Goal: Book appointment/travel/reservation

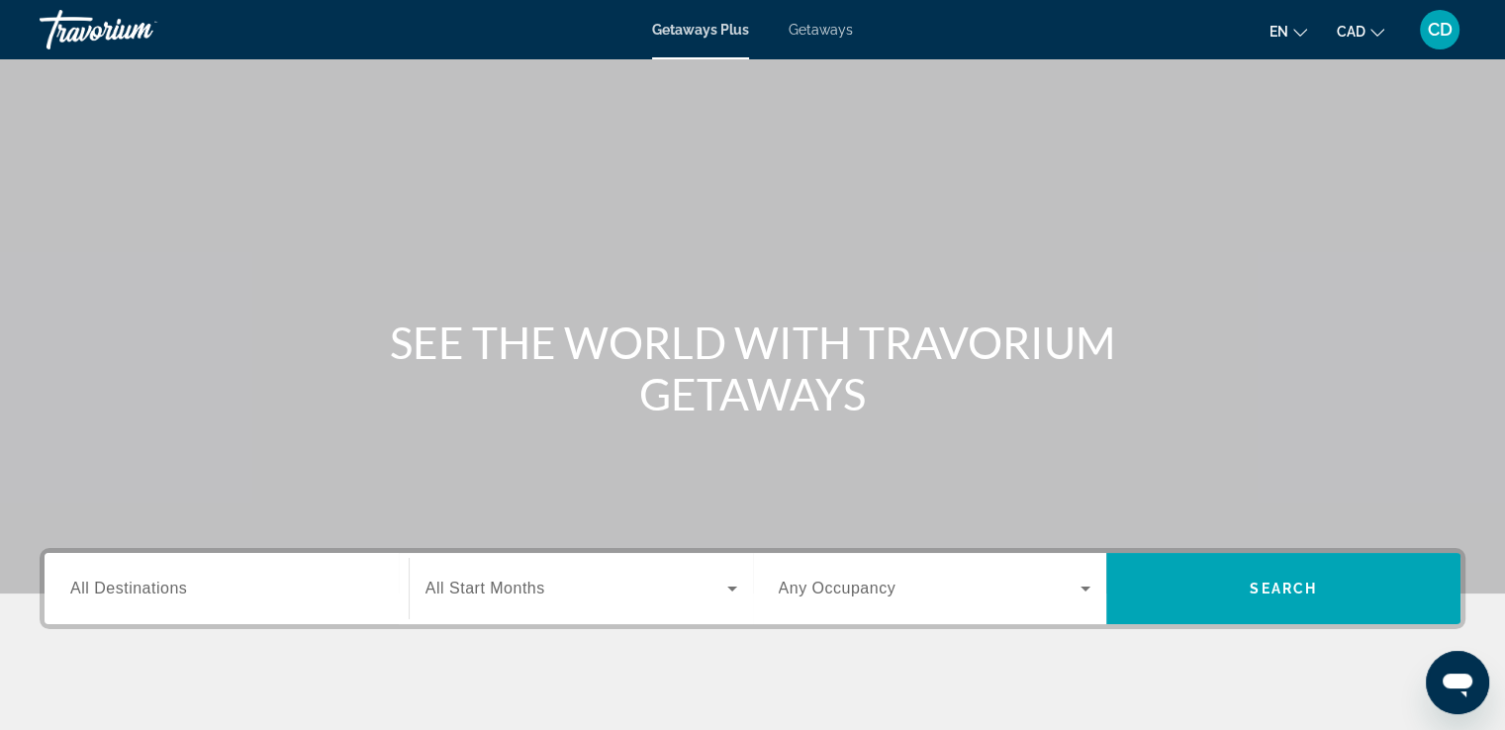
click at [158, 593] on span "All Destinations" at bounding box center [128, 588] width 117 height 17
click at [158, 593] on input "Destination All Destinations" at bounding box center [226, 590] width 313 height 24
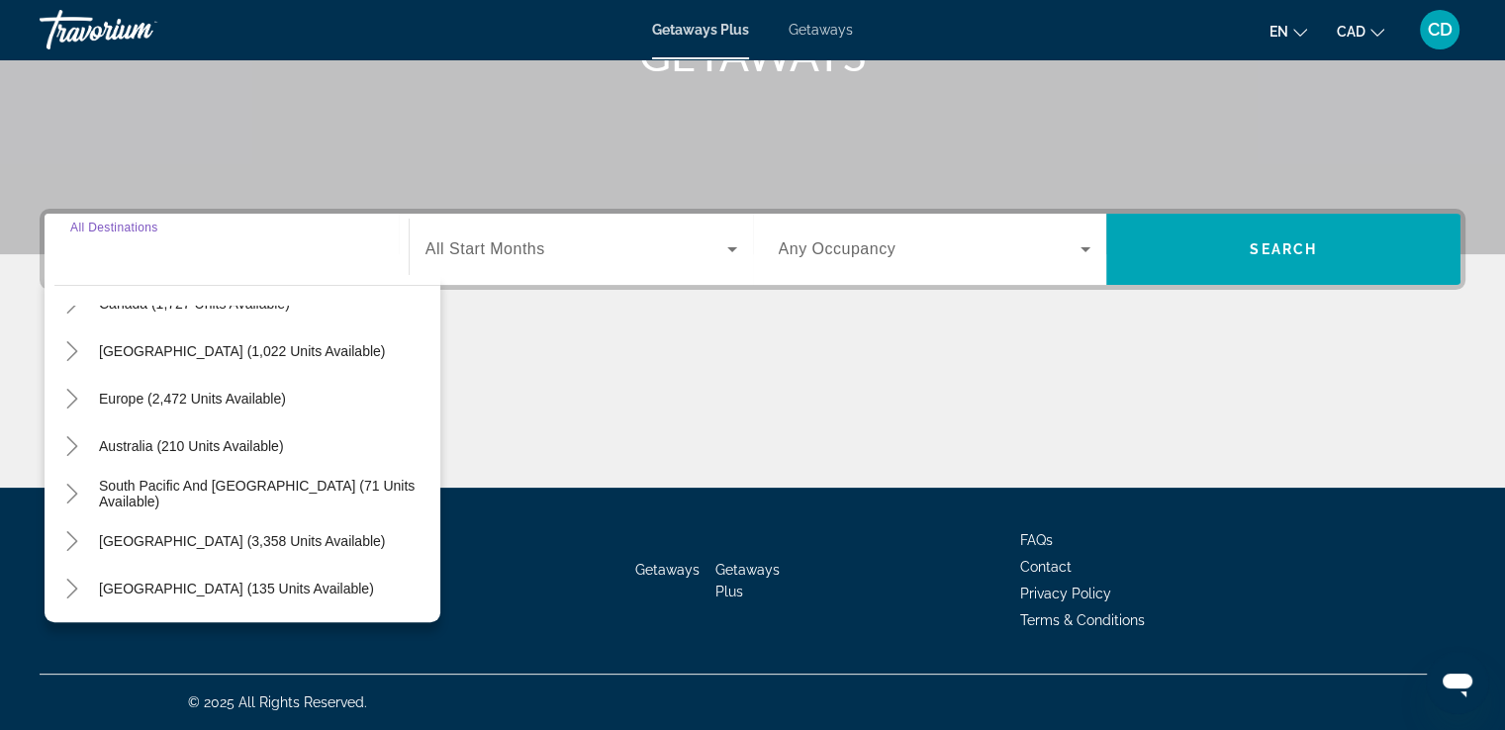
scroll to position [297, 0]
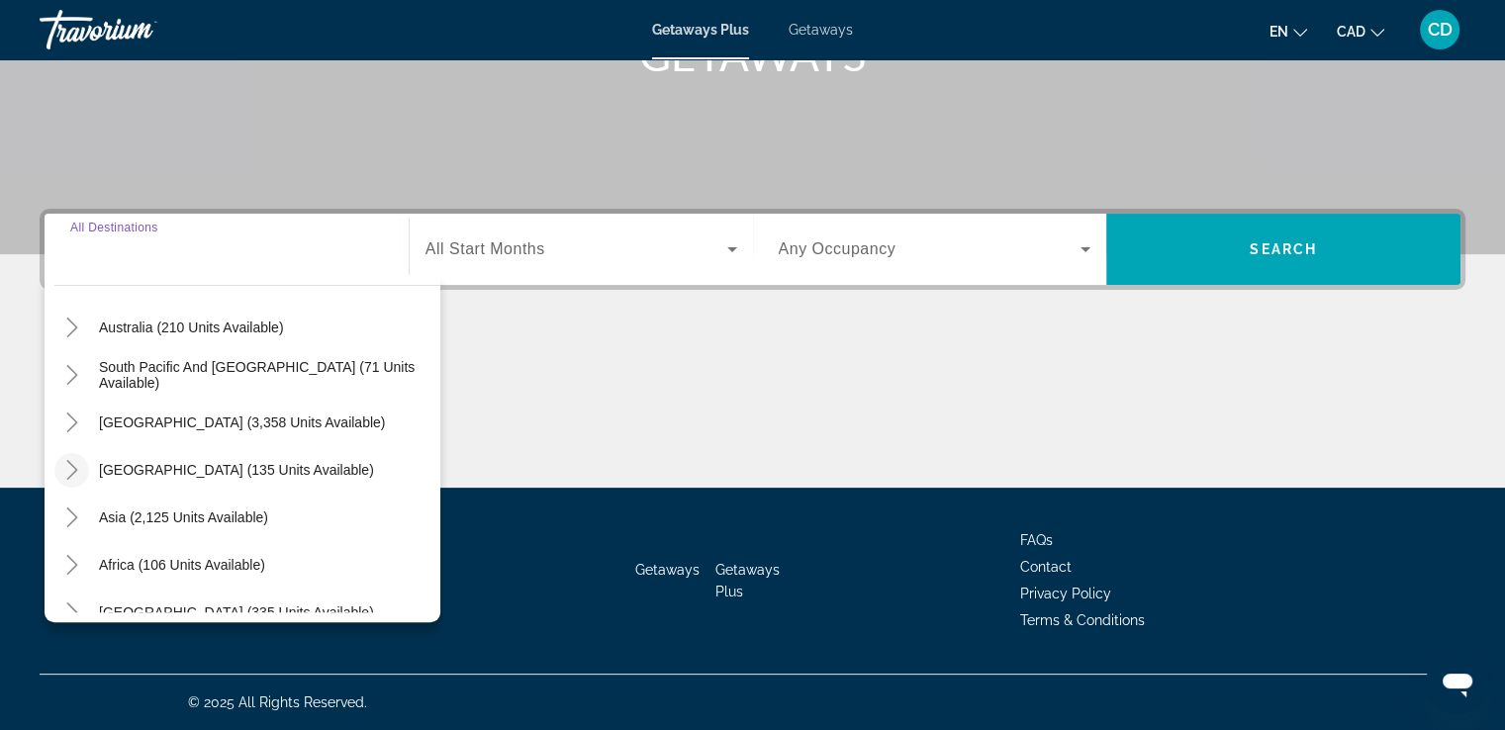
click at [78, 467] on icon "Toggle Central America (135 units available)" at bounding box center [72, 470] width 20 height 20
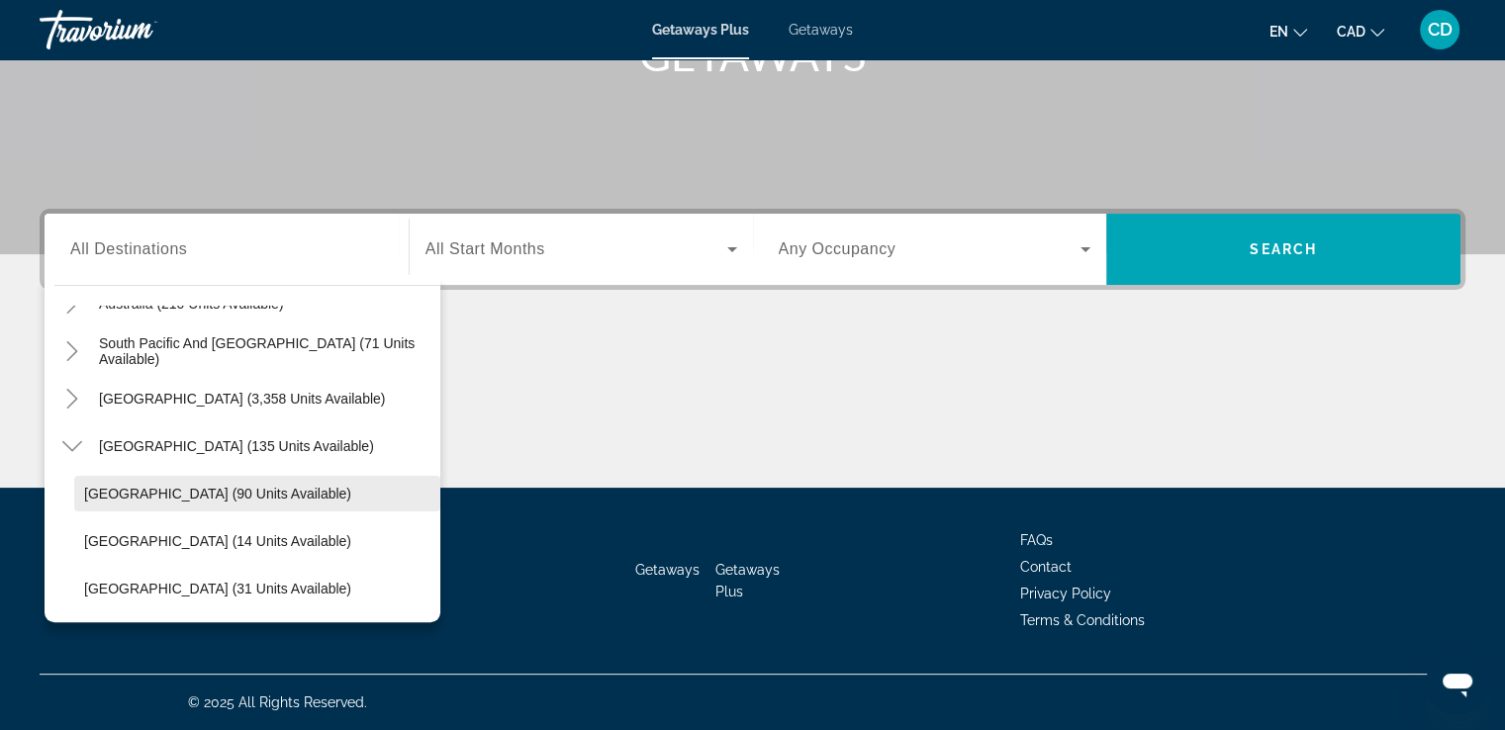
click at [131, 489] on span "[GEOGRAPHIC_DATA] (90 units available)" at bounding box center [217, 494] width 267 height 16
type input "**********"
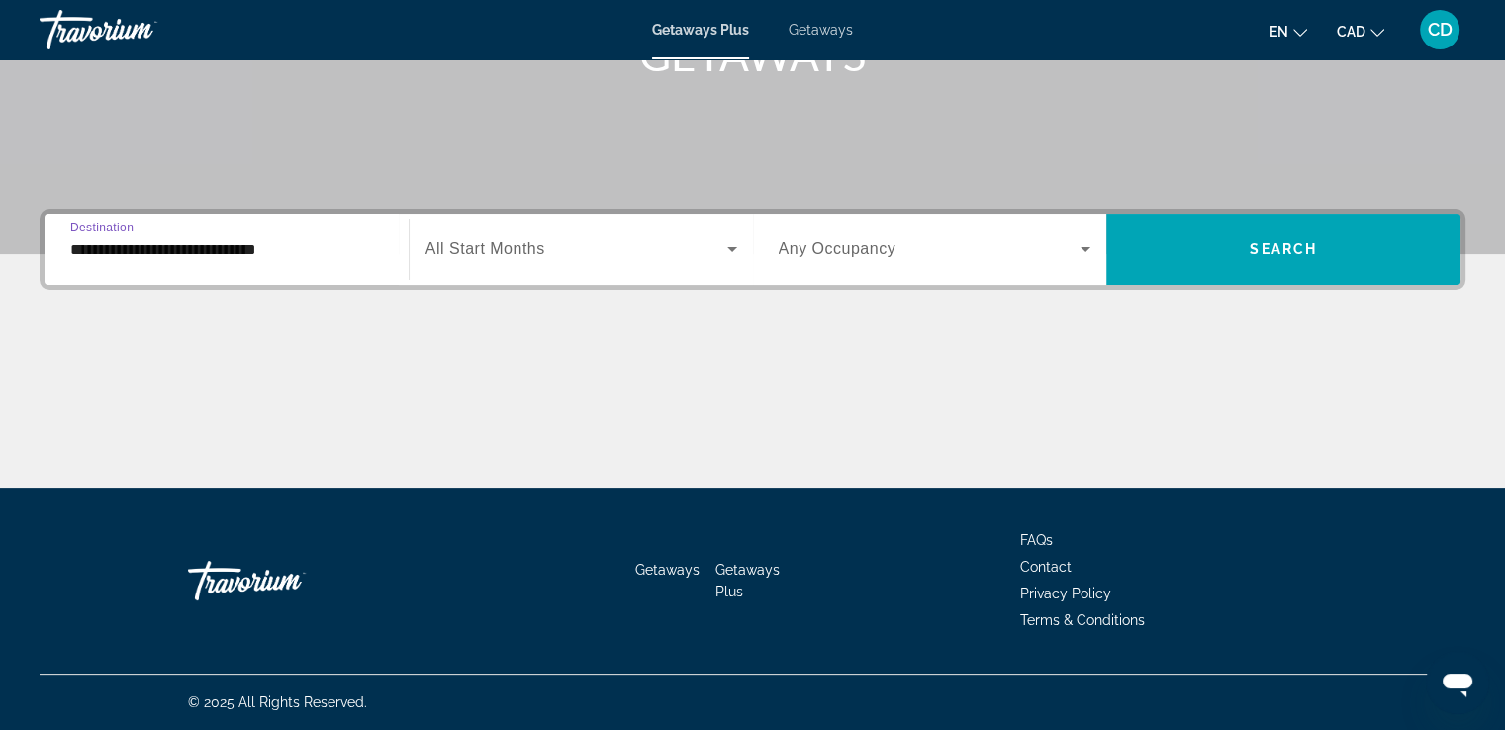
click at [590, 248] on span "Search widget" at bounding box center [576, 249] width 302 height 24
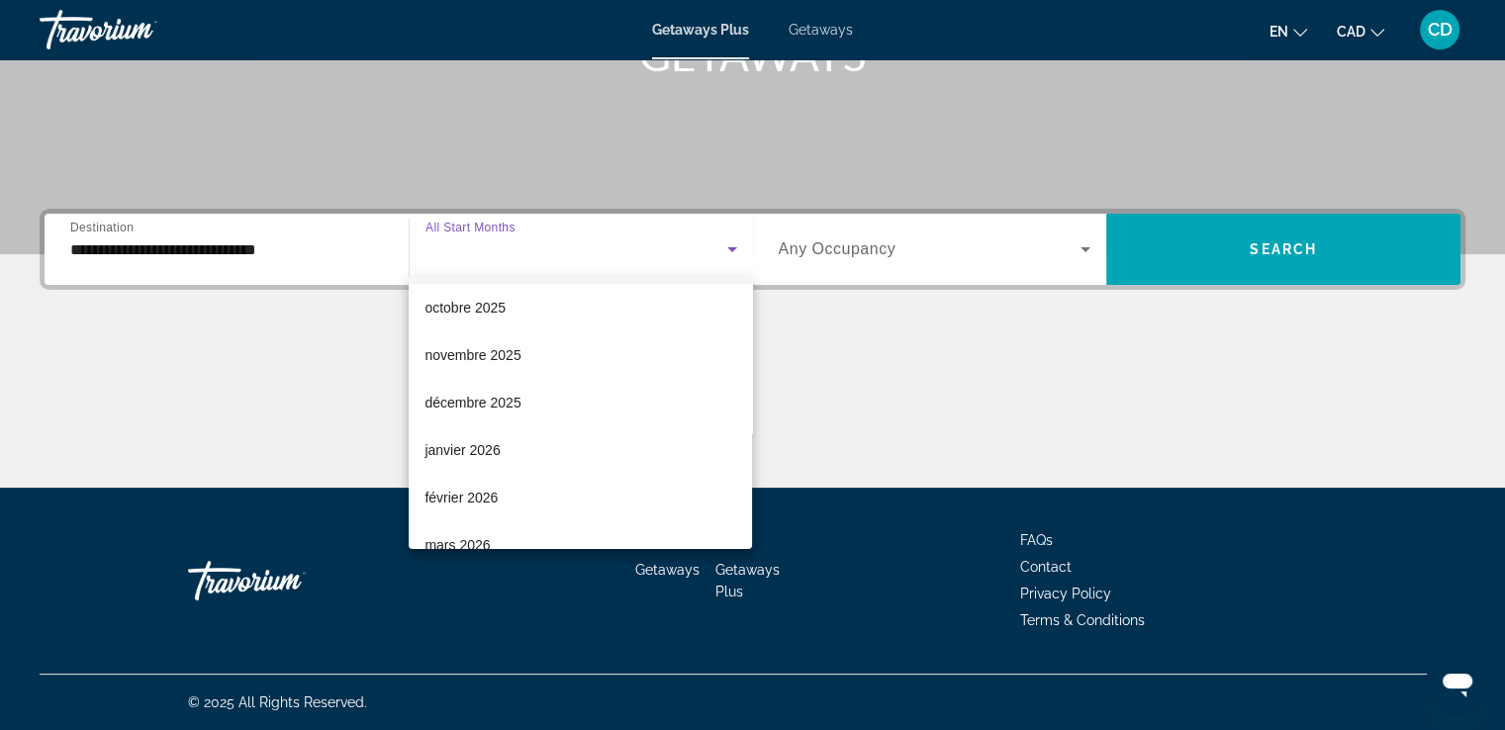
scroll to position [0, 0]
click at [474, 320] on span "All Start Months" at bounding box center [473, 309] width 98 height 24
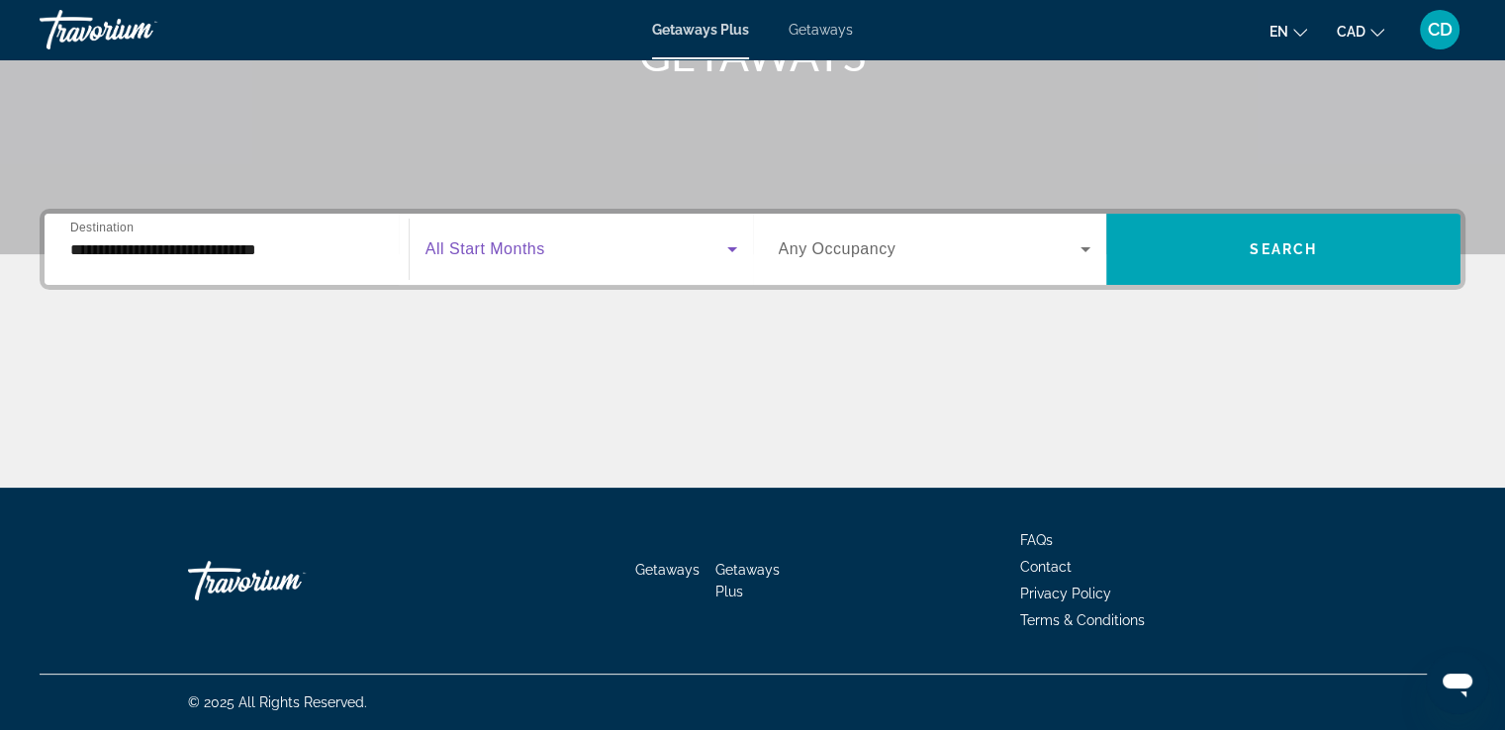
click at [967, 245] on span "Search widget" at bounding box center [930, 249] width 303 height 24
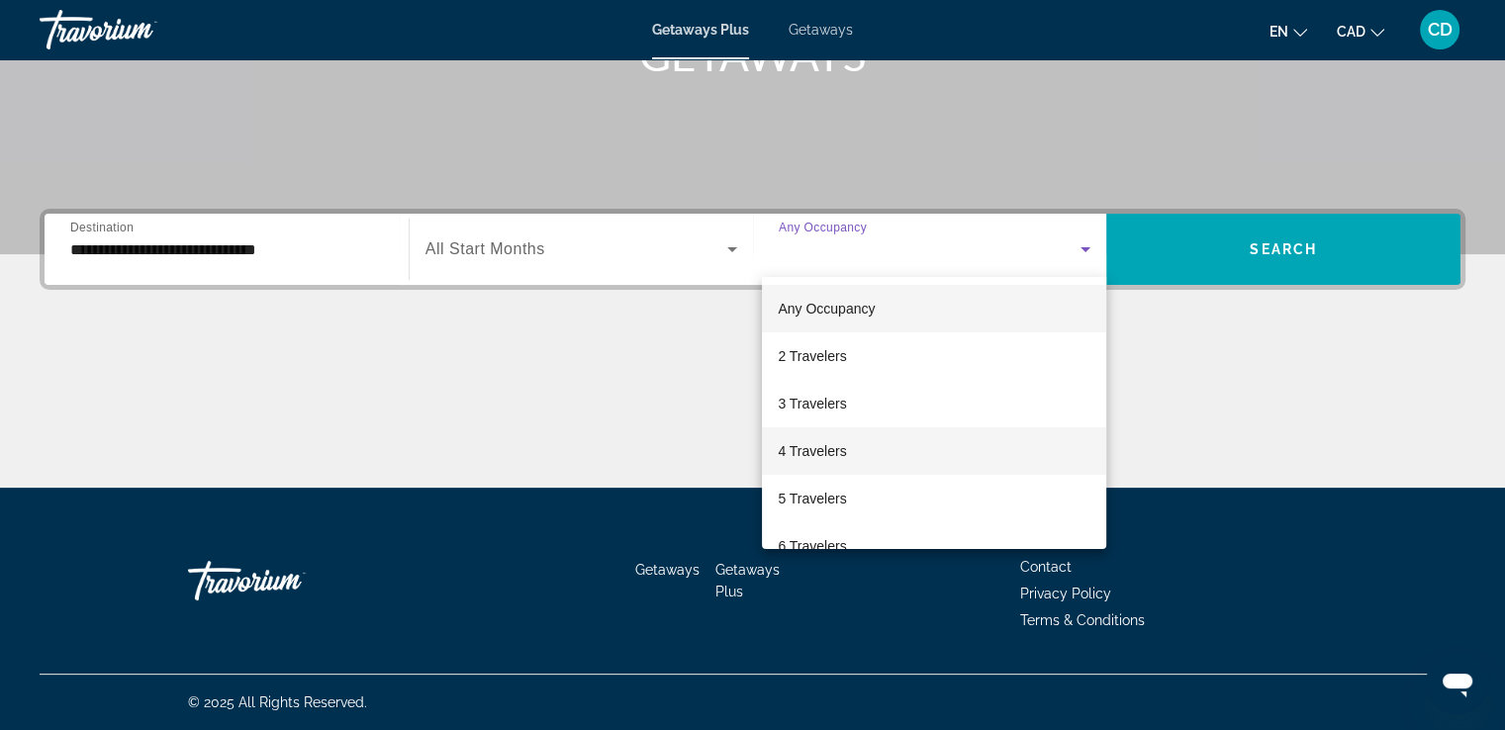
drag, startPoint x: 841, startPoint y: 458, endPoint x: 862, endPoint y: 435, distance: 30.8
click at [840, 458] on span "4 Travelers" at bounding box center [812, 451] width 68 height 24
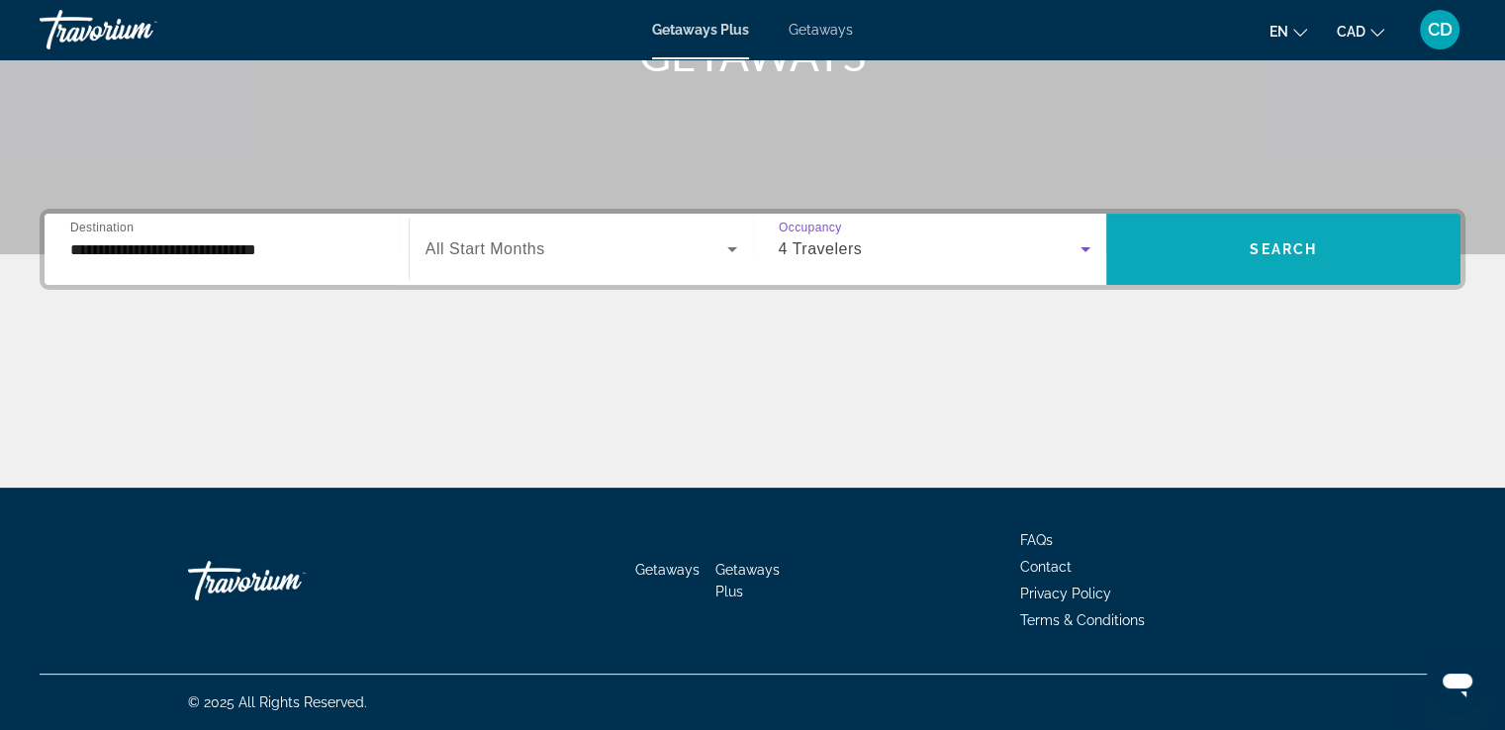
drag, startPoint x: 1278, startPoint y: 199, endPoint x: 1277, endPoint y: 229, distance: 29.7
click at [1275, 233] on span "Search widget" at bounding box center [1283, 249] width 354 height 47
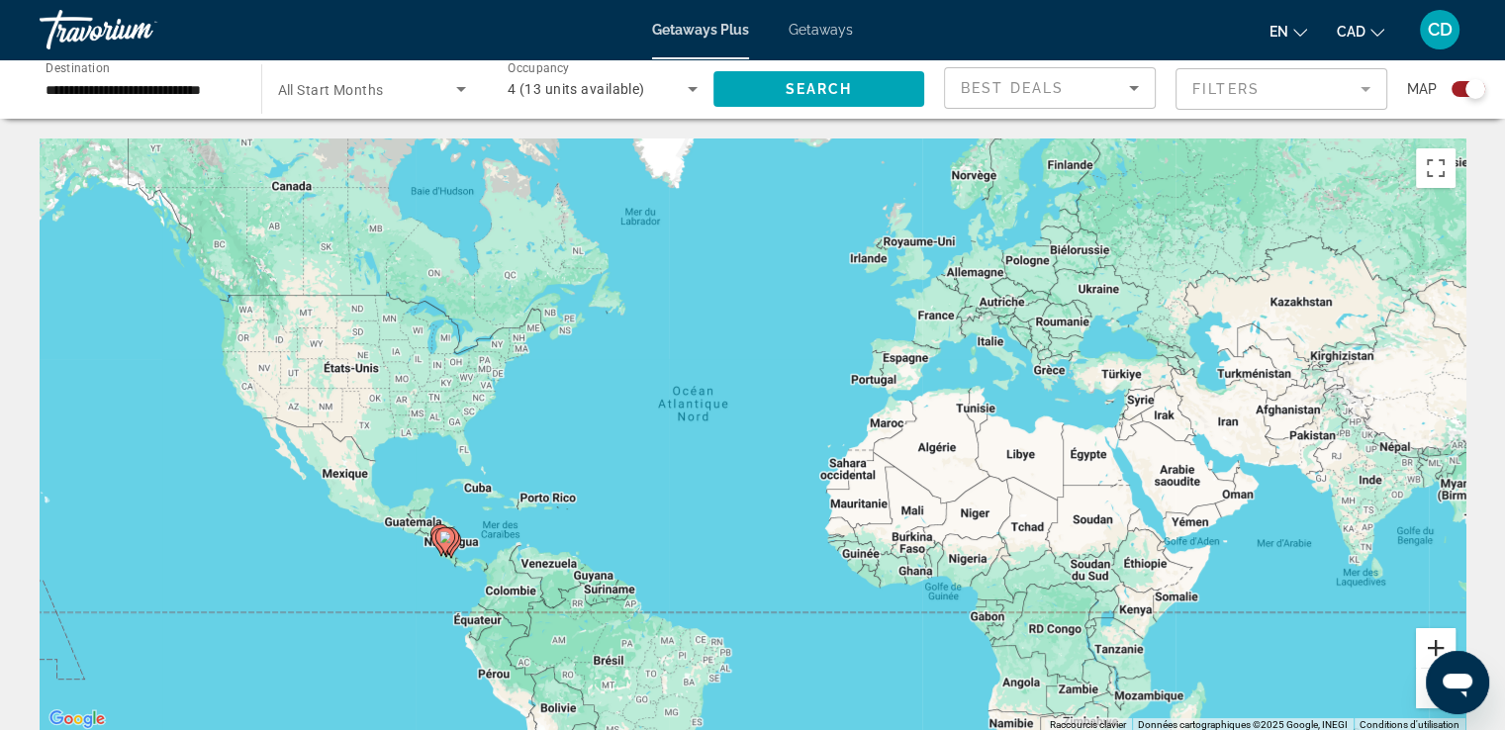
click at [1438, 641] on button "Zoom avant" at bounding box center [1436, 648] width 40 height 40
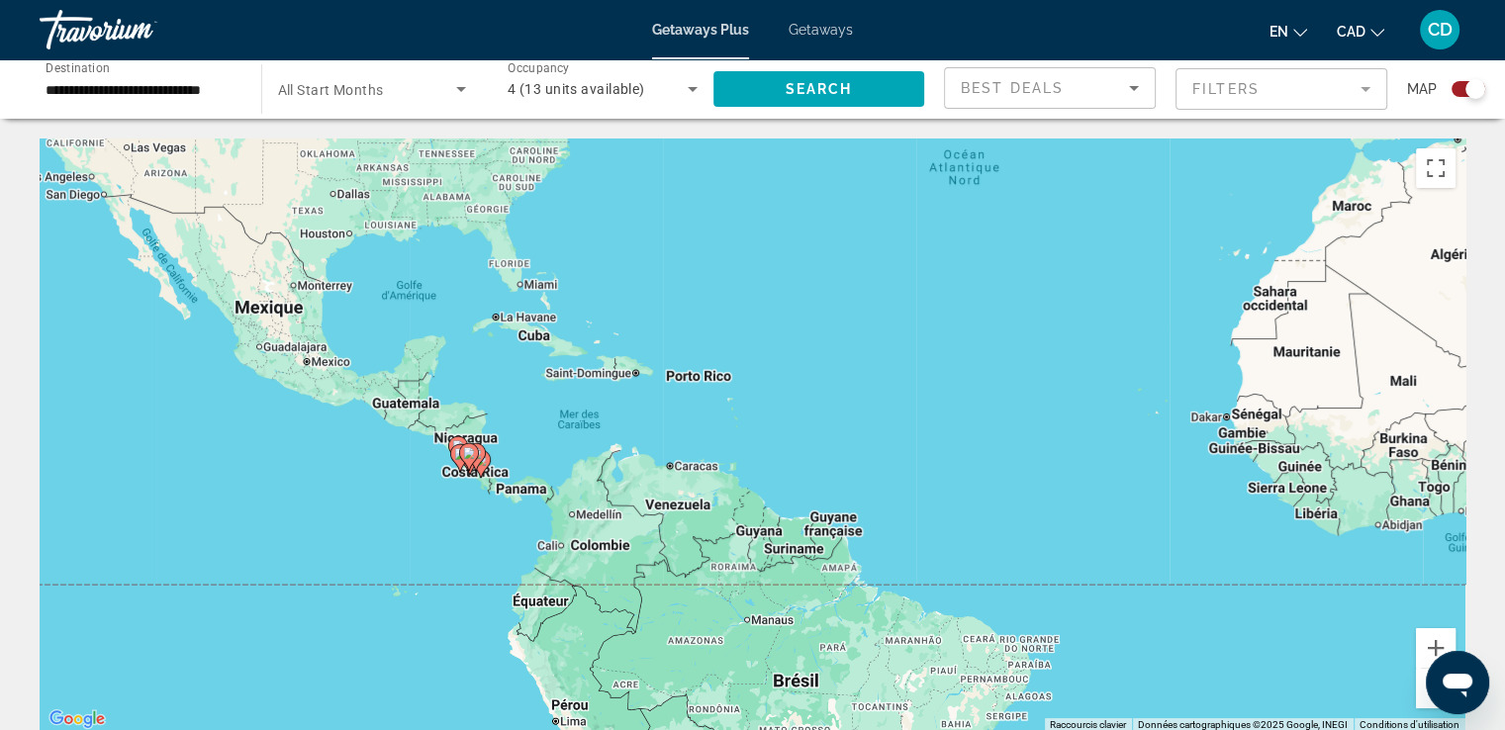
drag, startPoint x: 625, startPoint y: 482, endPoint x: 987, endPoint y: 276, distance: 416.5
click at [985, 258] on div "Pour activer le glissement avec le clavier, appuyez sur Alt+Entrée. Une fois ce…" at bounding box center [753, 436] width 1426 height 594
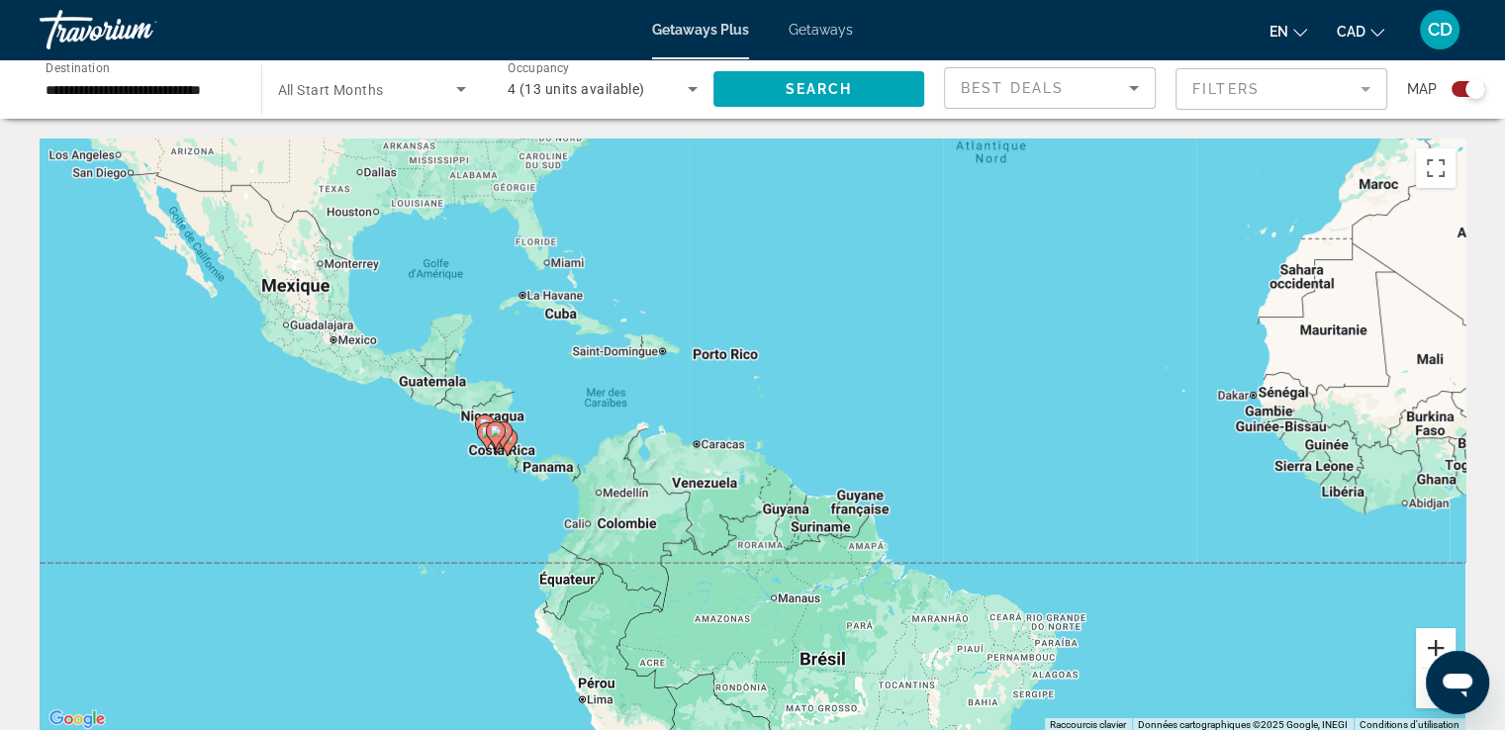
click at [1423, 639] on button "Zoom avant" at bounding box center [1436, 648] width 40 height 40
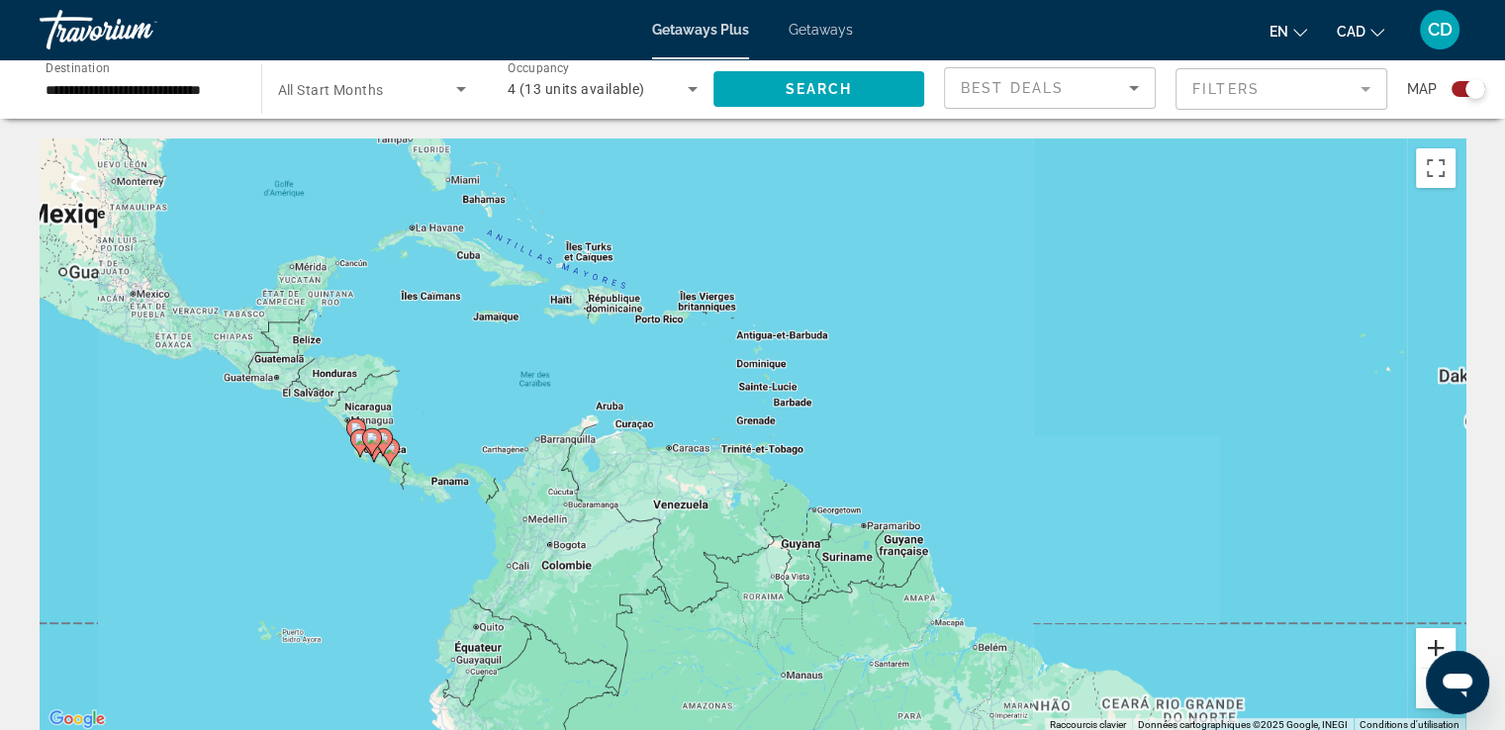
click at [1423, 639] on button "Zoom avant" at bounding box center [1436, 648] width 40 height 40
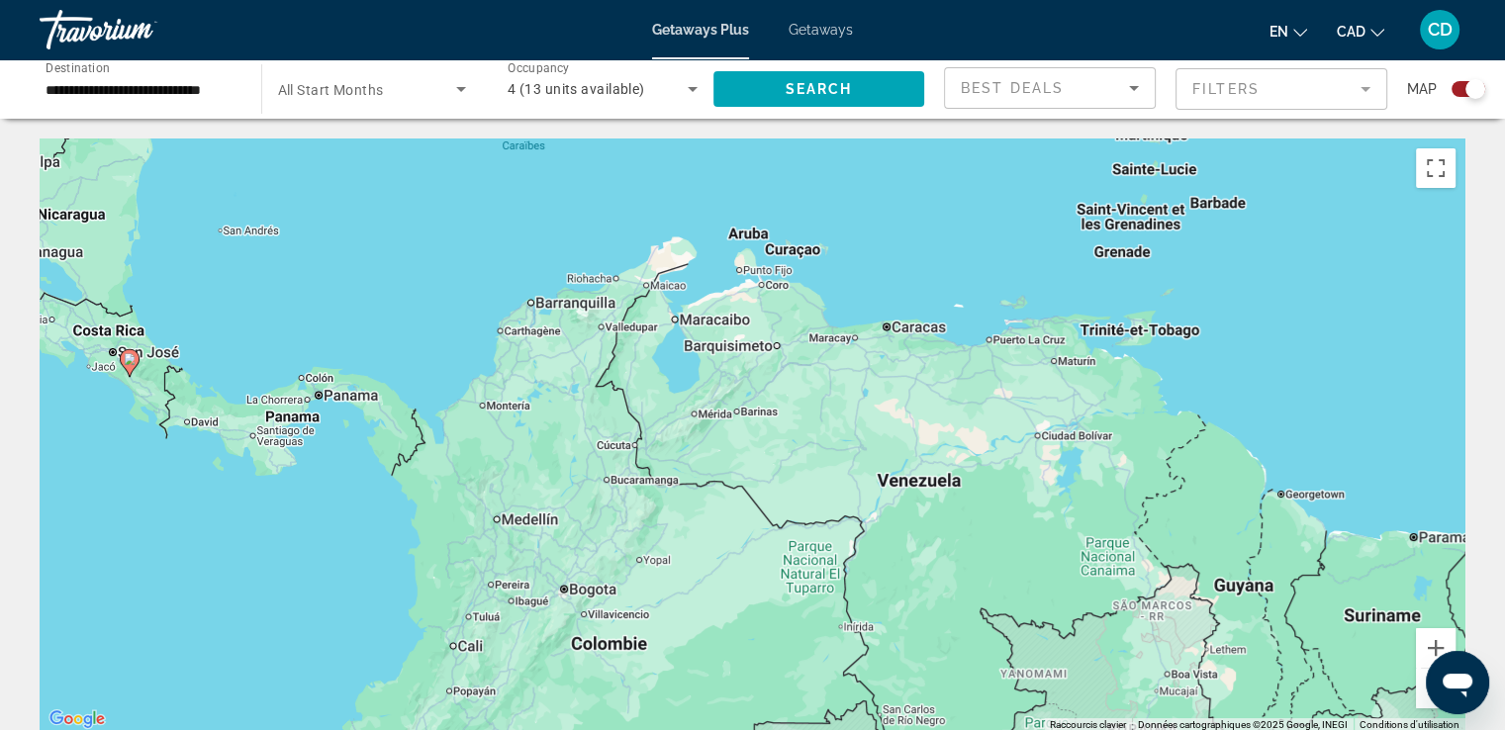
drag, startPoint x: 1155, startPoint y: 500, endPoint x: 1519, endPoint y: 348, distance: 394.3
click at [1505, 348] on html "**********" at bounding box center [752, 365] width 1505 height 730
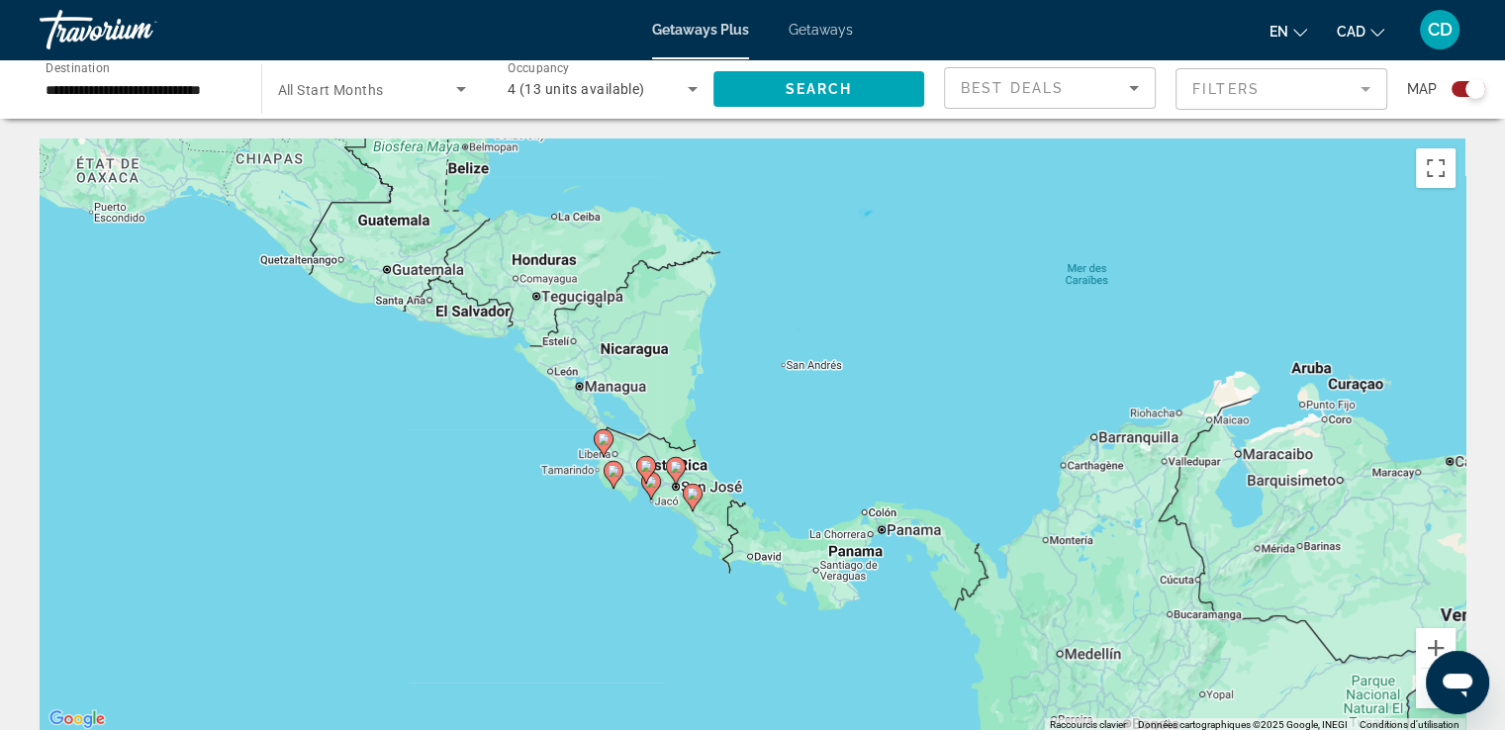
drag, startPoint x: 479, startPoint y: 293, endPoint x: 994, endPoint y: 413, distance: 529.2
click at [994, 413] on div "Pour activer le glissement avec le clavier, appuyez sur Alt+Entrée. Une fois ce…" at bounding box center [753, 436] width 1426 height 594
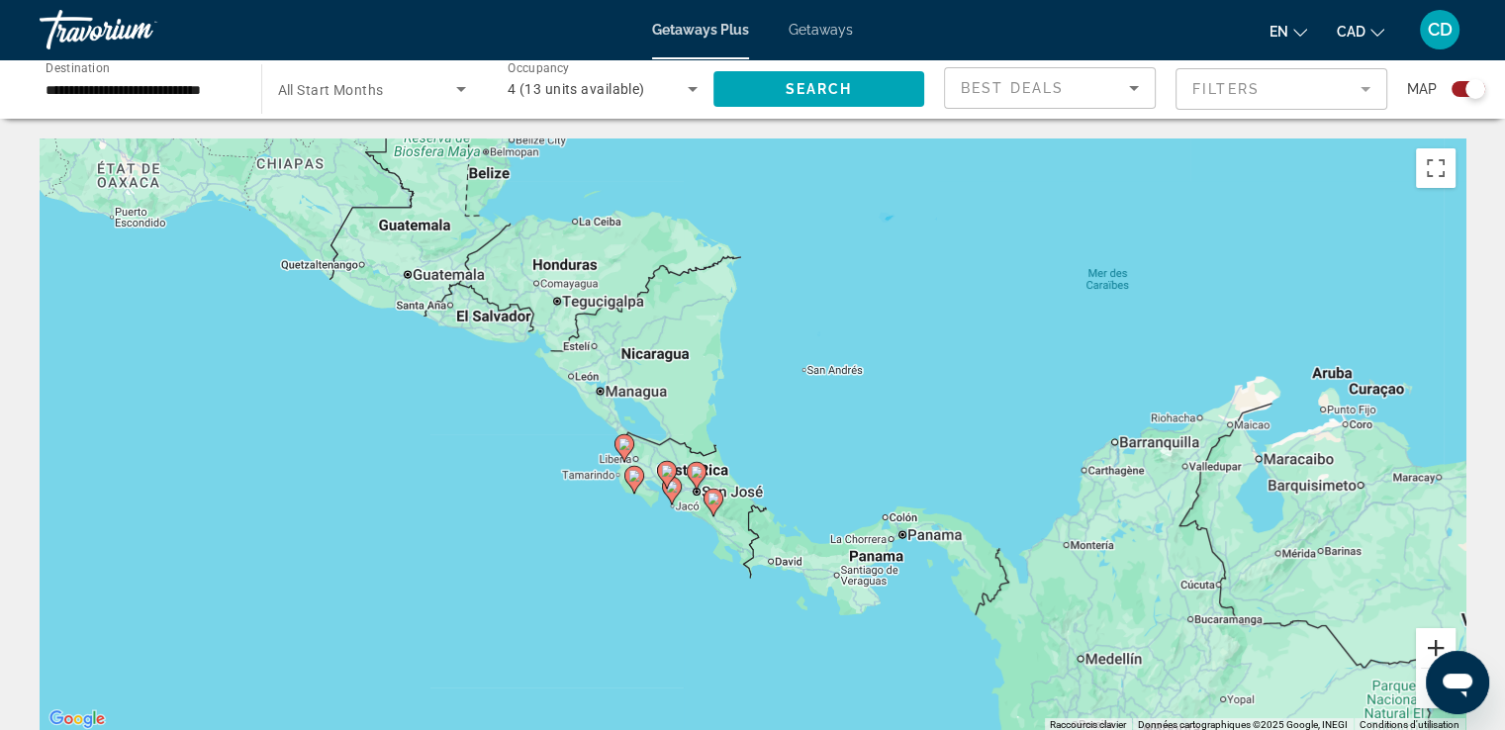
click at [1437, 646] on button "Zoom avant" at bounding box center [1436, 648] width 40 height 40
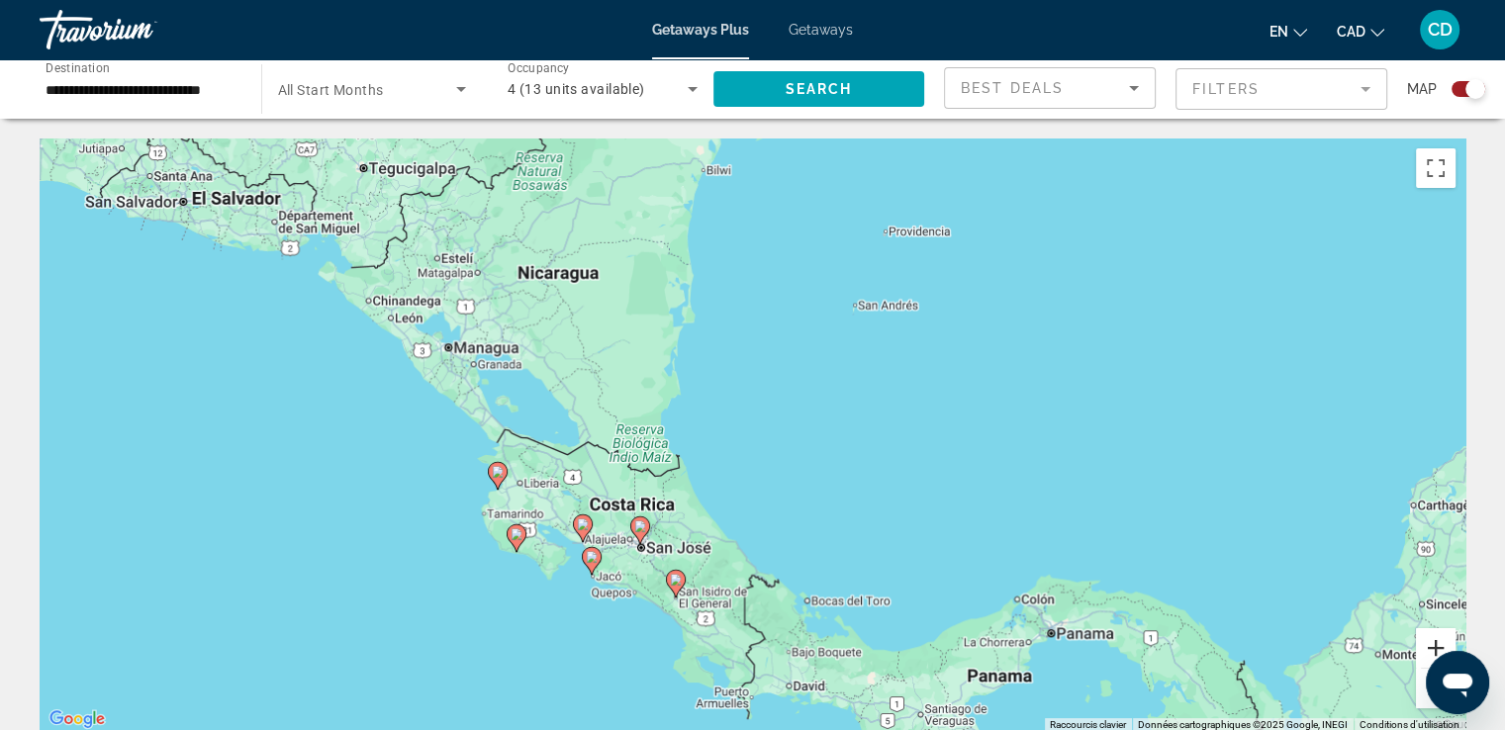
click at [1437, 646] on button "Zoom avant" at bounding box center [1436, 648] width 40 height 40
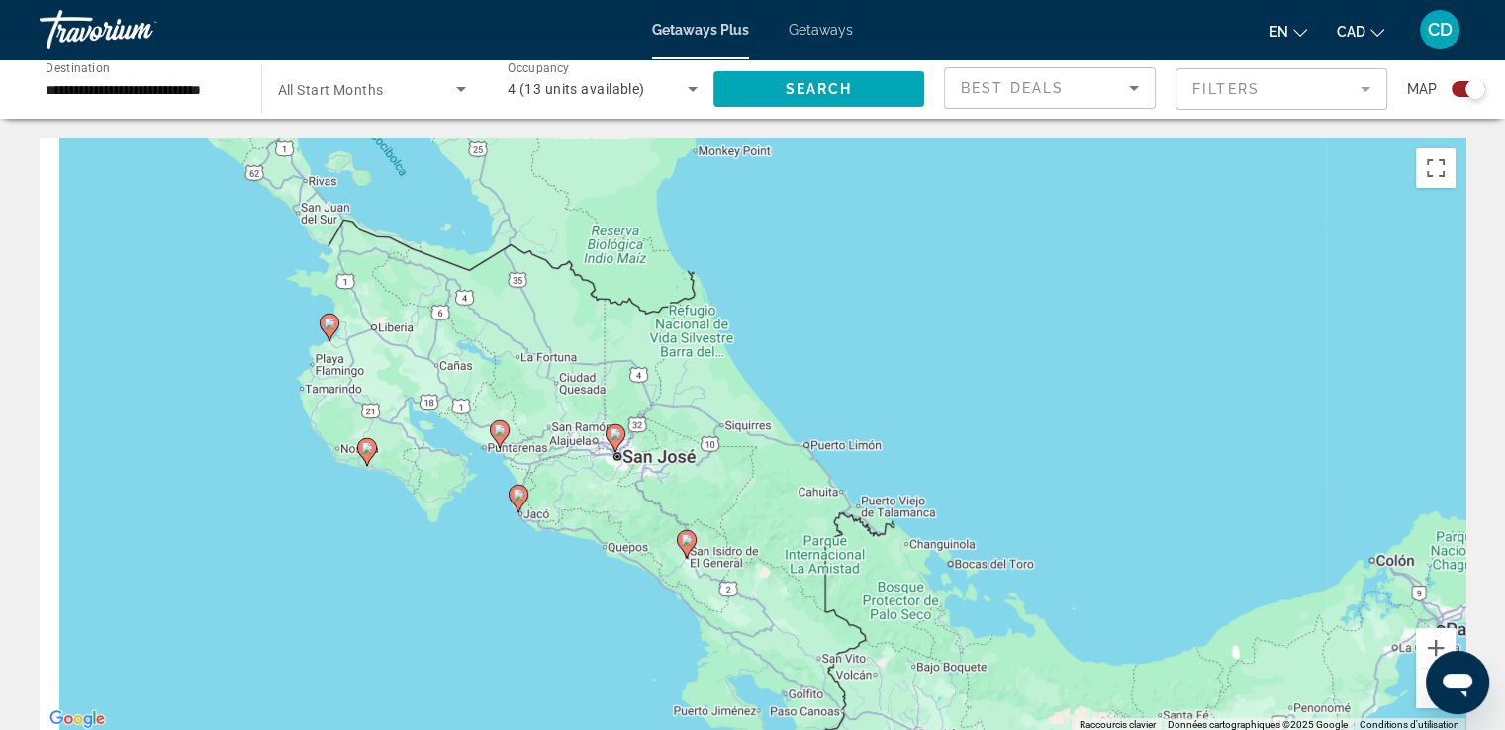
drag, startPoint x: 1044, startPoint y: 515, endPoint x: 1150, endPoint y: 274, distance: 263.6
click at [1142, 290] on div "Pour activer le glissement avec le clavier, appuyez sur Alt+Entrée. Une fois ce…" at bounding box center [753, 436] width 1426 height 594
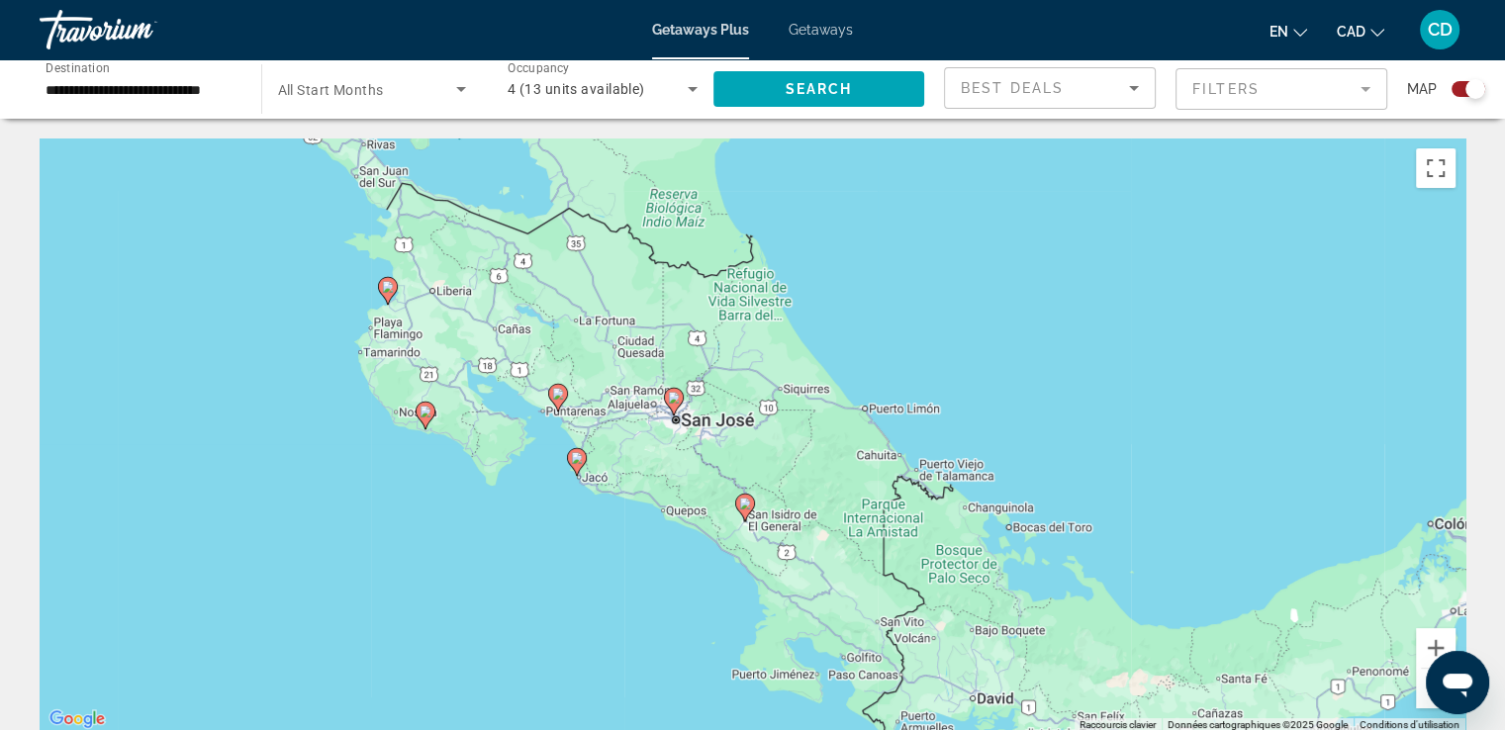
drag, startPoint x: 504, startPoint y: 590, endPoint x: 549, endPoint y: 572, distance: 48.9
click at [558, 579] on div "Pour activer le glissement avec le clavier, appuyez sur Alt+Entrée. Une fois ce…" at bounding box center [753, 436] width 1426 height 594
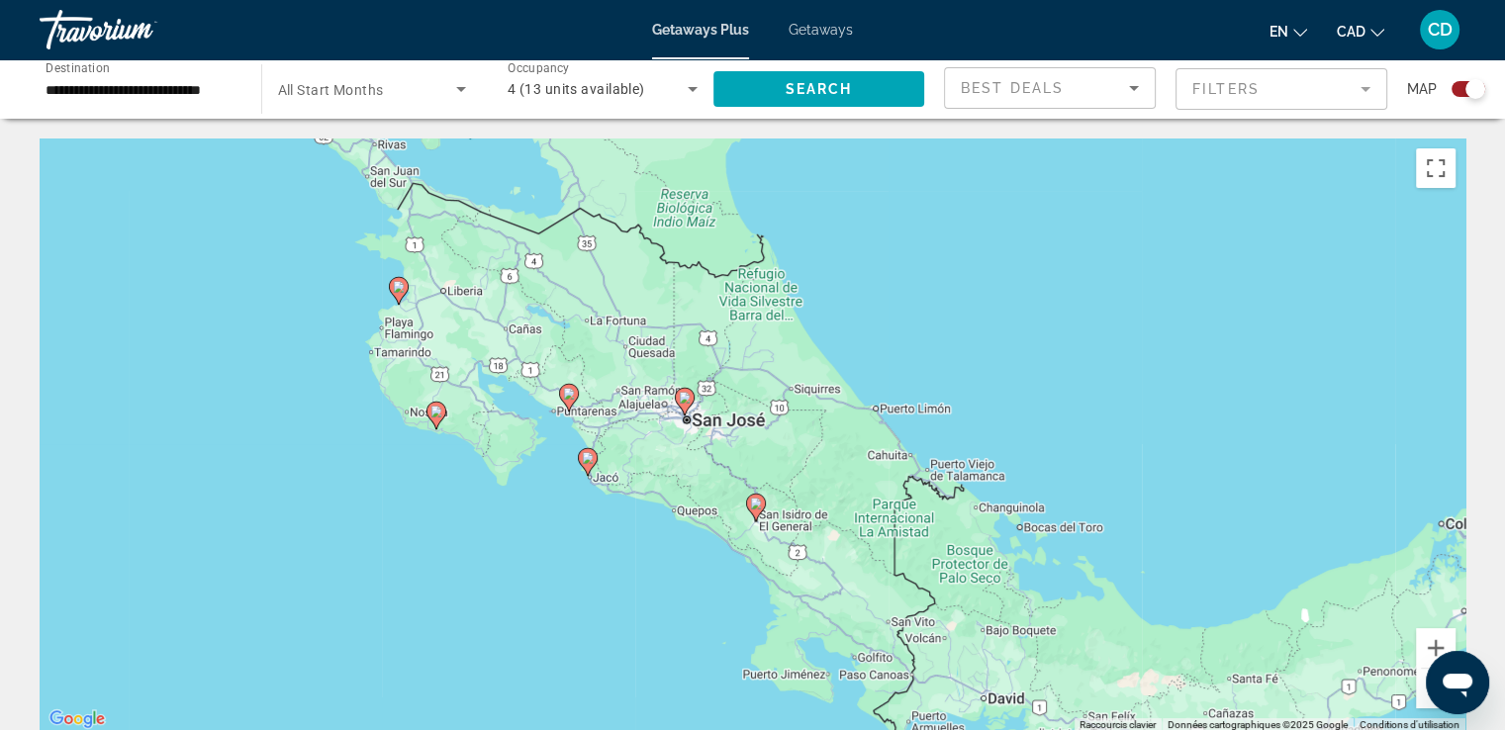
click at [565, 397] on image "Main content" at bounding box center [569, 394] width 12 height 12
type input "**********"
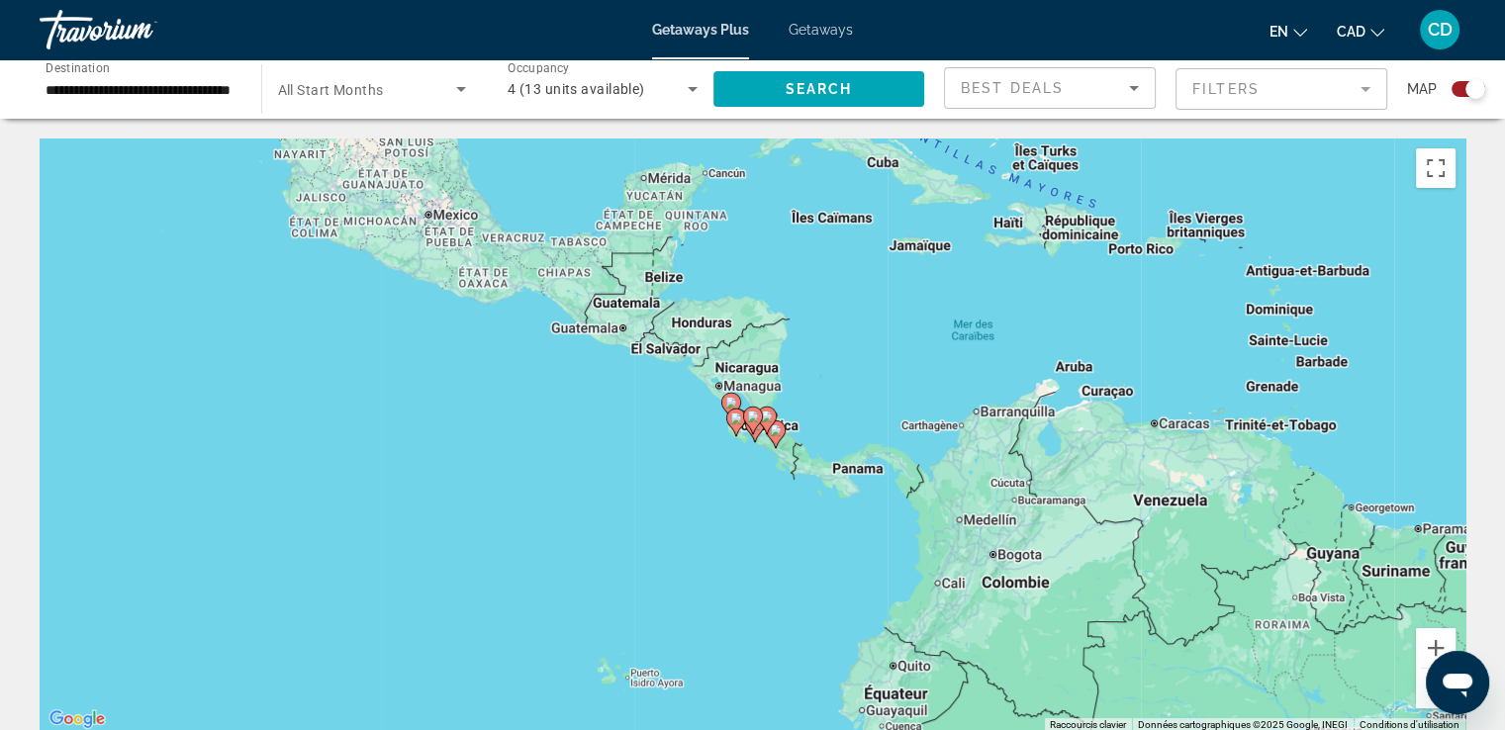
click at [1438, 656] on div "Ouvrir la fenêtre de messagerie" at bounding box center [1457, 682] width 59 height 59
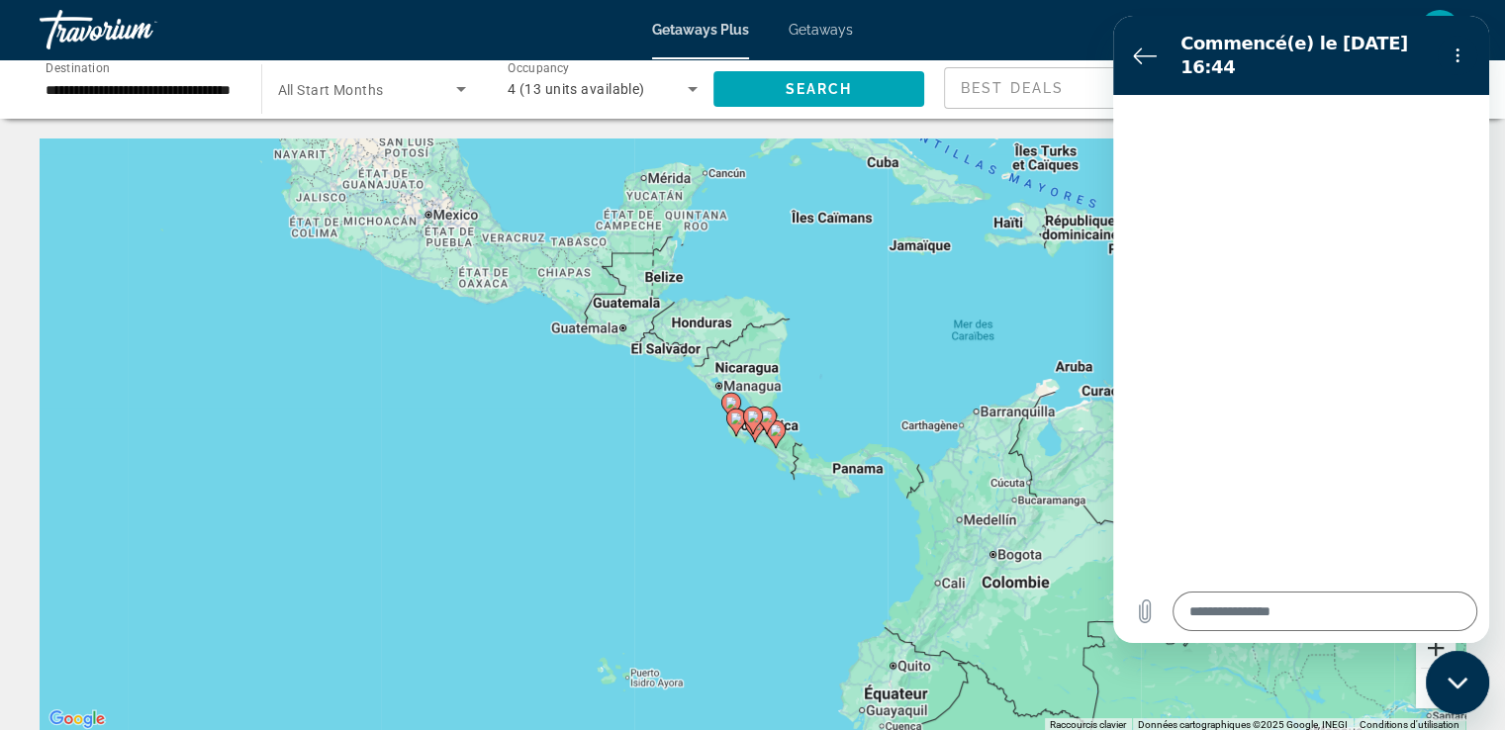
click at [1429, 650] on button "Zoom avant" at bounding box center [1436, 648] width 40 height 40
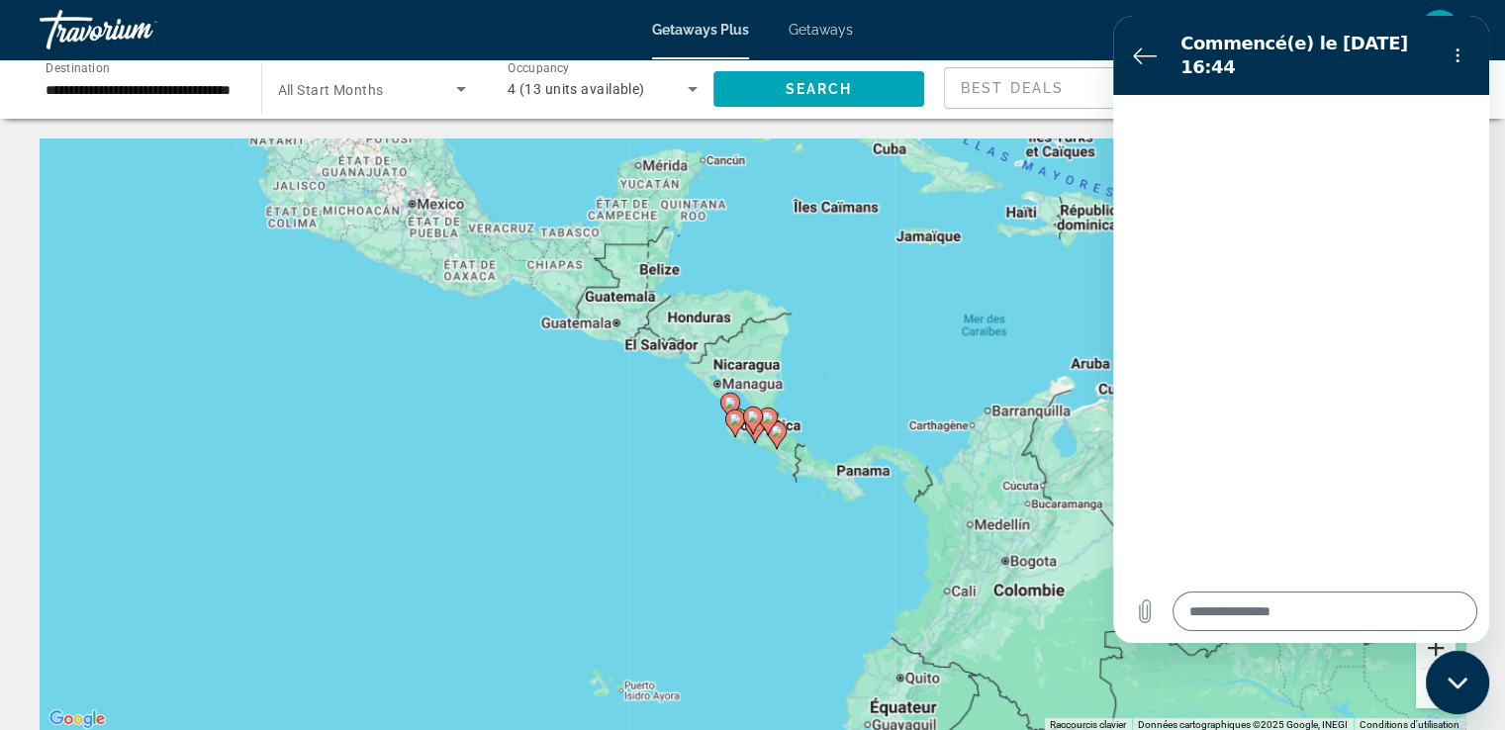
type textarea "*"
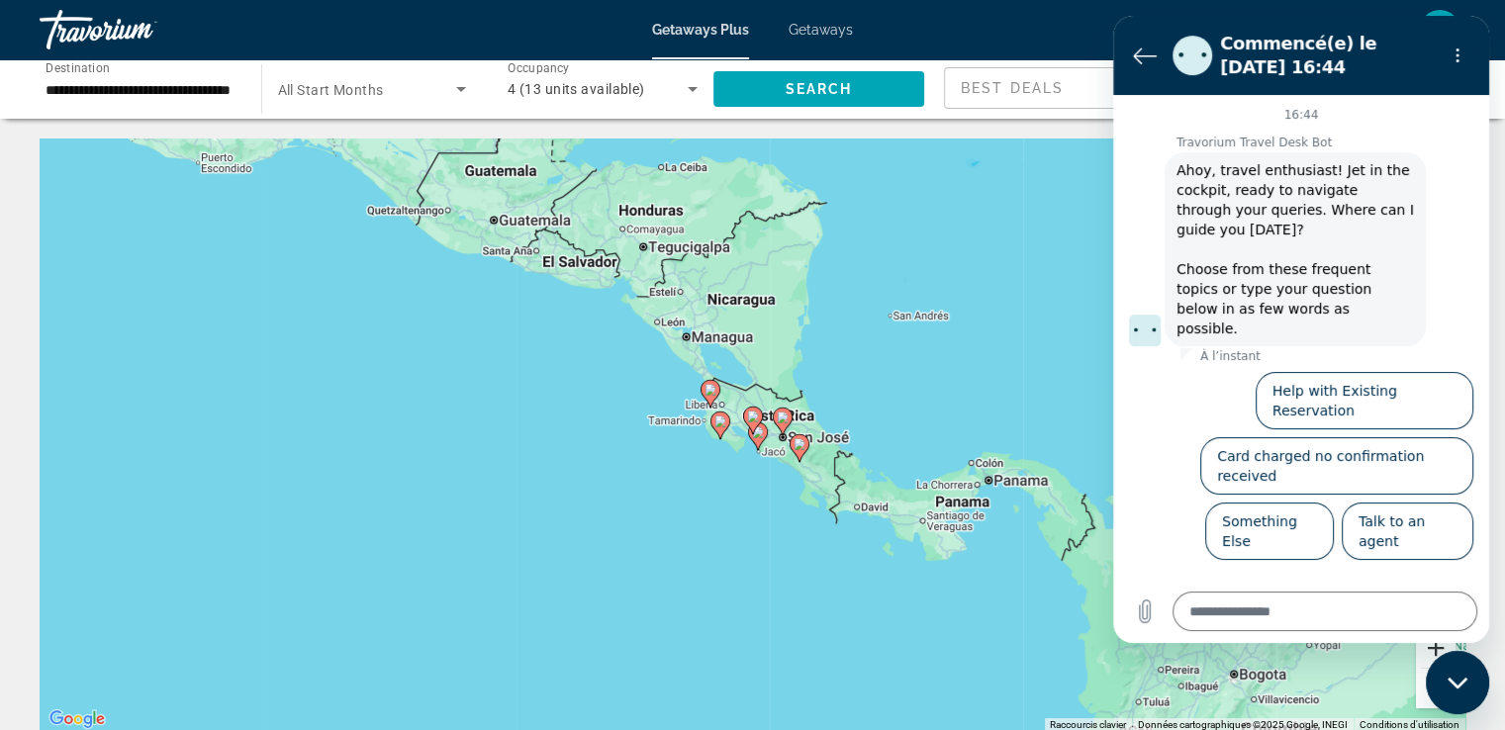
click at [1429, 650] on button "Zoom avant" at bounding box center [1436, 648] width 40 height 40
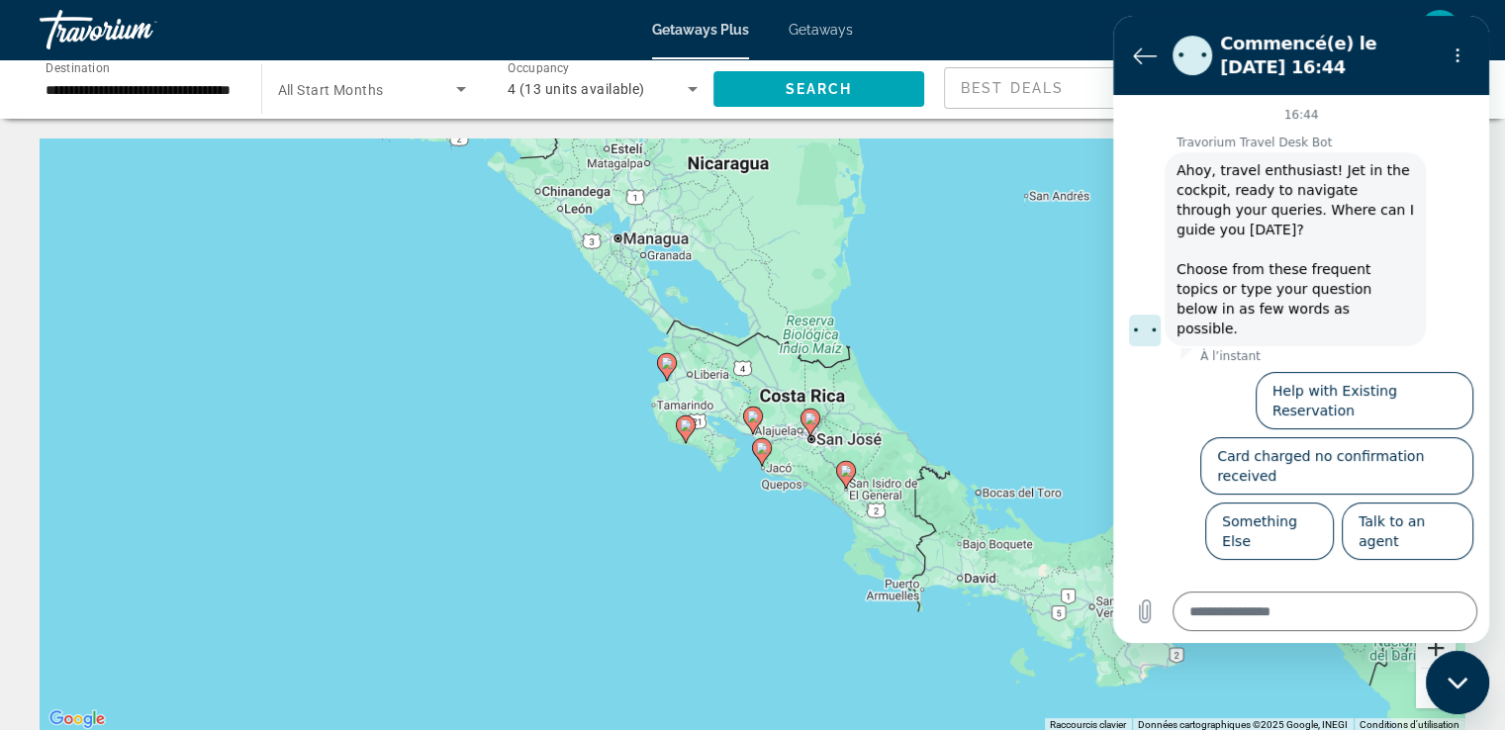
click at [1429, 650] on button "Zoom avant" at bounding box center [1436, 648] width 40 height 40
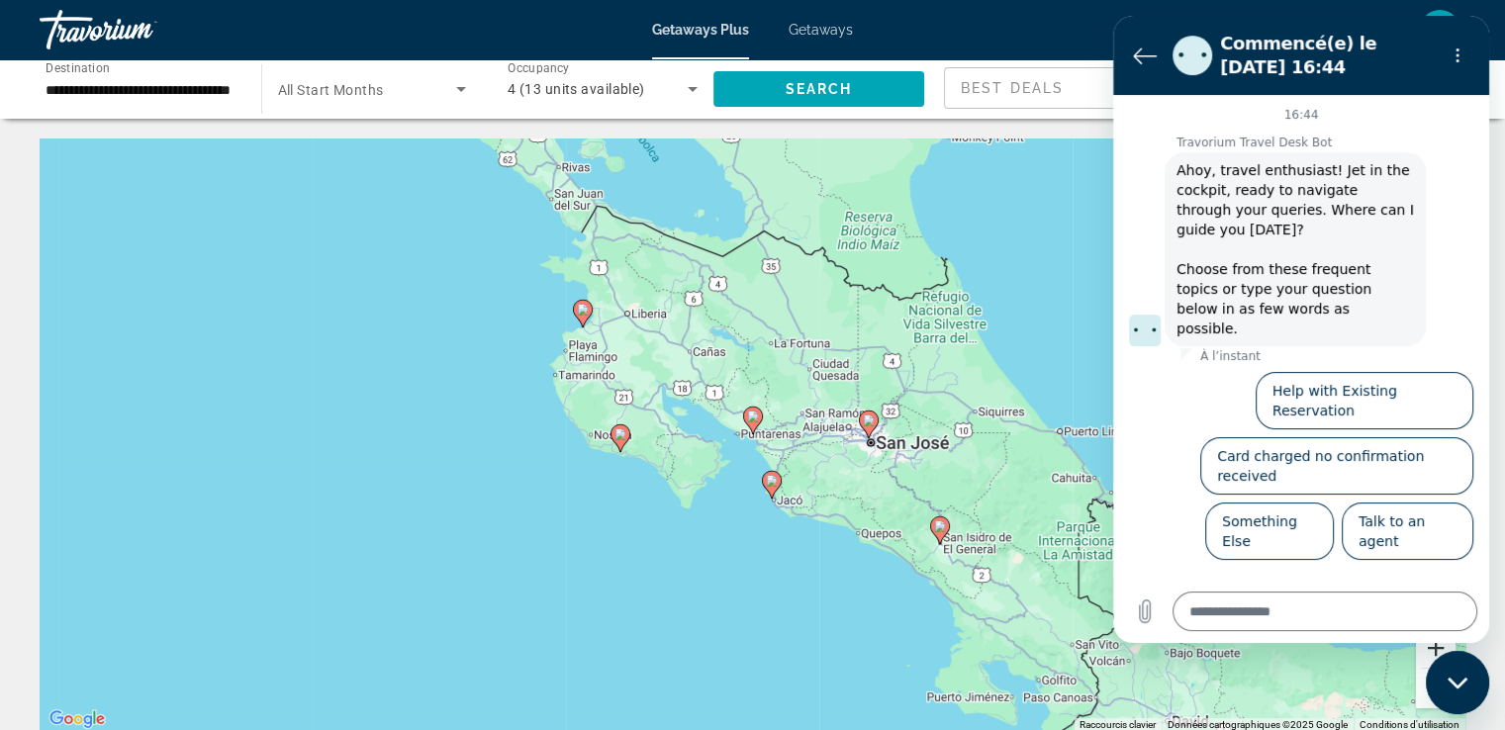
click at [1429, 650] on button "Zoom avant" at bounding box center [1436, 648] width 40 height 40
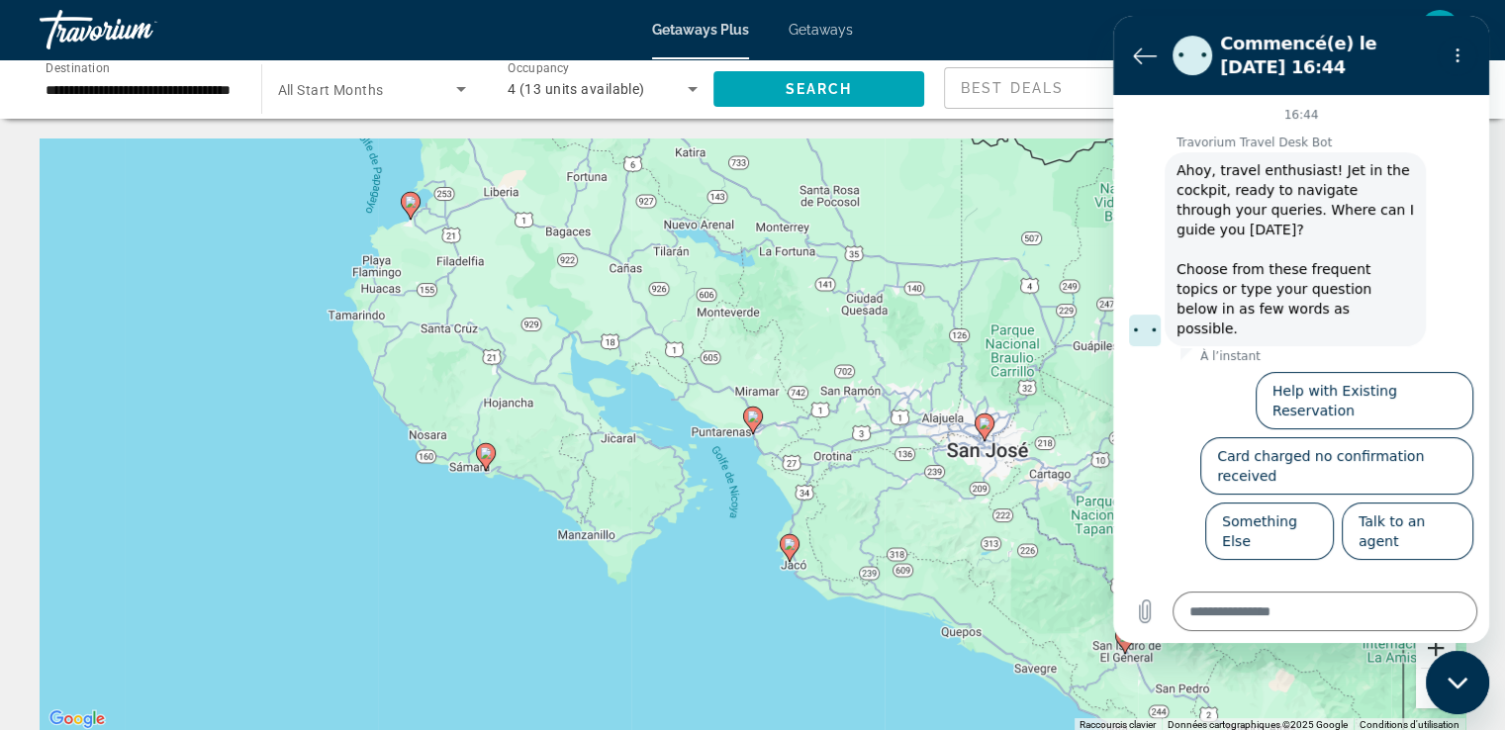
click at [1429, 650] on button "Zoom avant" at bounding box center [1436, 648] width 40 height 40
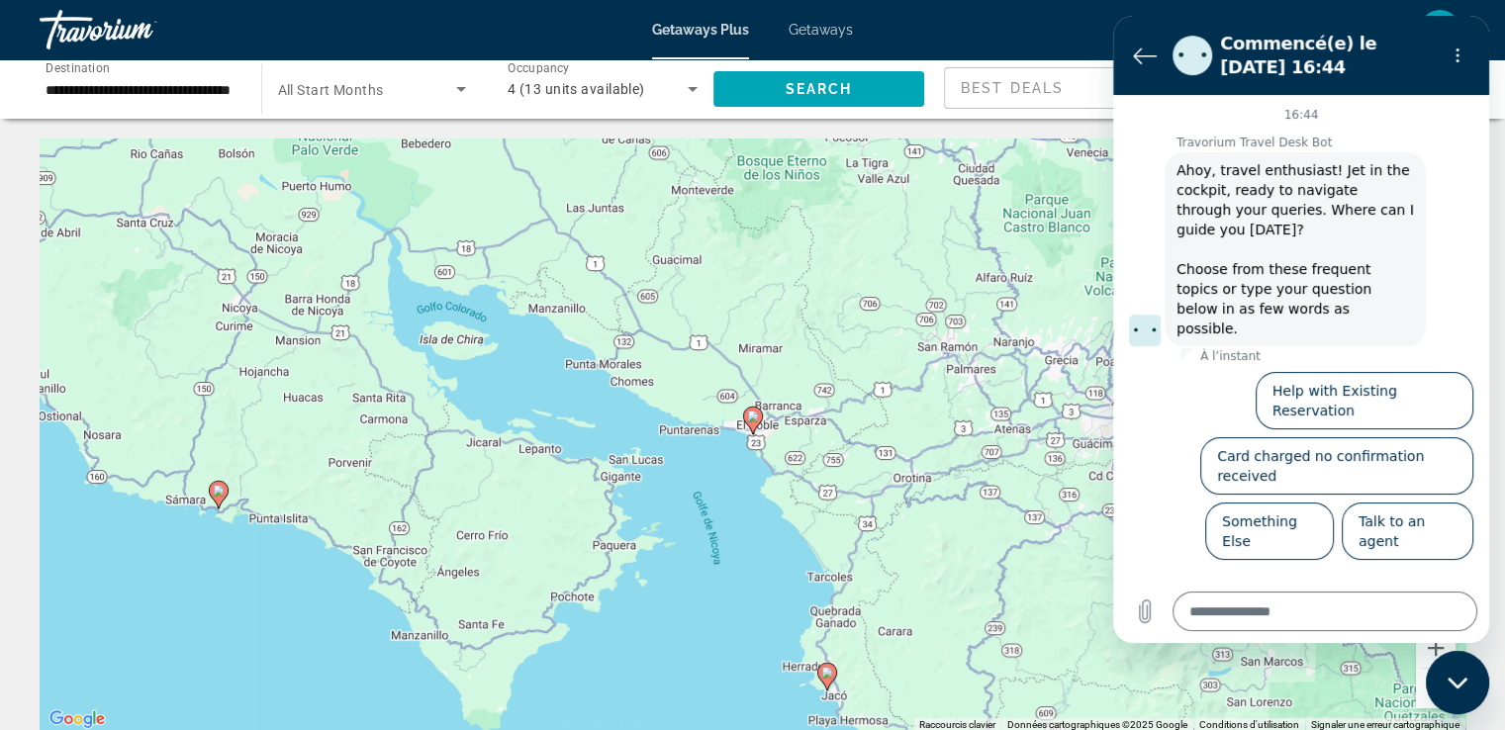
click at [753, 417] on image "Main content" at bounding box center [753, 417] width 12 height 12
type input "**********"
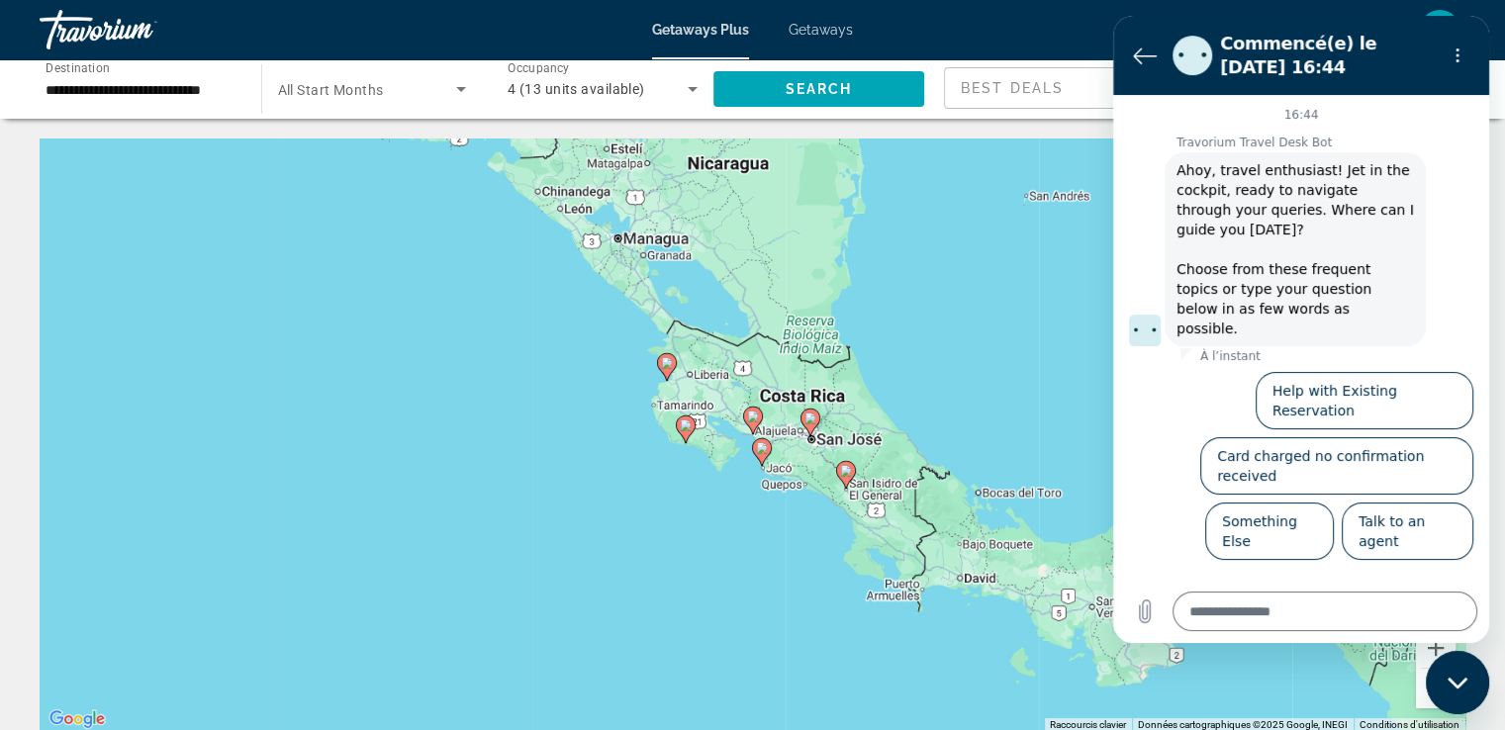
click at [753, 417] on image "Main content" at bounding box center [753, 417] width 12 height 12
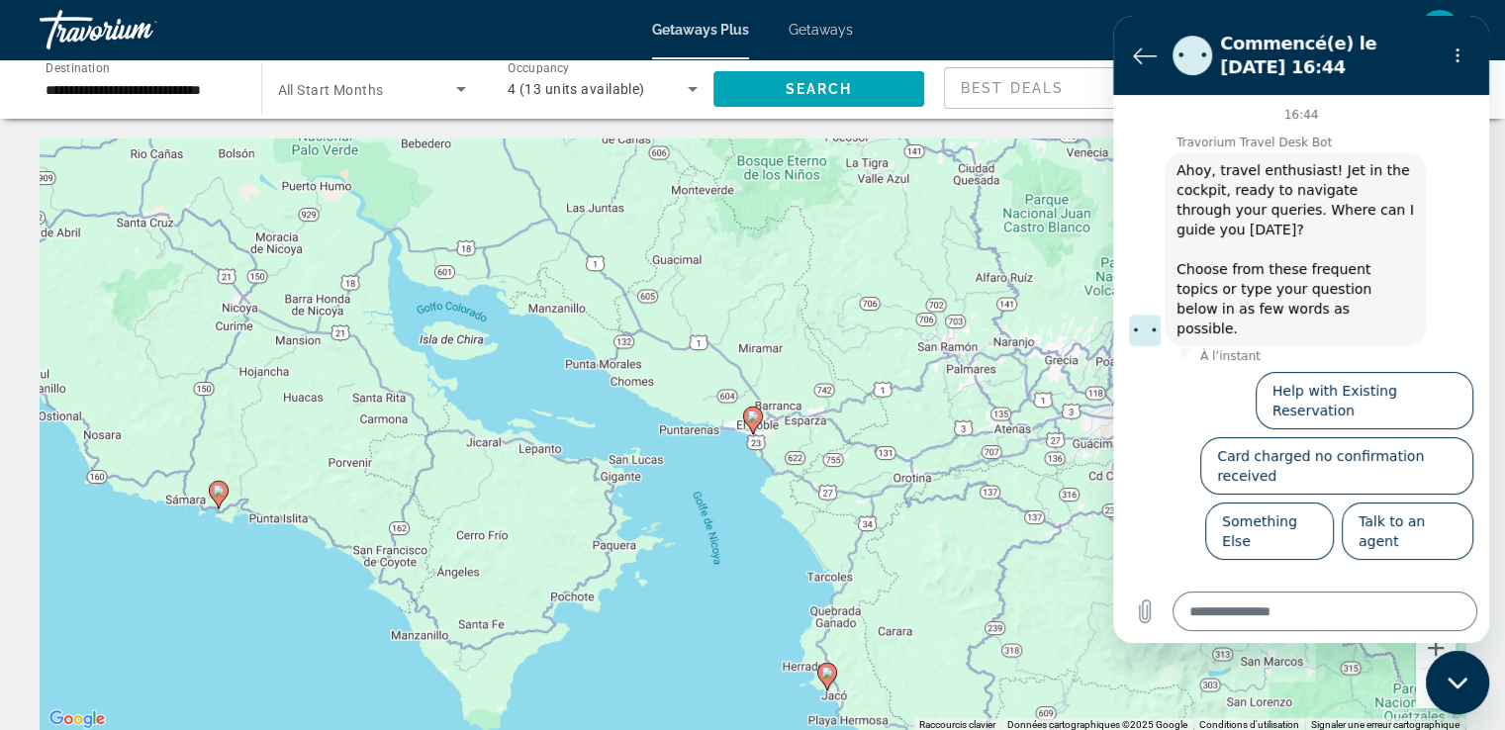
click at [1084, 29] on div "en English Español Français Italiano Português русский CAD USD ($) MXN (Mex$) C…" at bounding box center [1169, 30] width 593 height 42
click at [1147, 57] on icon "Retour à la liste des conversations" at bounding box center [1145, 56] width 24 height 24
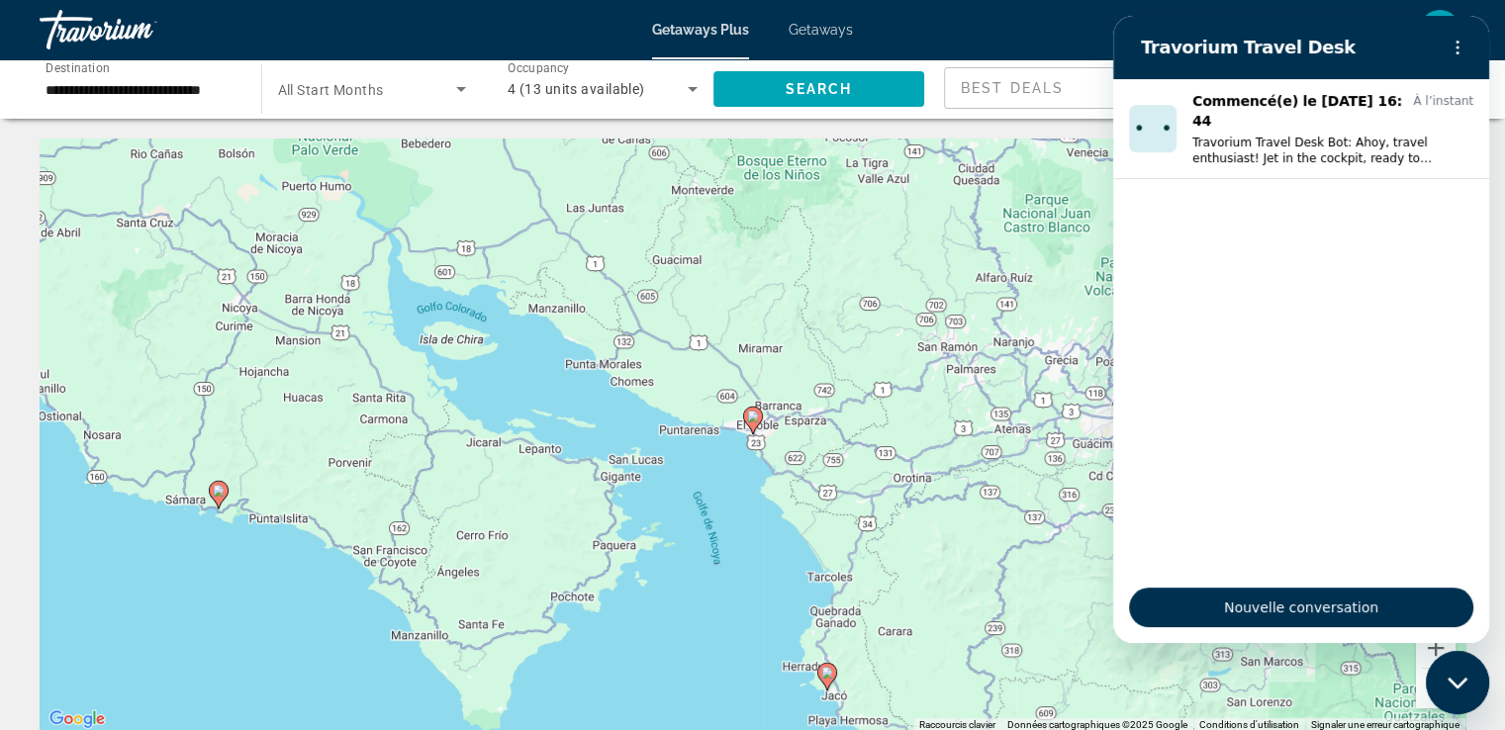
click at [1450, 688] on icon "Fermer la fenêtre de messagerie" at bounding box center [1457, 683] width 21 height 13
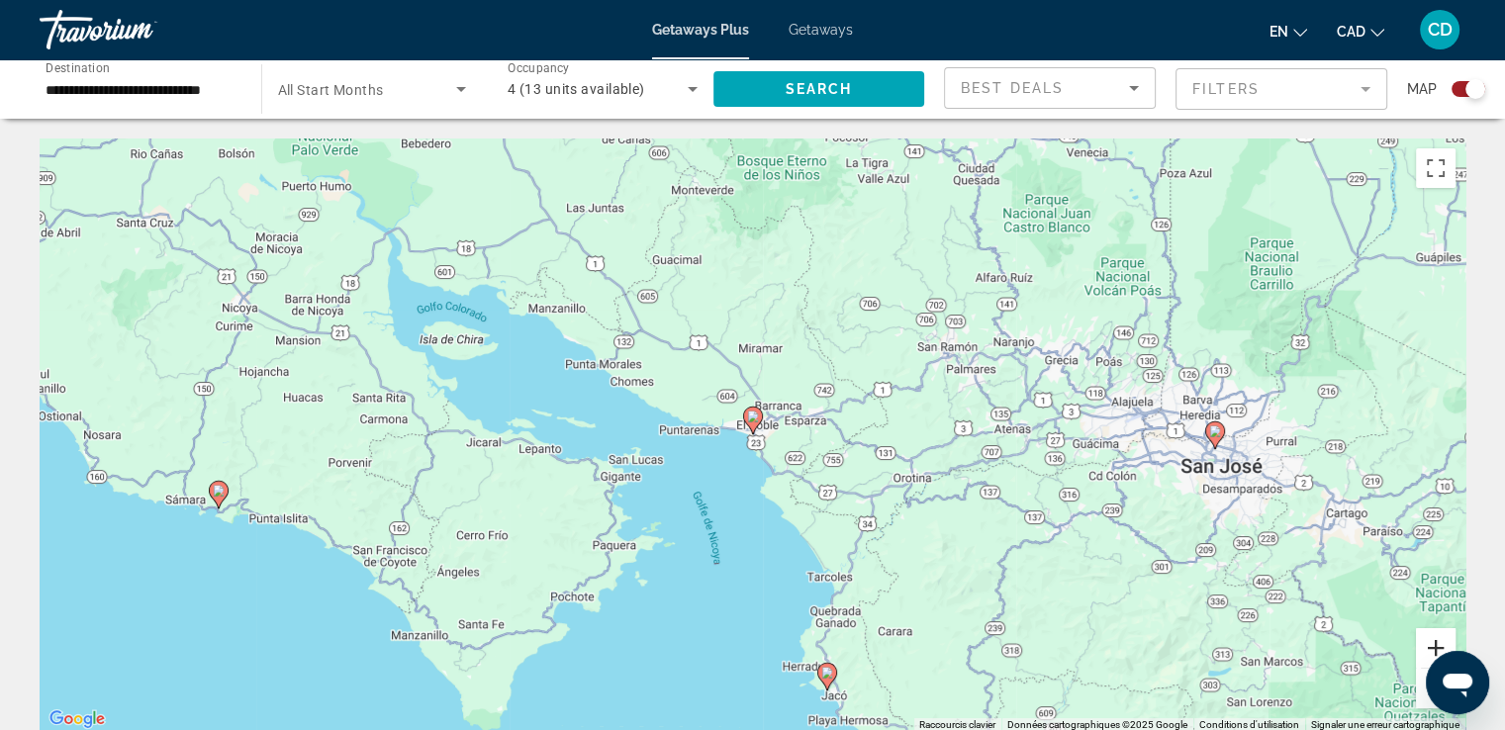
click at [1437, 649] on button "Zoom avant" at bounding box center [1436, 648] width 40 height 40
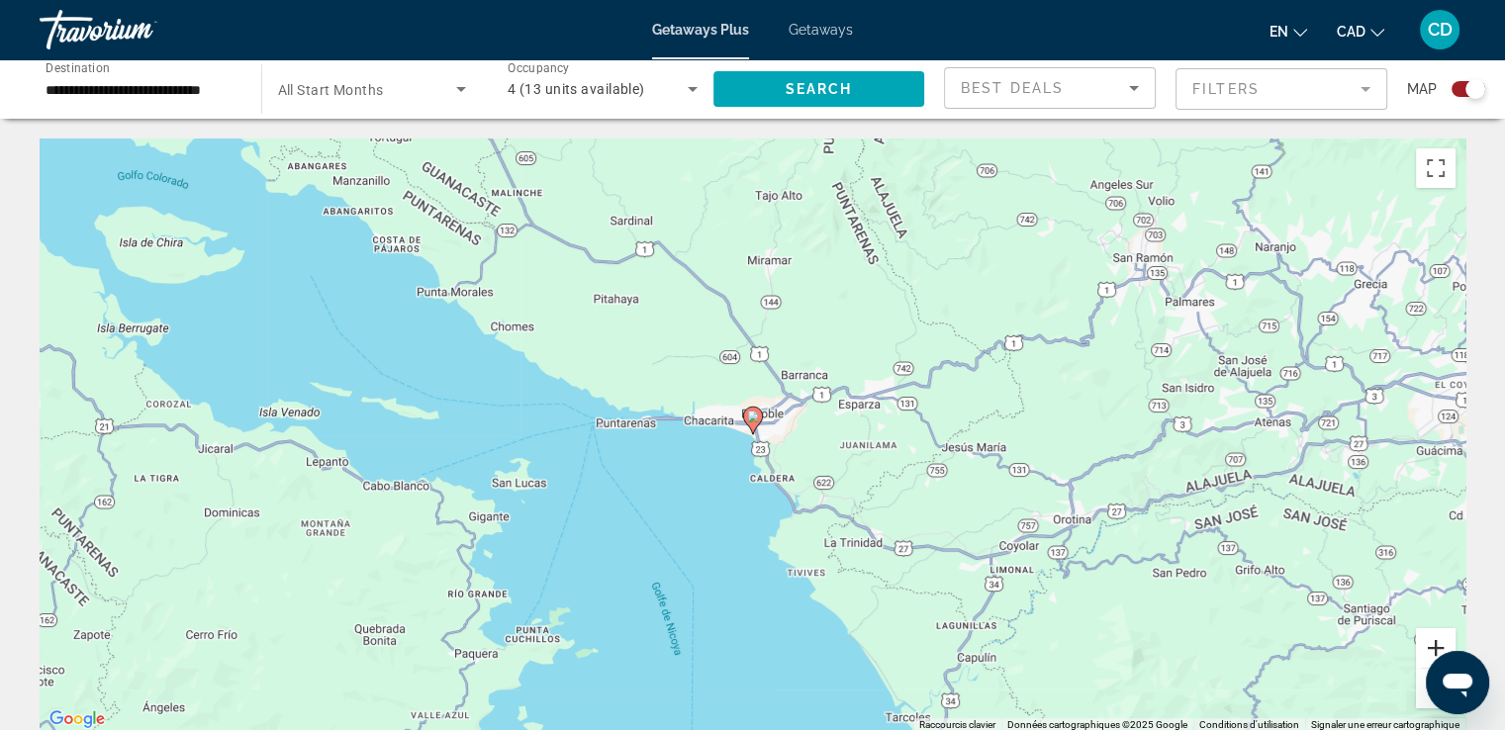
click at [1437, 649] on button "Zoom avant" at bounding box center [1436, 648] width 40 height 40
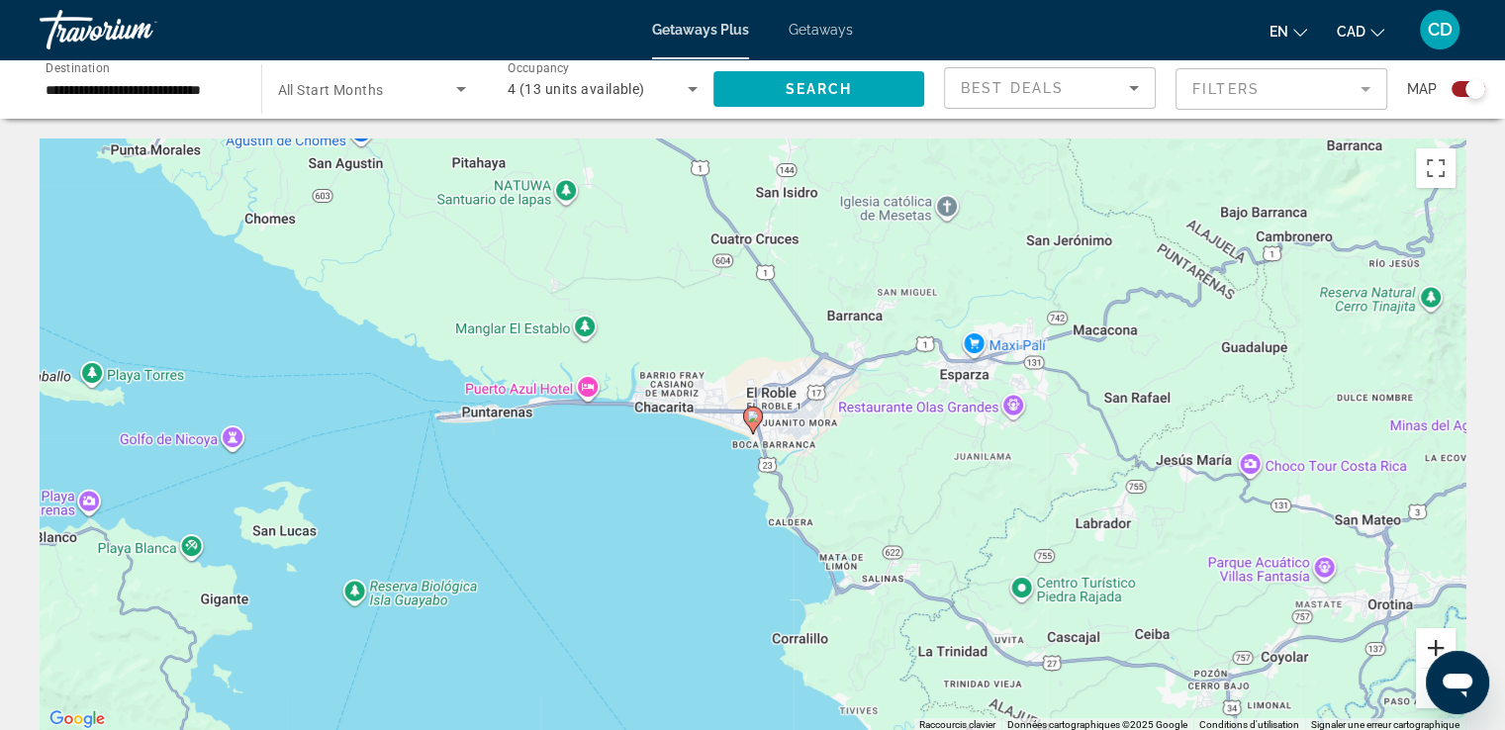
click at [1437, 649] on button "Zoom avant" at bounding box center [1436, 648] width 40 height 40
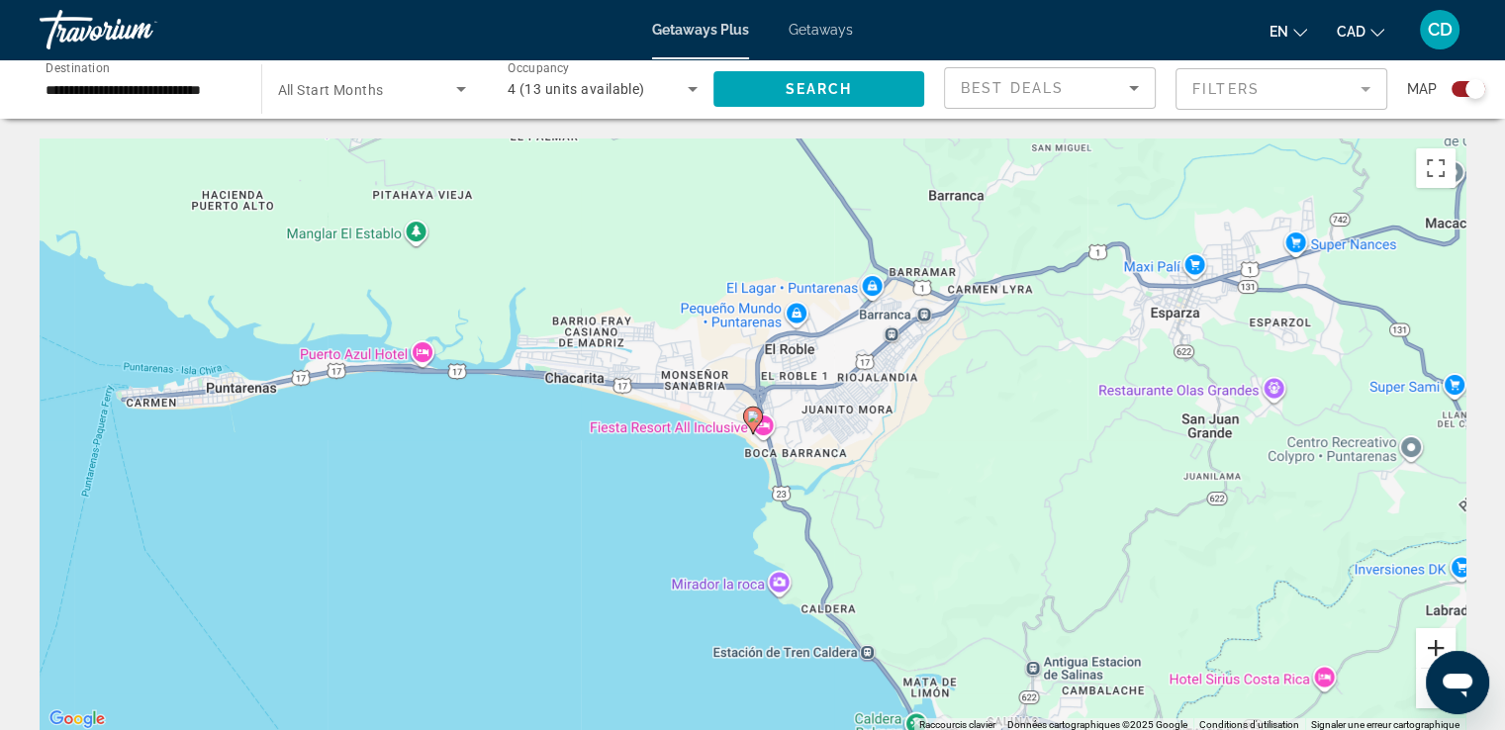
click at [1437, 649] on button "Zoom avant" at bounding box center [1436, 648] width 40 height 40
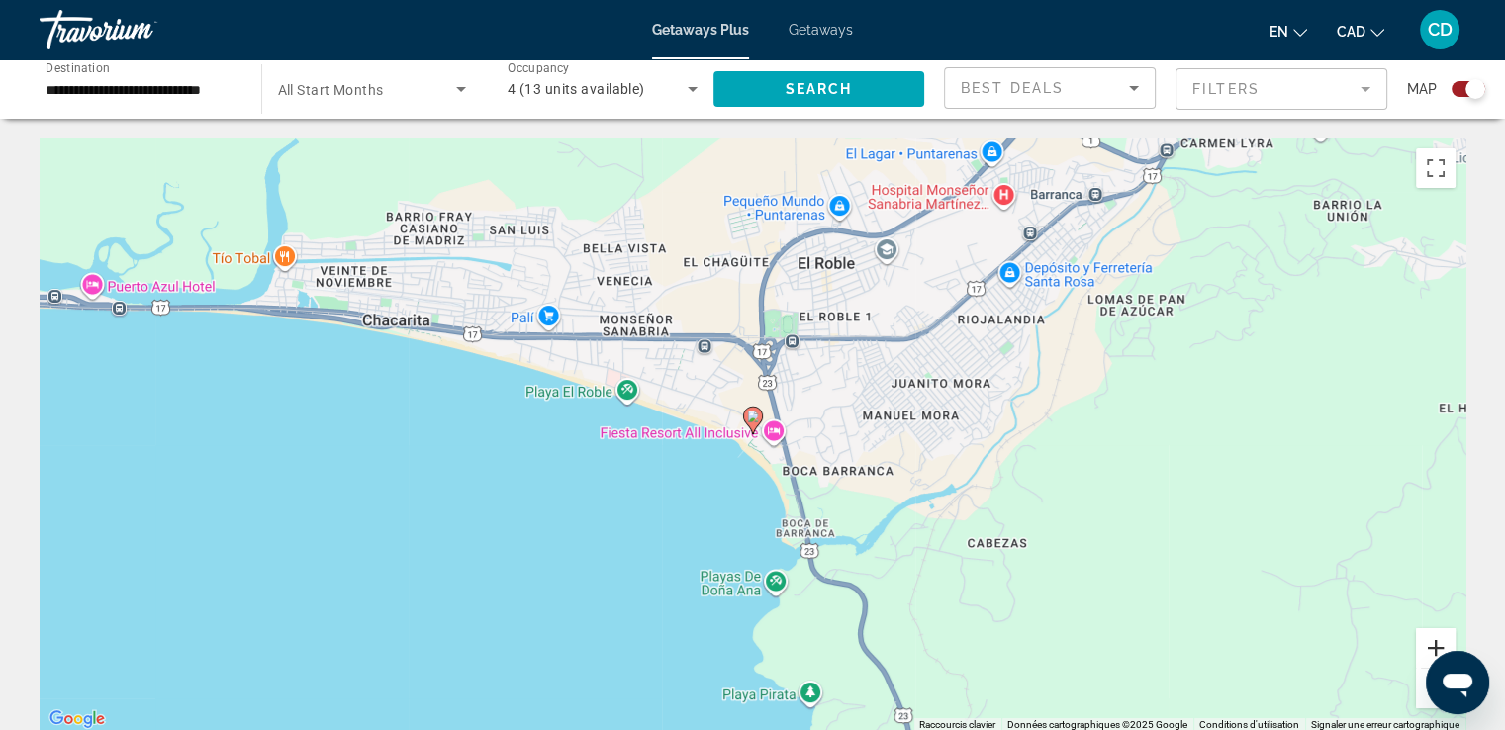
click at [1437, 649] on button "Zoom avant" at bounding box center [1436, 648] width 40 height 40
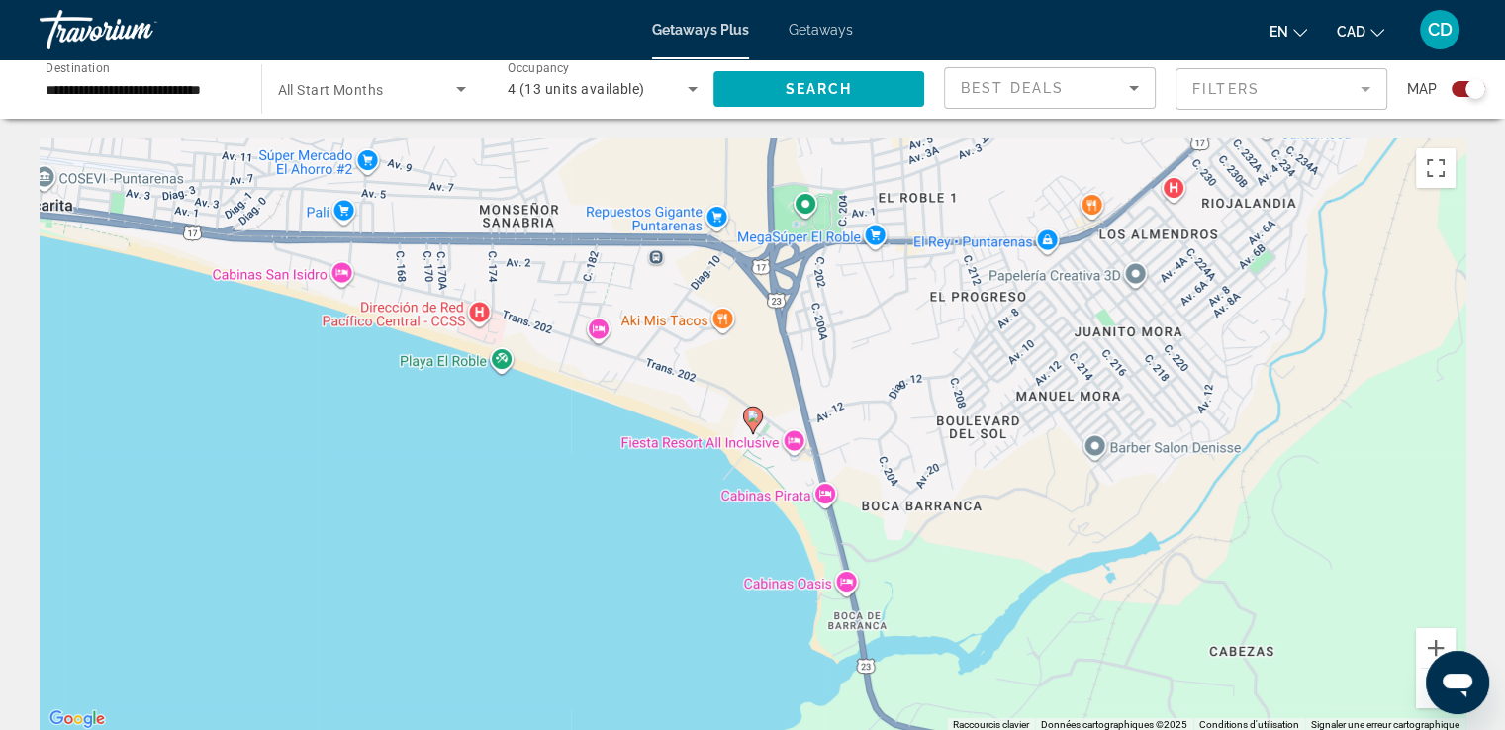
click at [752, 423] on icon "Main content" at bounding box center [752, 421] width 18 height 26
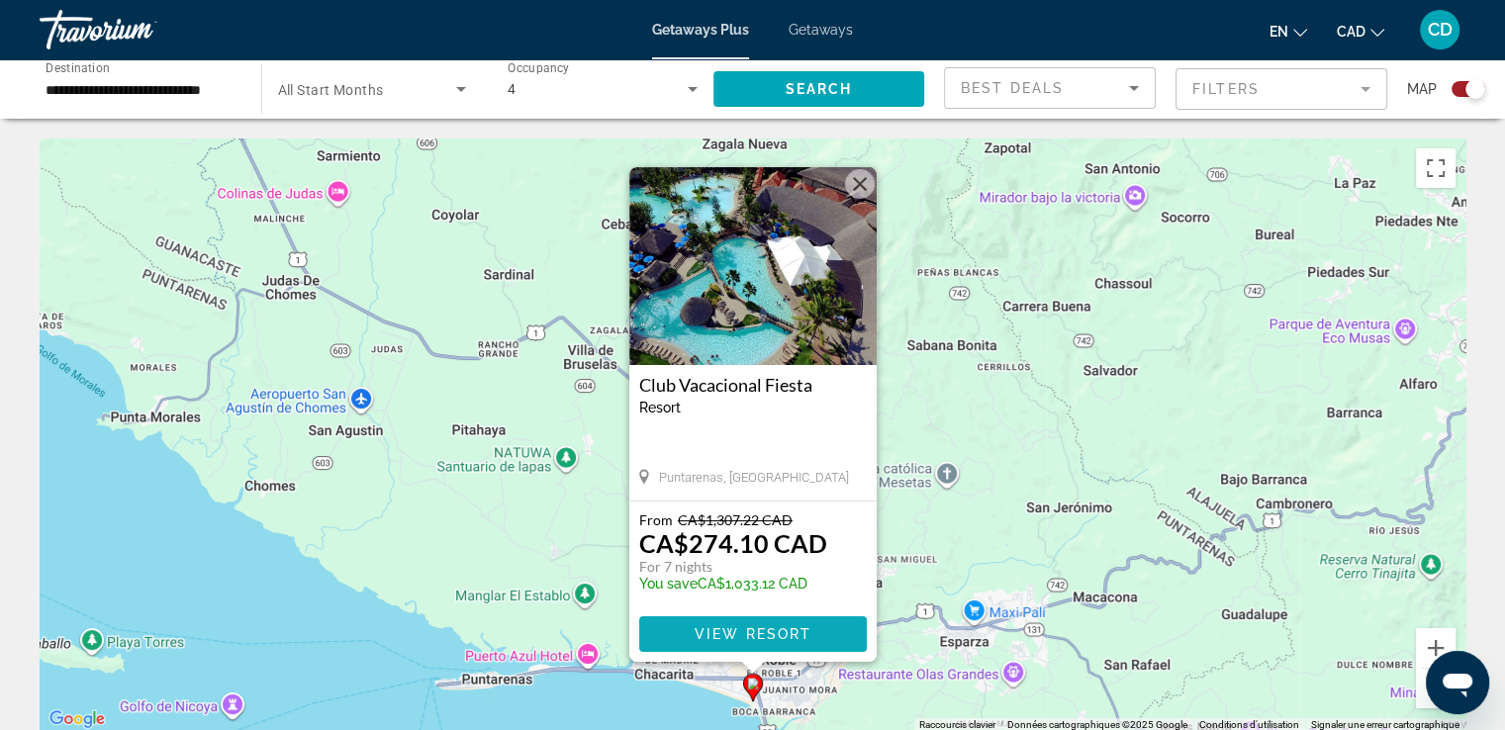
click at [758, 633] on span "View Resort" at bounding box center [752, 634] width 117 height 16
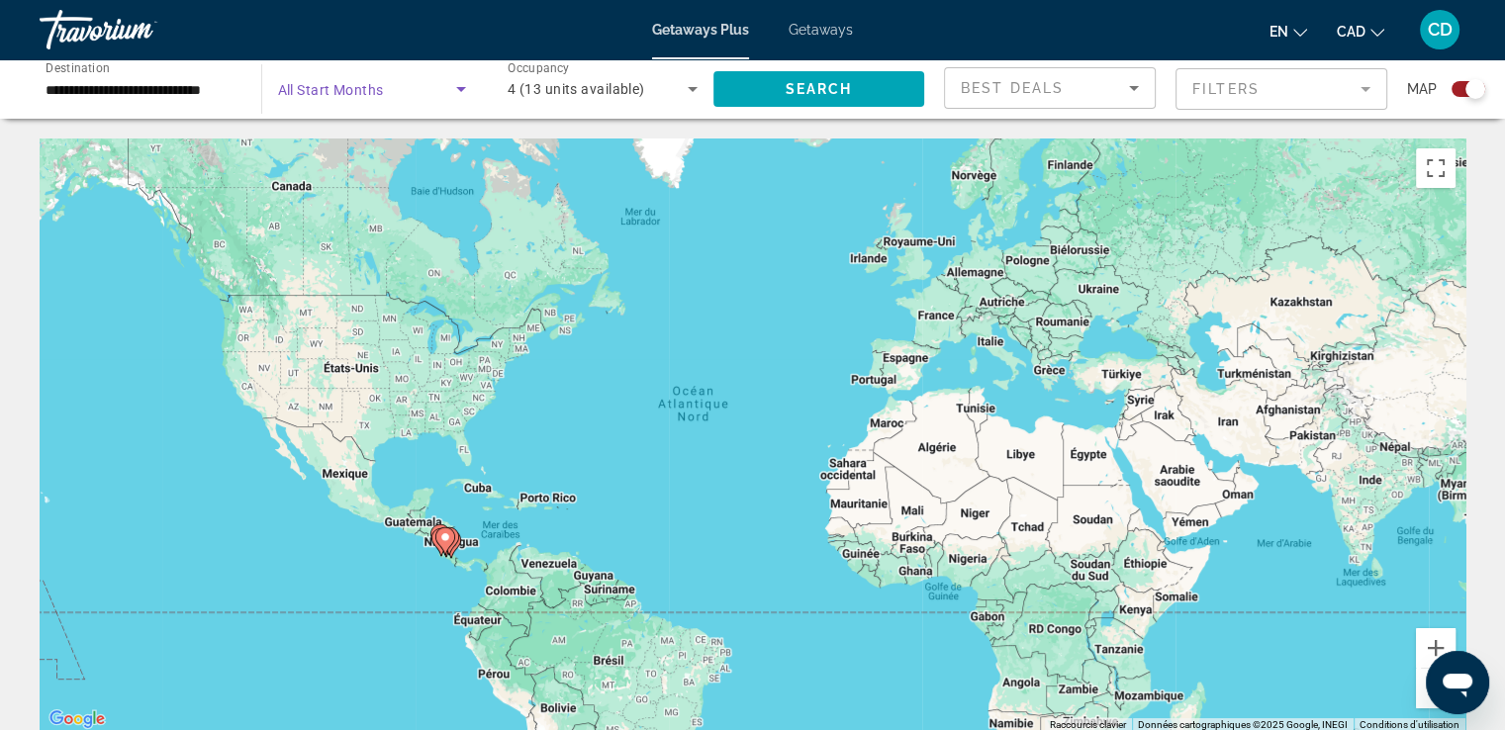
click at [458, 94] on icon "Search widget" at bounding box center [461, 89] width 24 height 24
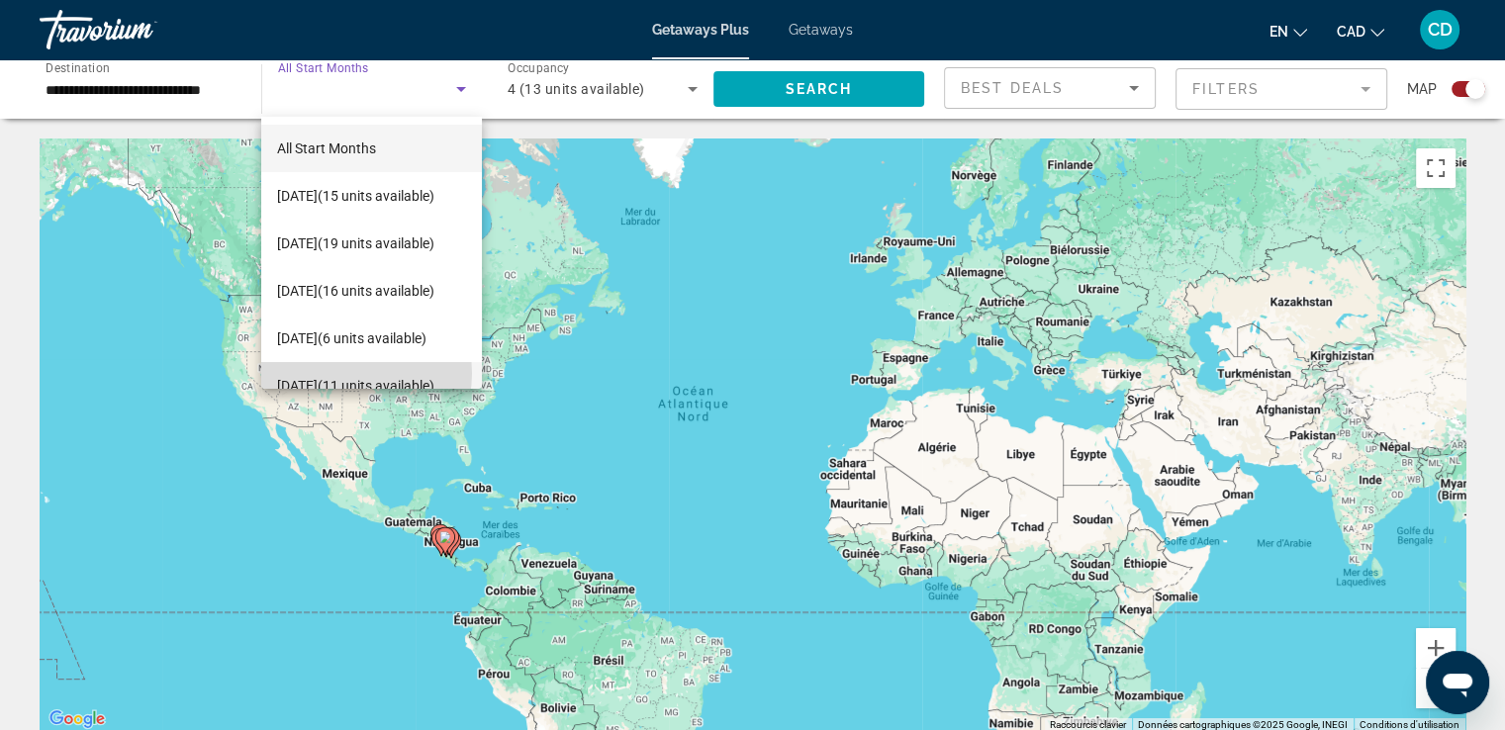
click at [338, 374] on span "[DATE] (11 units available)" at bounding box center [355, 386] width 157 height 24
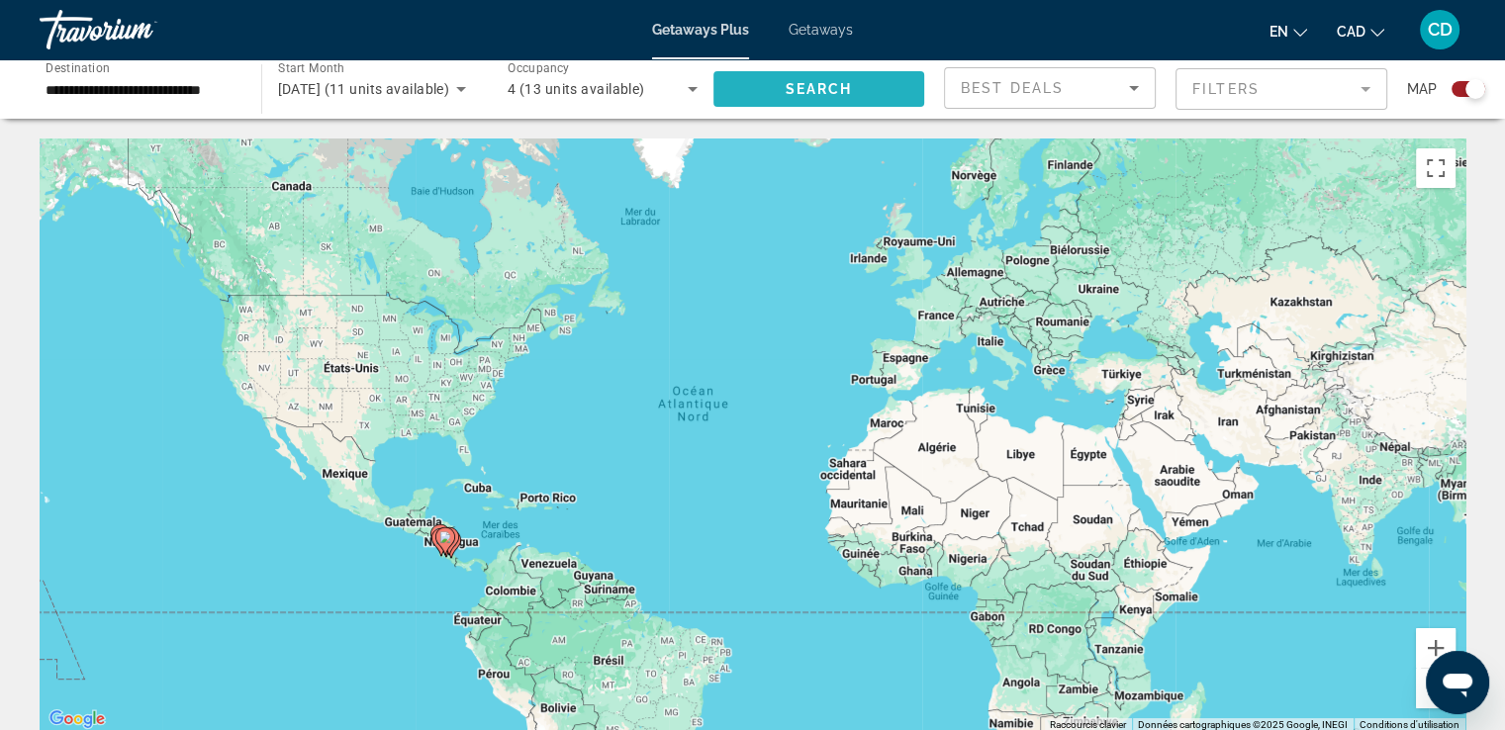
click at [802, 92] on span "Search" at bounding box center [818, 89] width 67 height 16
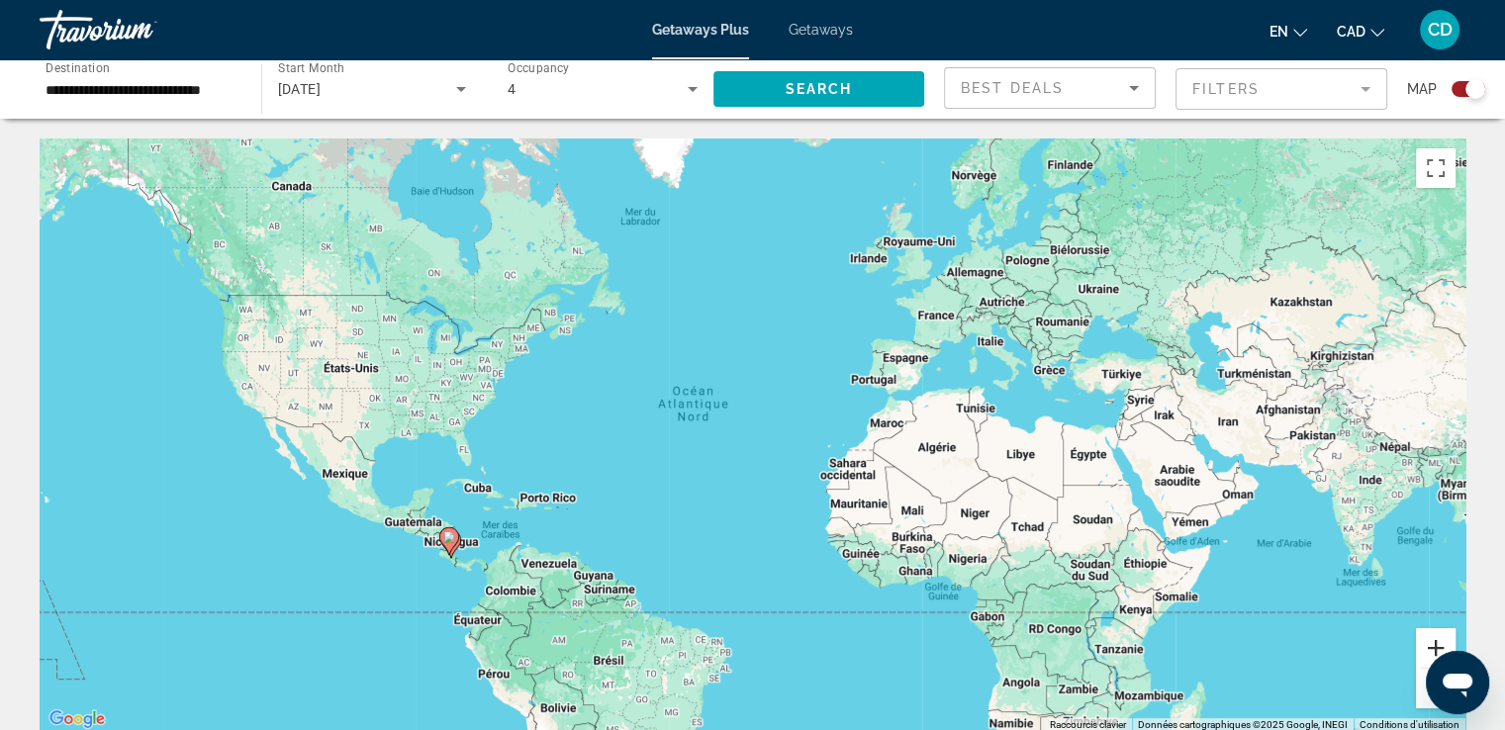
click at [1434, 641] on button "Zoom avant" at bounding box center [1436, 648] width 40 height 40
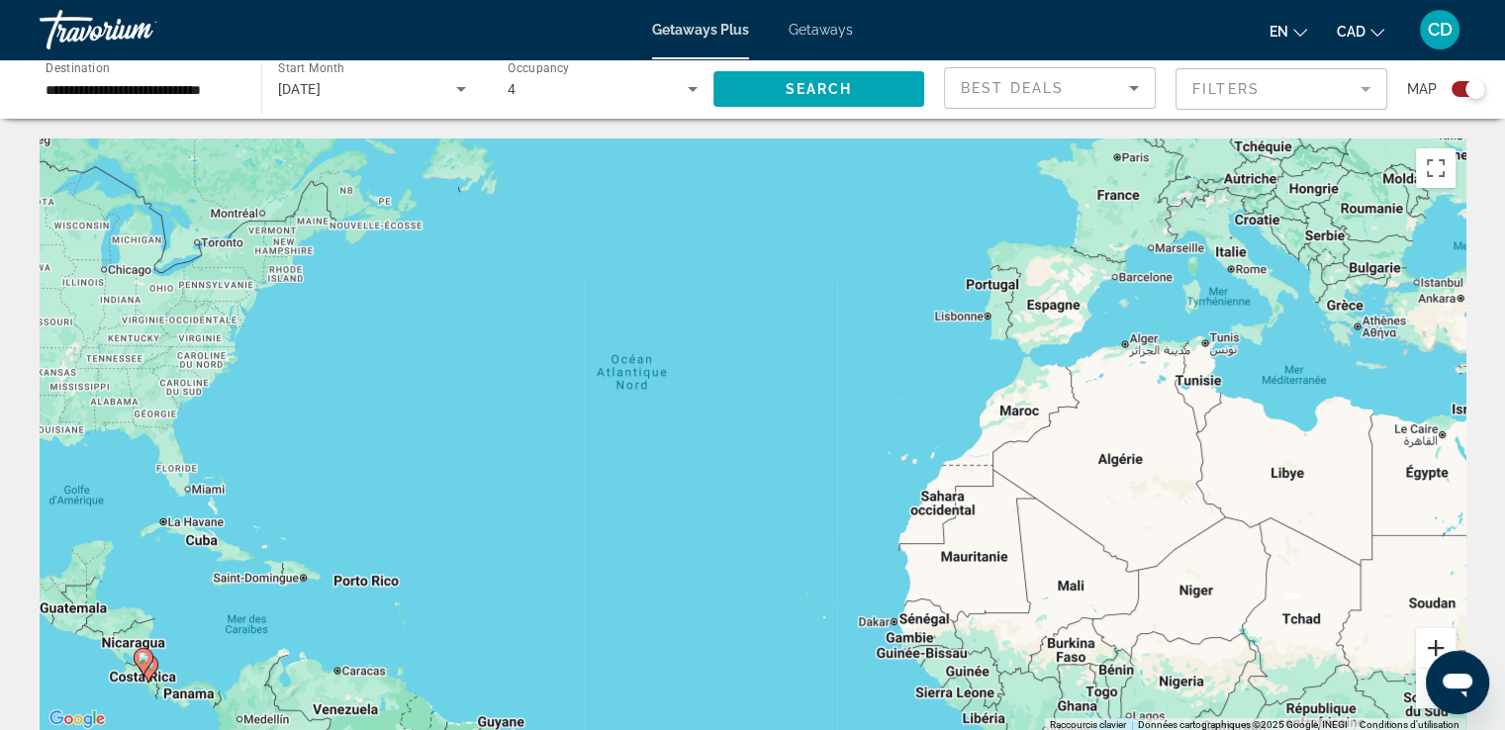
click at [1434, 641] on button "Zoom avant" at bounding box center [1436, 648] width 40 height 40
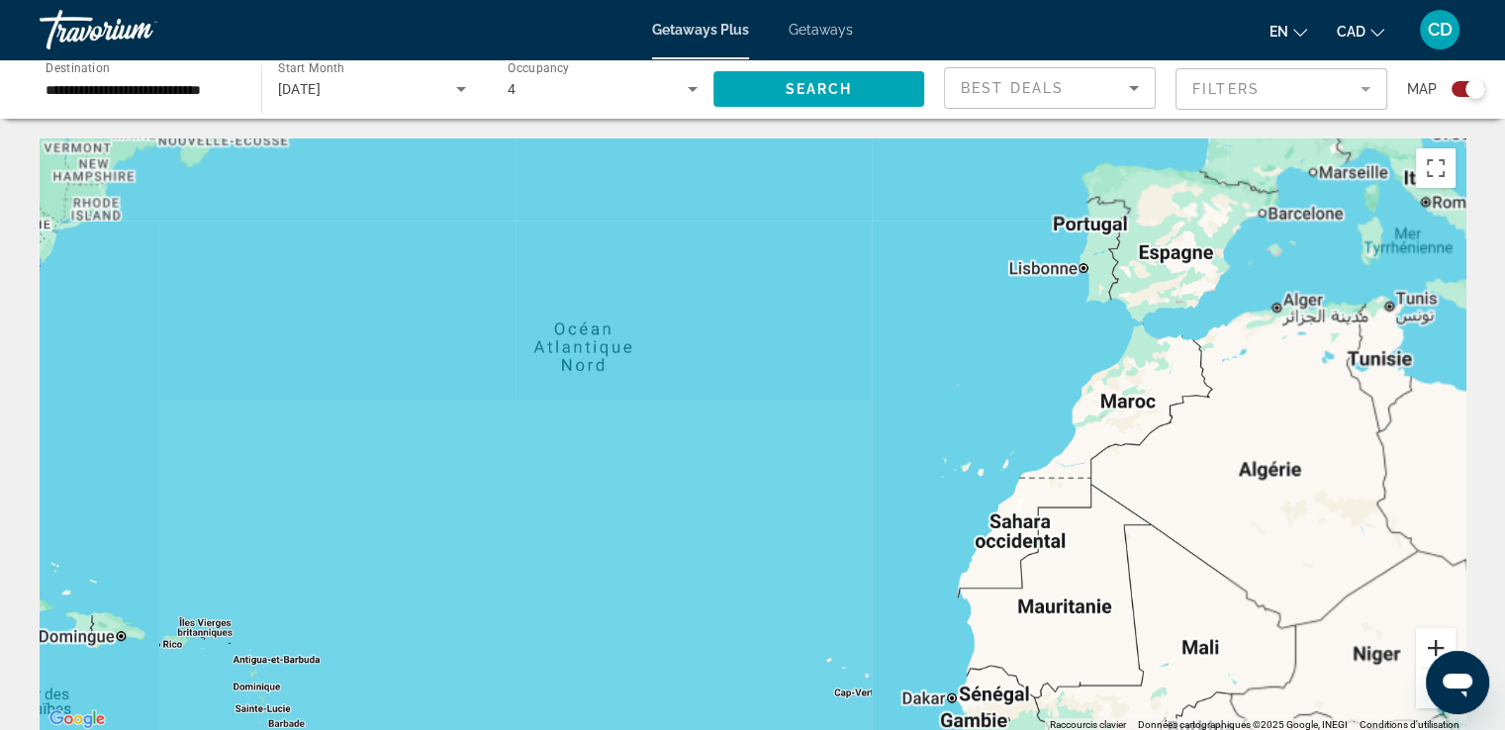
click at [1434, 641] on button "Zoom avant" at bounding box center [1436, 648] width 40 height 40
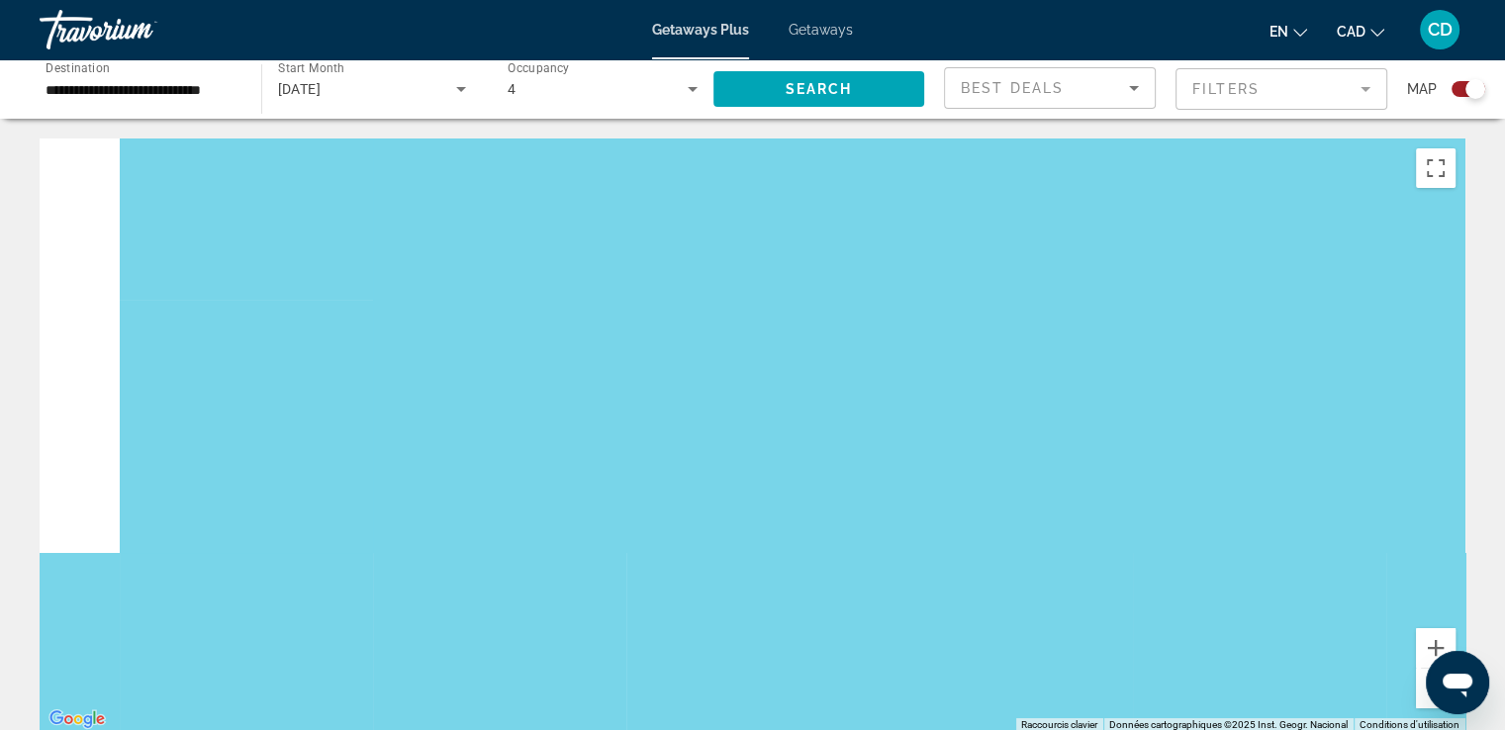
drag, startPoint x: 962, startPoint y: 575, endPoint x: 1035, endPoint y: 420, distance: 170.8
click at [1505, 249] on html "**********" at bounding box center [752, 365] width 1505 height 730
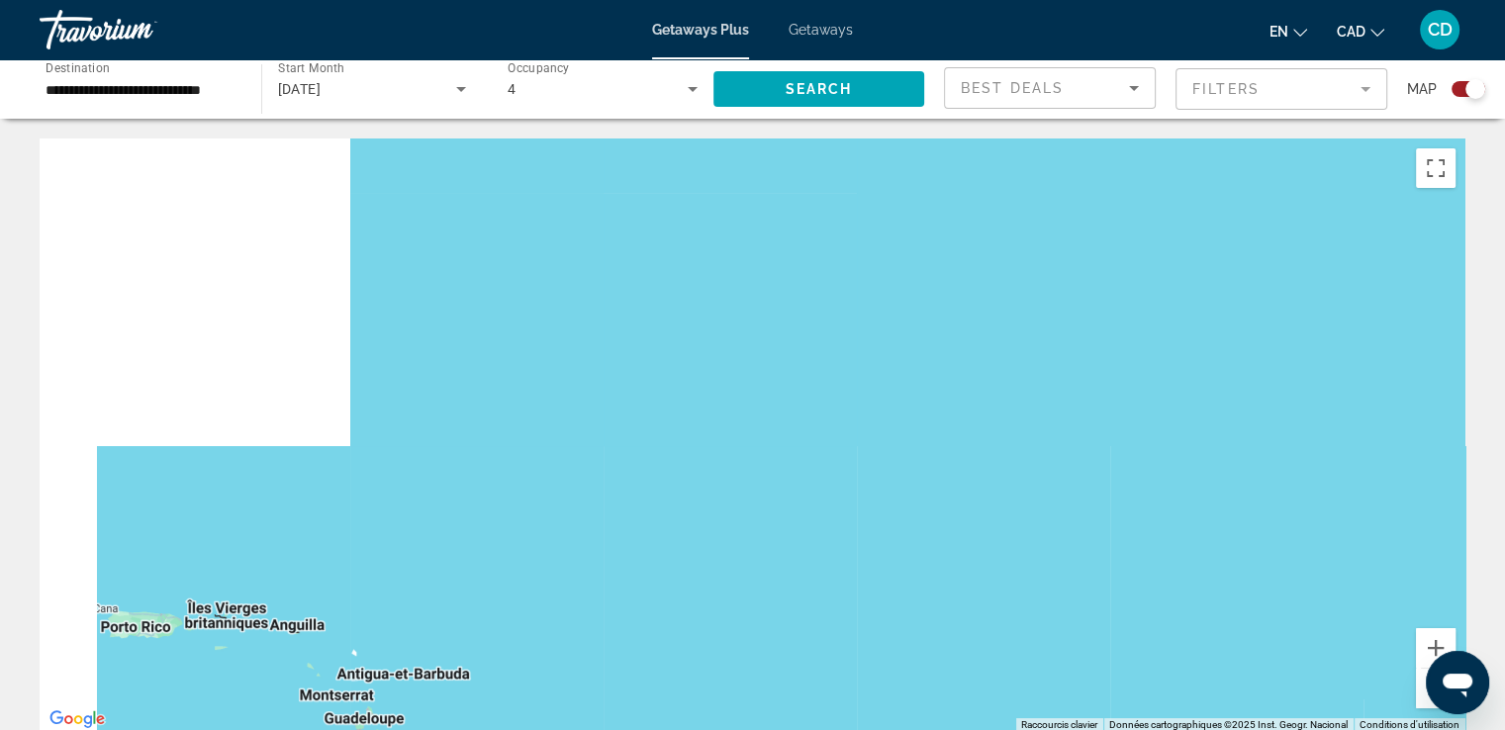
drag, startPoint x: 1034, startPoint y: 405, endPoint x: 1376, endPoint y: 415, distance: 342.4
click at [1440, 403] on div "Main content" at bounding box center [753, 436] width 1426 height 594
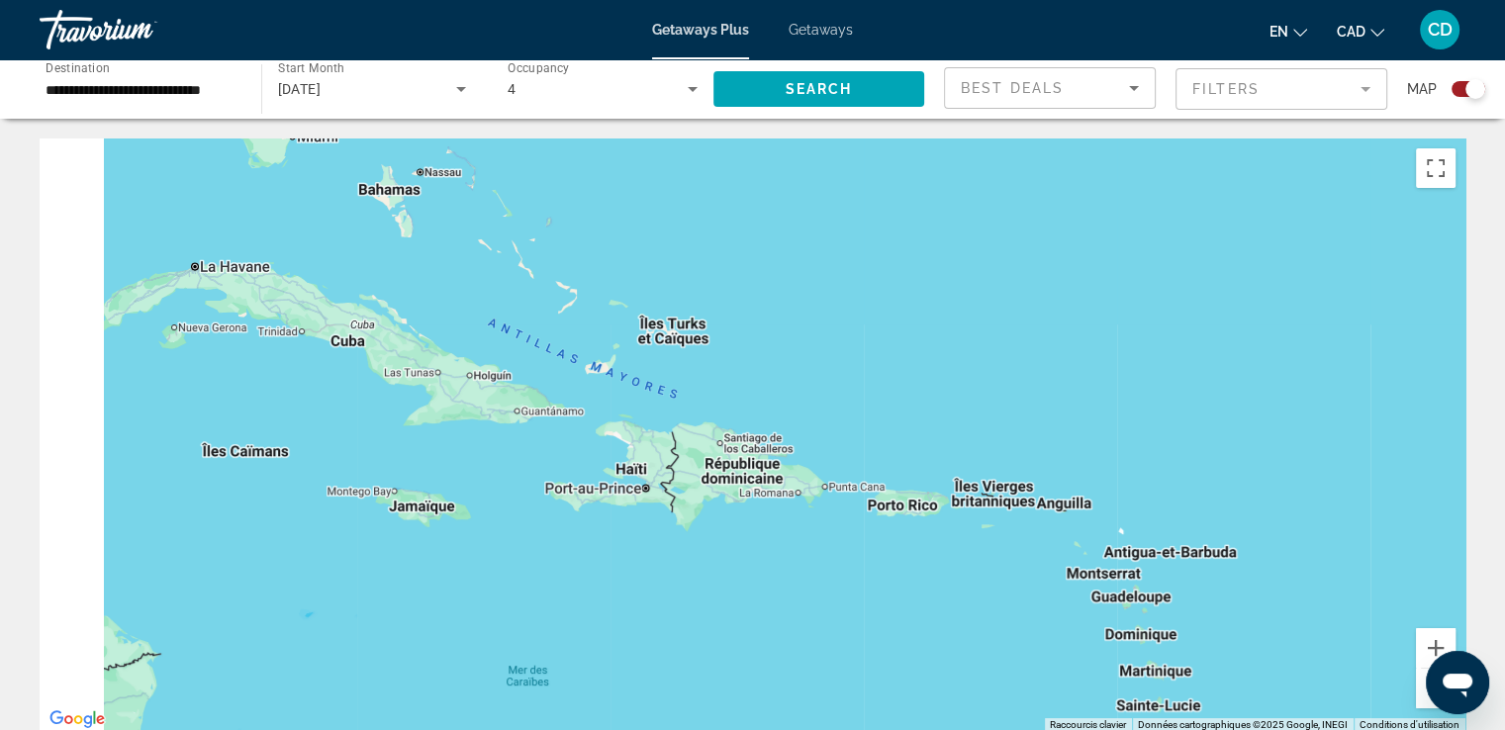
drag, startPoint x: 807, startPoint y: 448, endPoint x: 1443, endPoint y: 355, distance: 642.9
click at [1452, 333] on div "Main content" at bounding box center [753, 436] width 1426 height 594
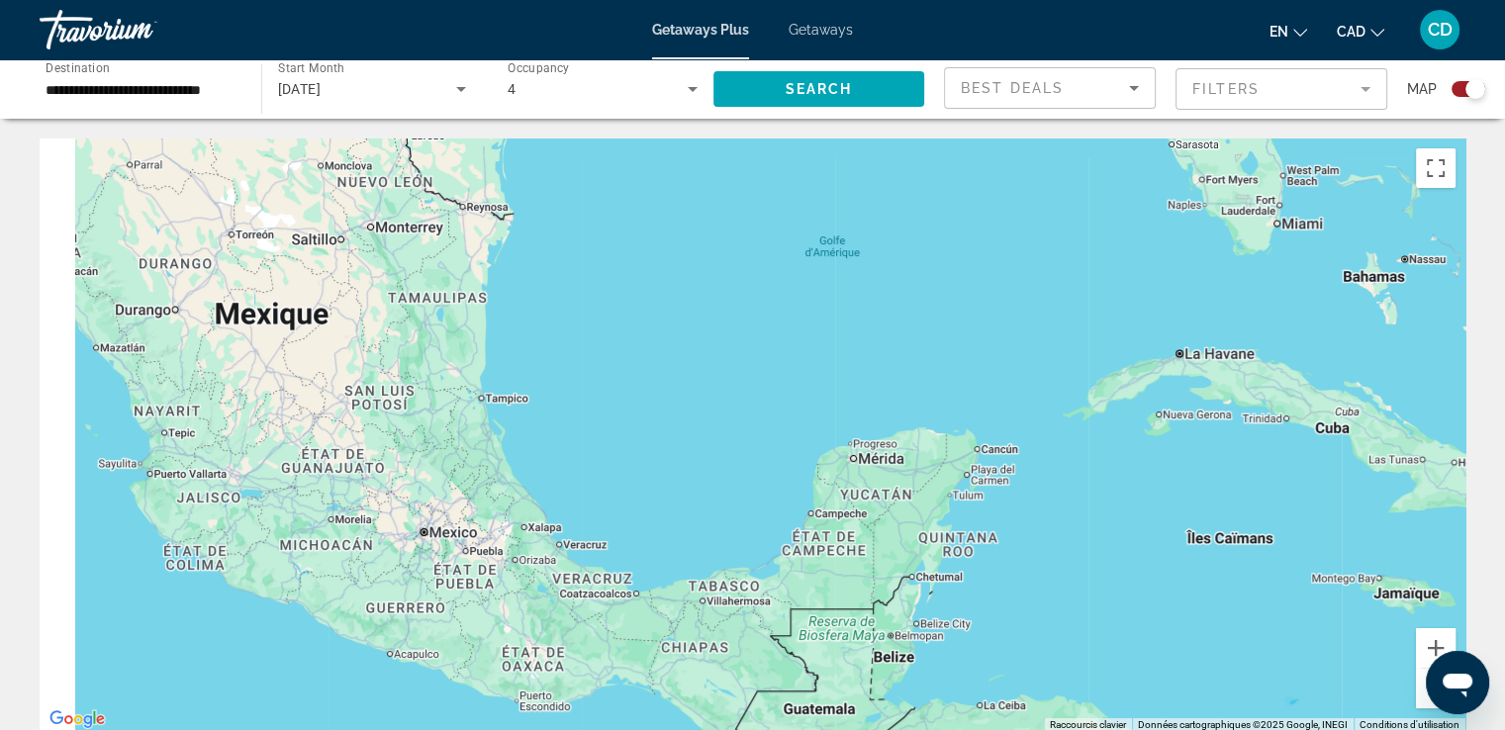
drag, startPoint x: 474, startPoint y: 390, endPoint x: 1233, endPoint y: 441, distance: 760.5
click at [1231, 443] on div "Main content" at bounding box center [753, 436] width 1426 height 594
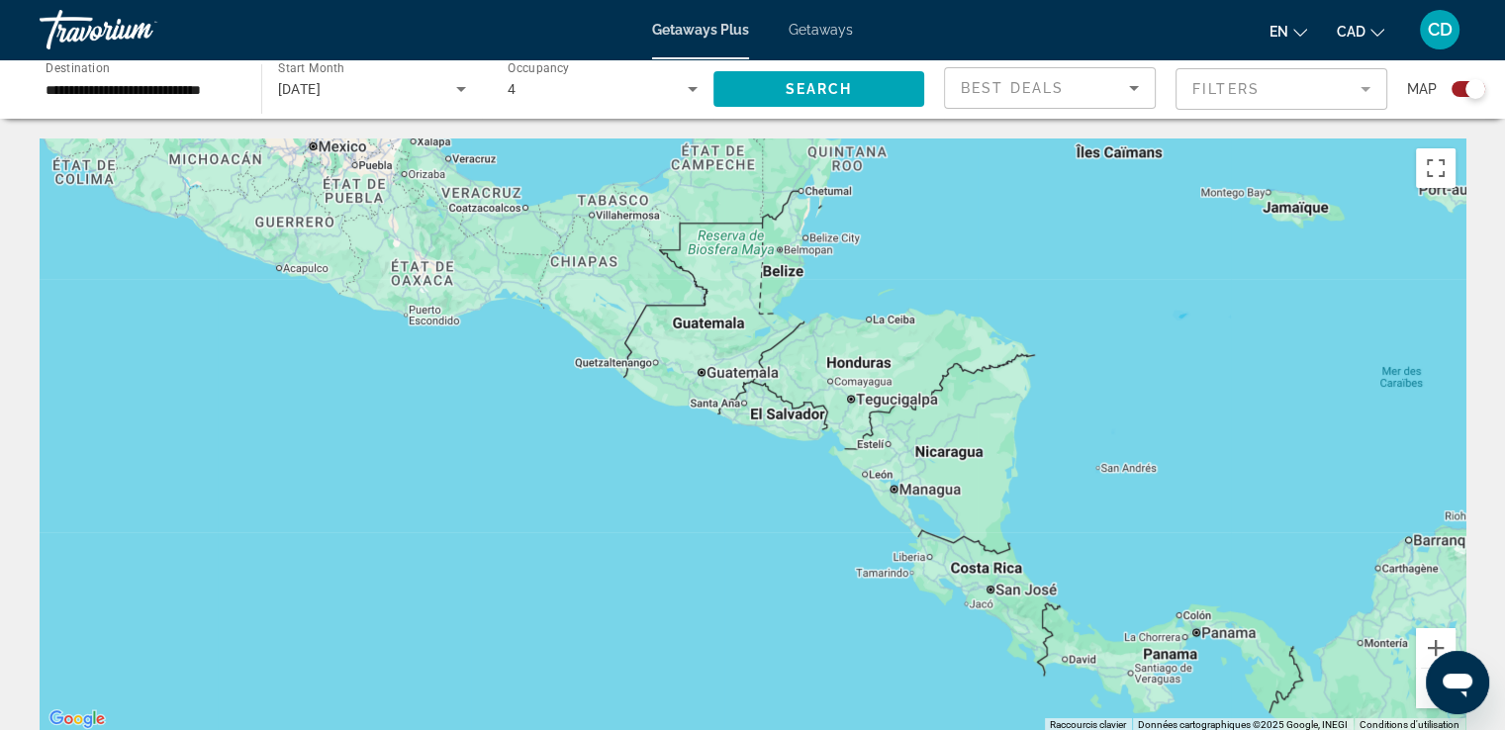
drag, startPoint x: 688, startPoint y: 417, endPoint x: 428, endPoint y: 8, distance: 483.9
click at [428, 8] on div "**********" at bounding box center [752, 365] width 1505 height 730
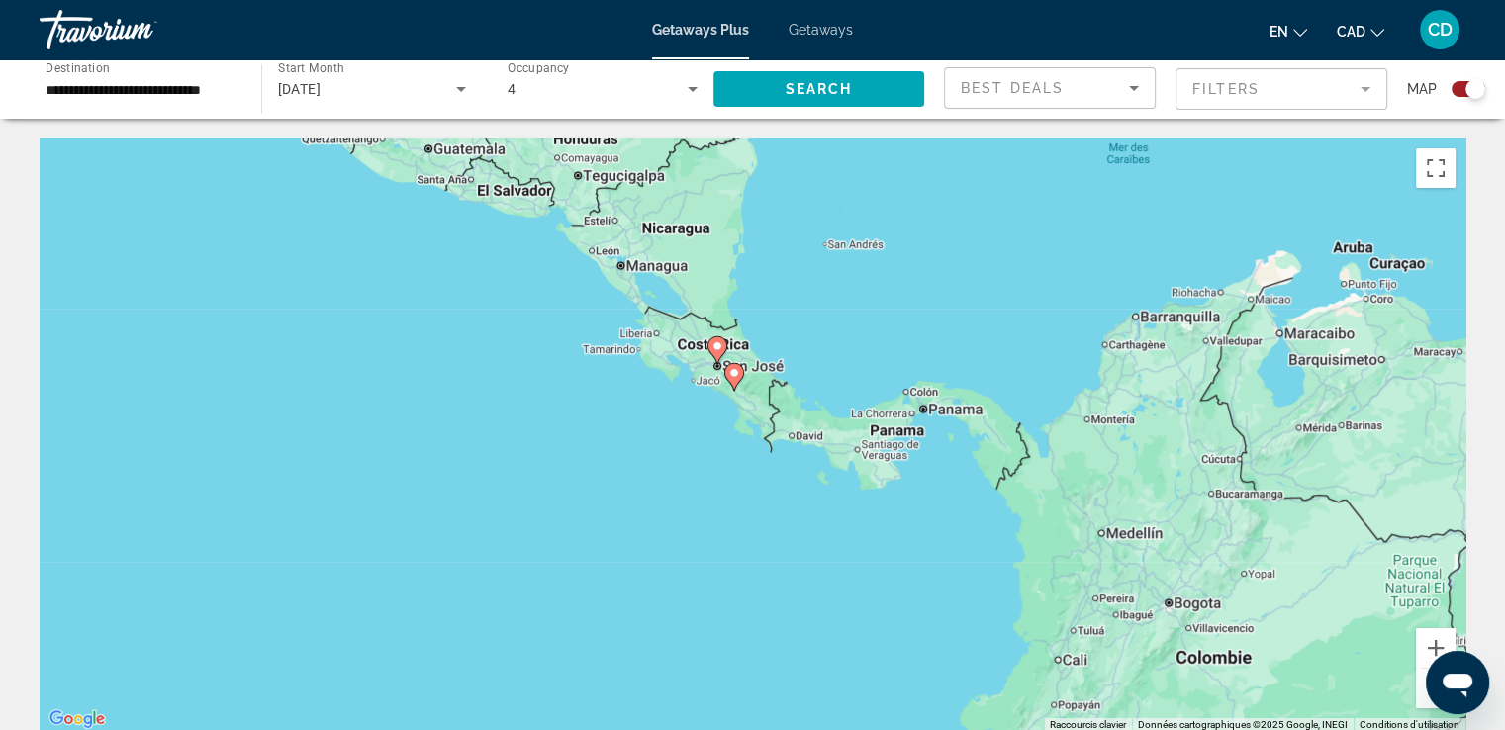
drag, startPoint x: 685, startPoint y: 614, endPoint x: 553, endPoint y: 492, distance: 179.9
click at [544, 488] on div "Pour activer le glissement avec le clavier, appuyez sur Alt+Entrée. Une fois ce…" at bounding box center [753, 436] width 1426 height 594
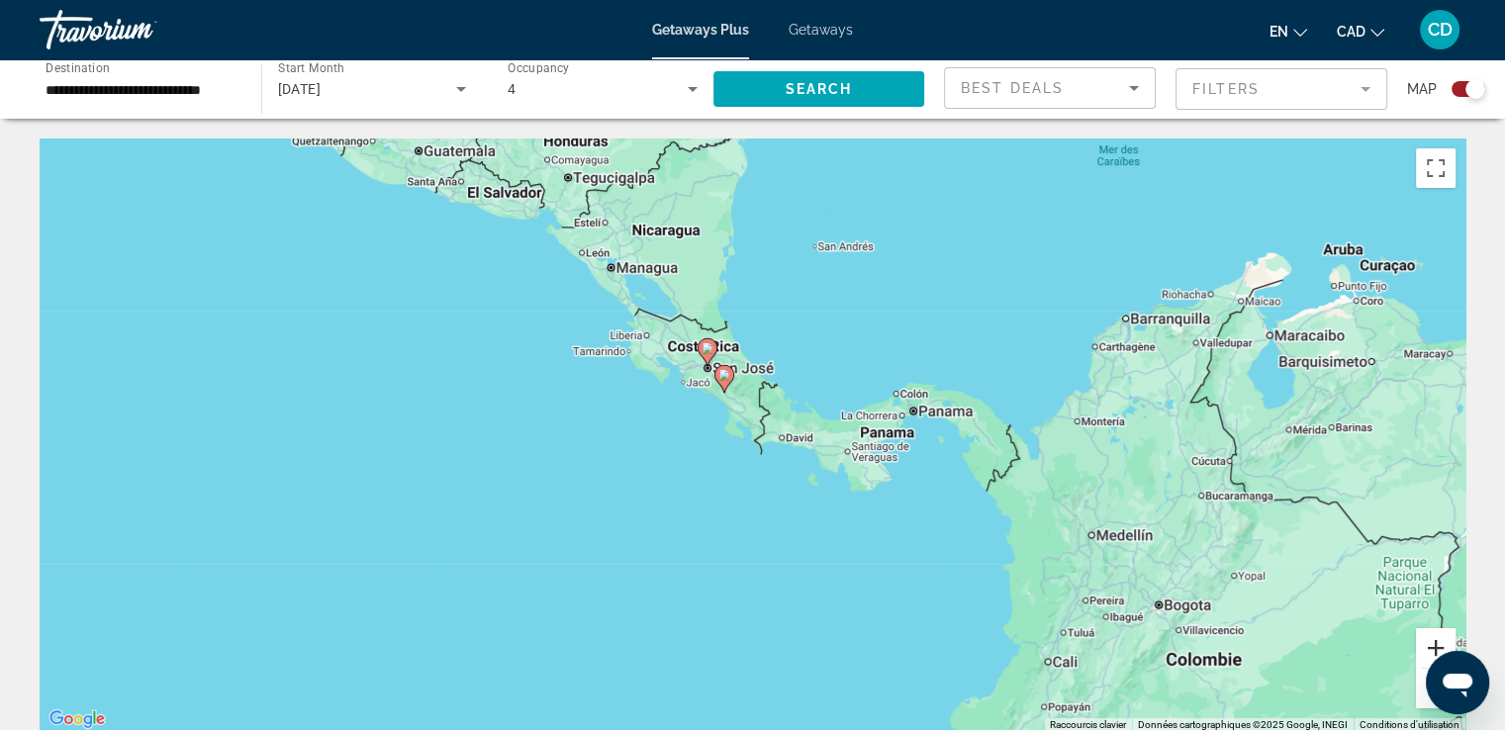
click at [1425, 646] on button "Zoom avant" at bounding box center [1436, 648] width 40 height 40
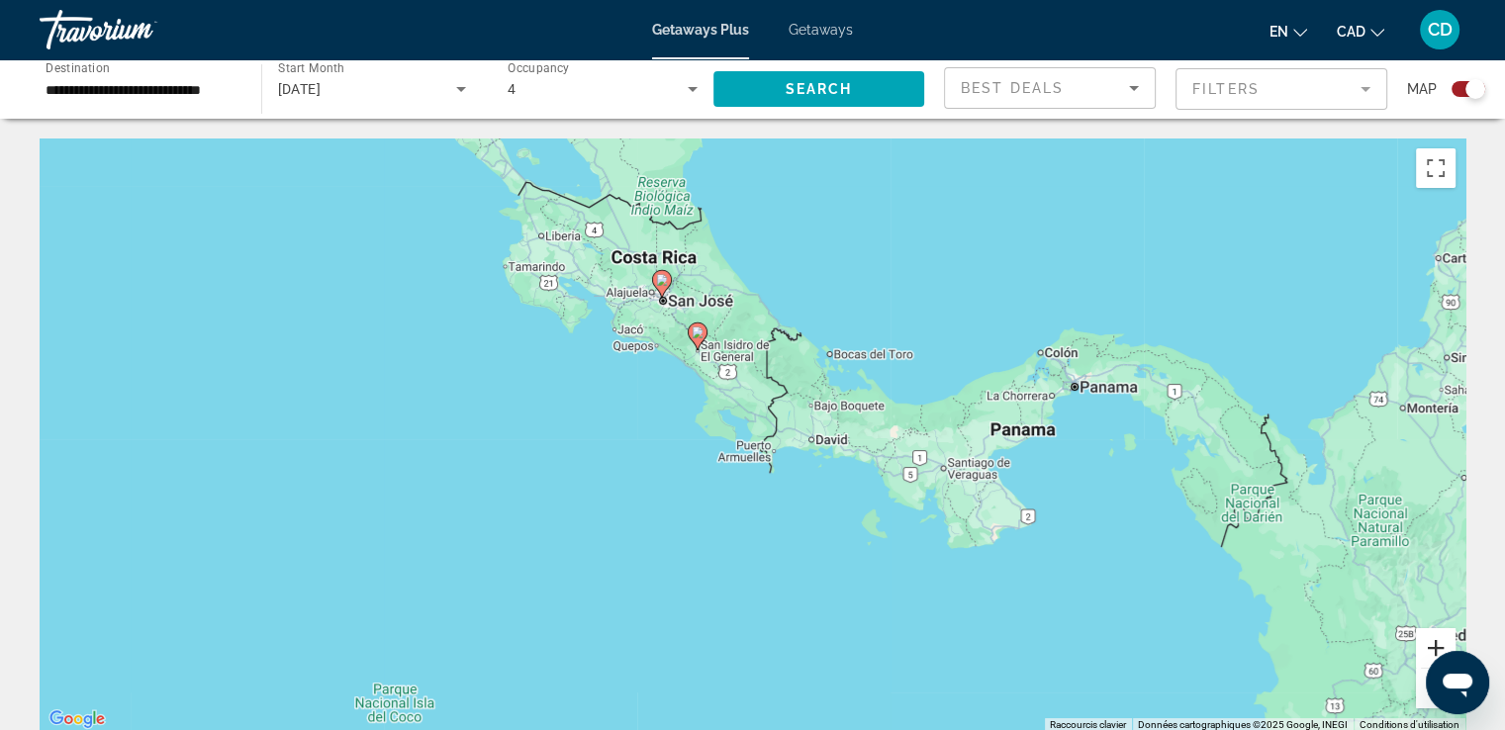
click at [1425, 646] on button "Zoom avant" at bounding box center [1436, 648] width 40 height 40
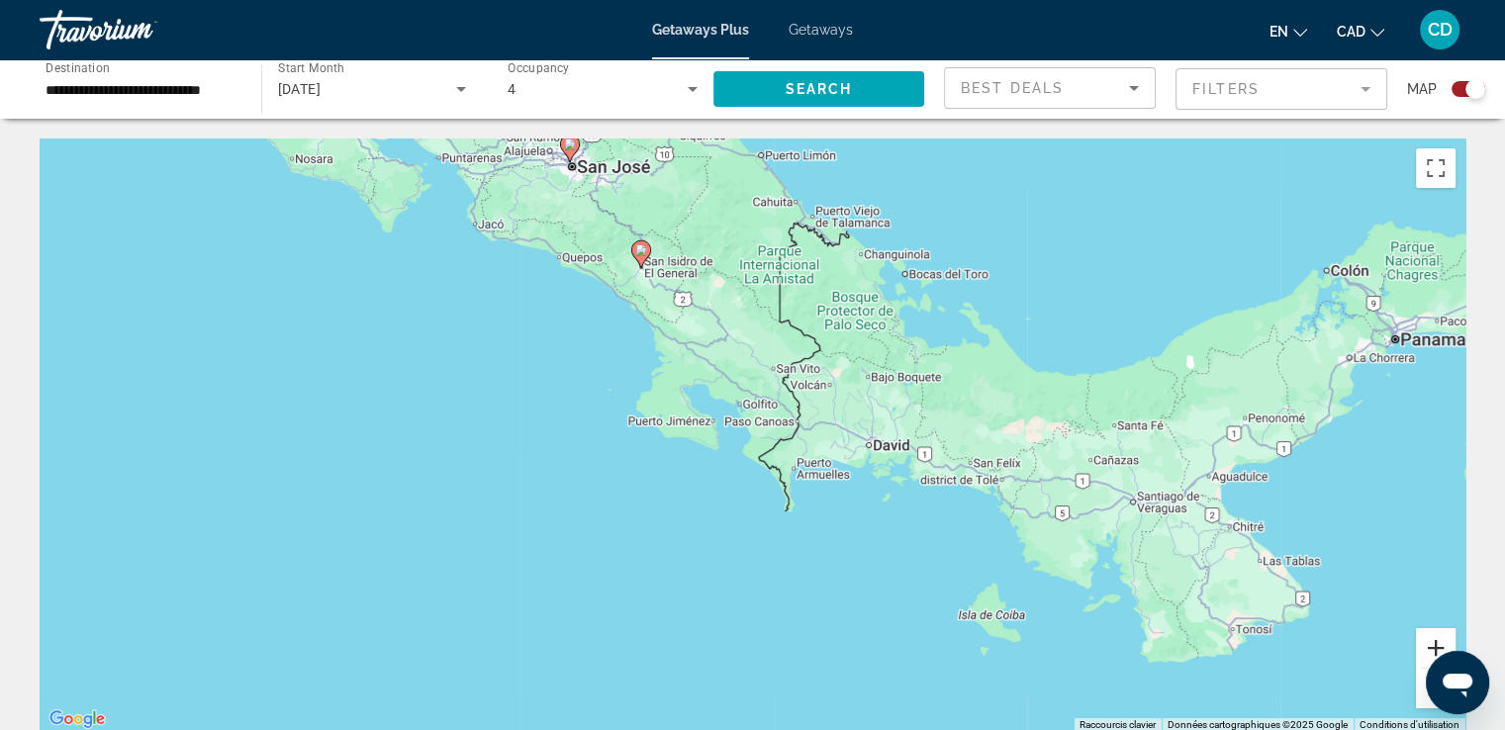
click at [1425, 646] on button "Zoom avant" at bounding box center [1436, 648] width 40 height 40
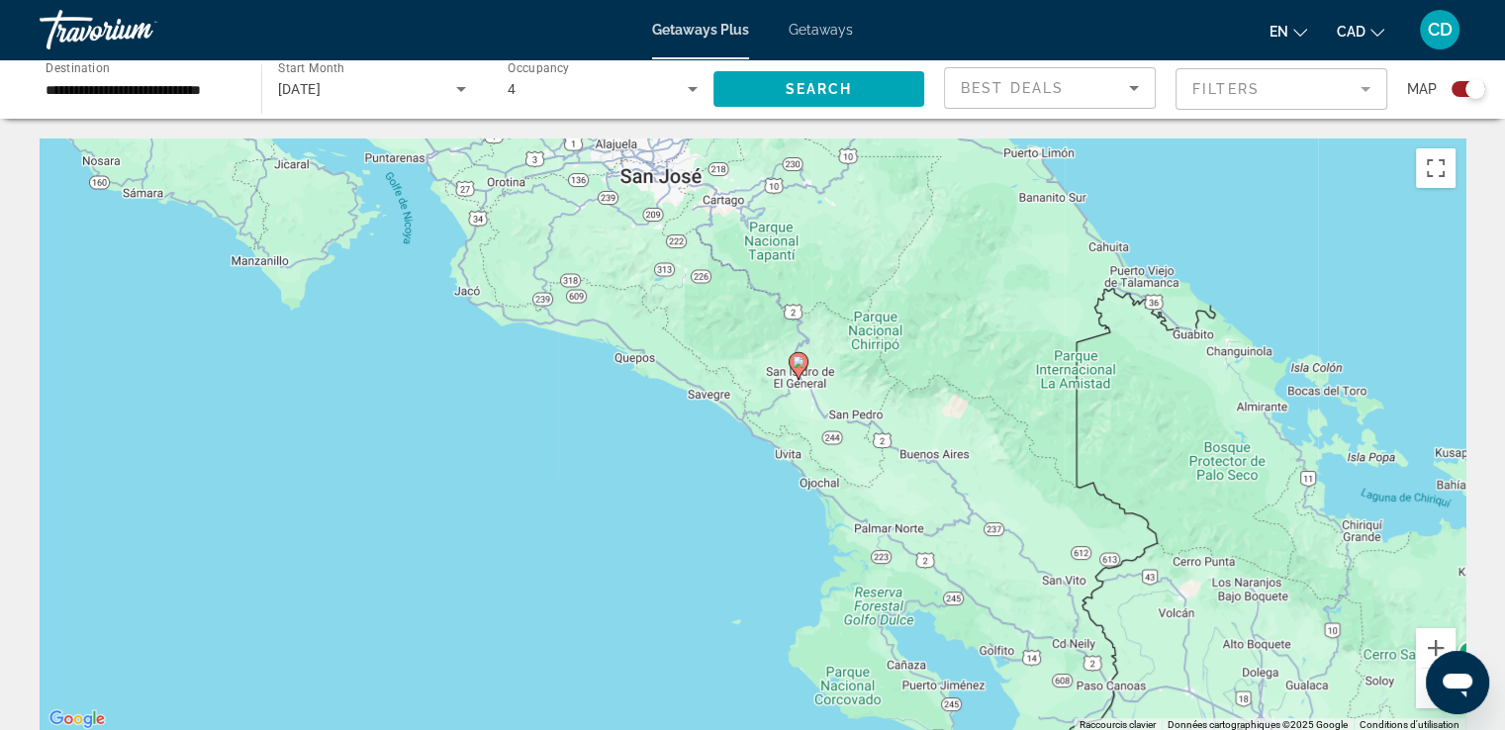
drag, startPoint x: 294, startPoint y: 426, endPoint x: 554, endPoint y: 691, distance: 370.8
click at [554, 694] on div "Pour activer le glissement avec le clavier, appuyez sur Alt+Entrée. Une fois ce…" at bounding box center [753, 436] width 1426 height 594
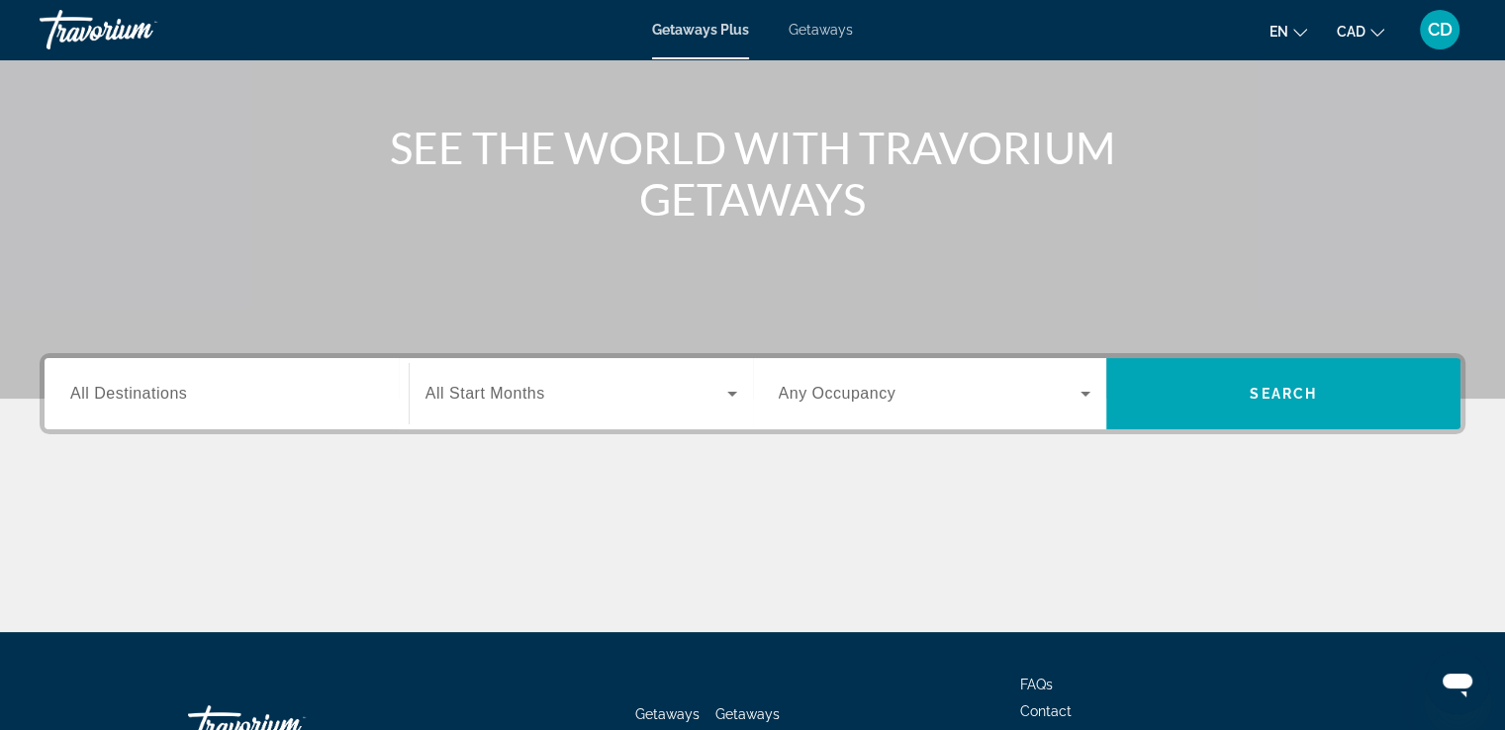
scroll to position [198, 0]
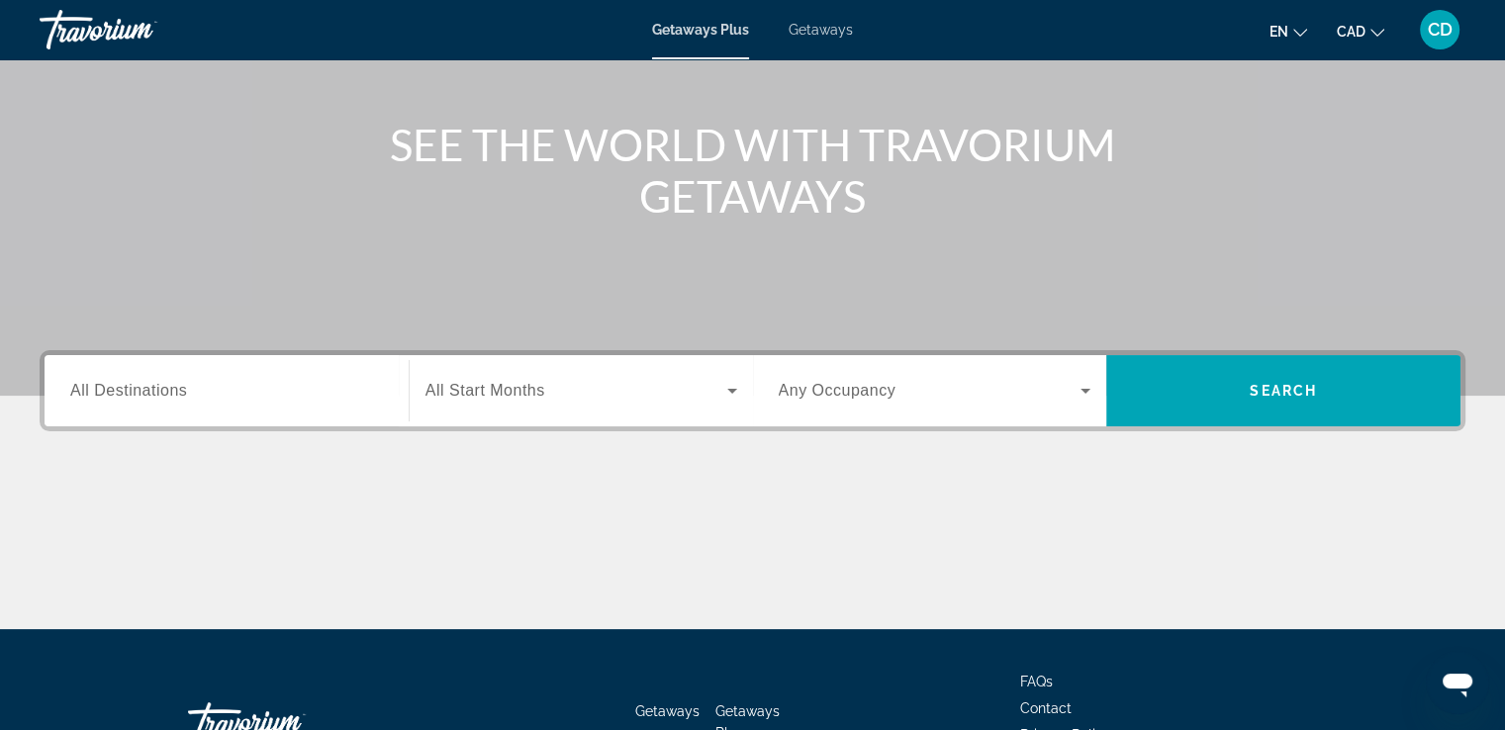
click at [577, 393] on span "Search widget" at bounding box center [576, 391] width 302 height 24
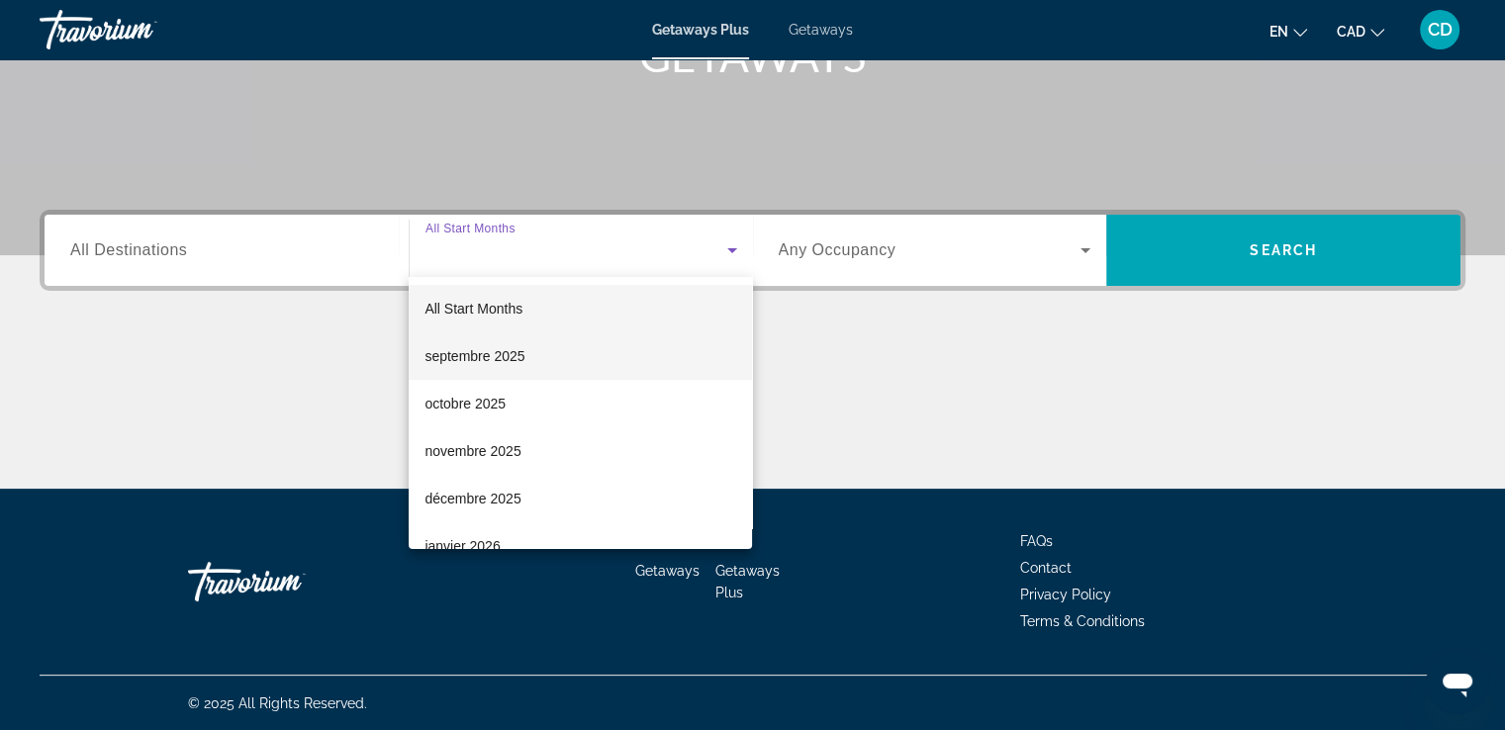
scroll to position [339, 0]
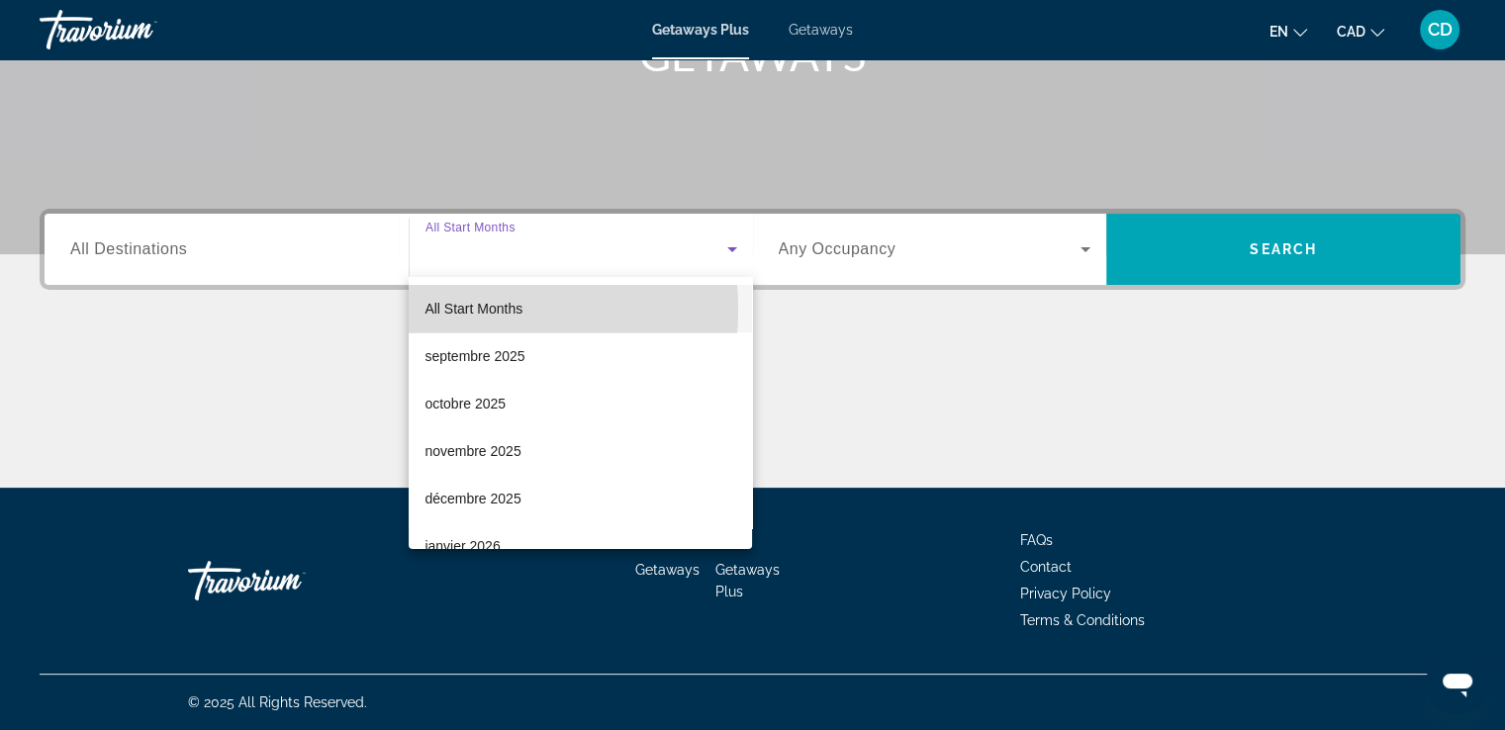
click at [435, 310] on span "All Start Months" at bounding box center [473, 309] width 98 height 16
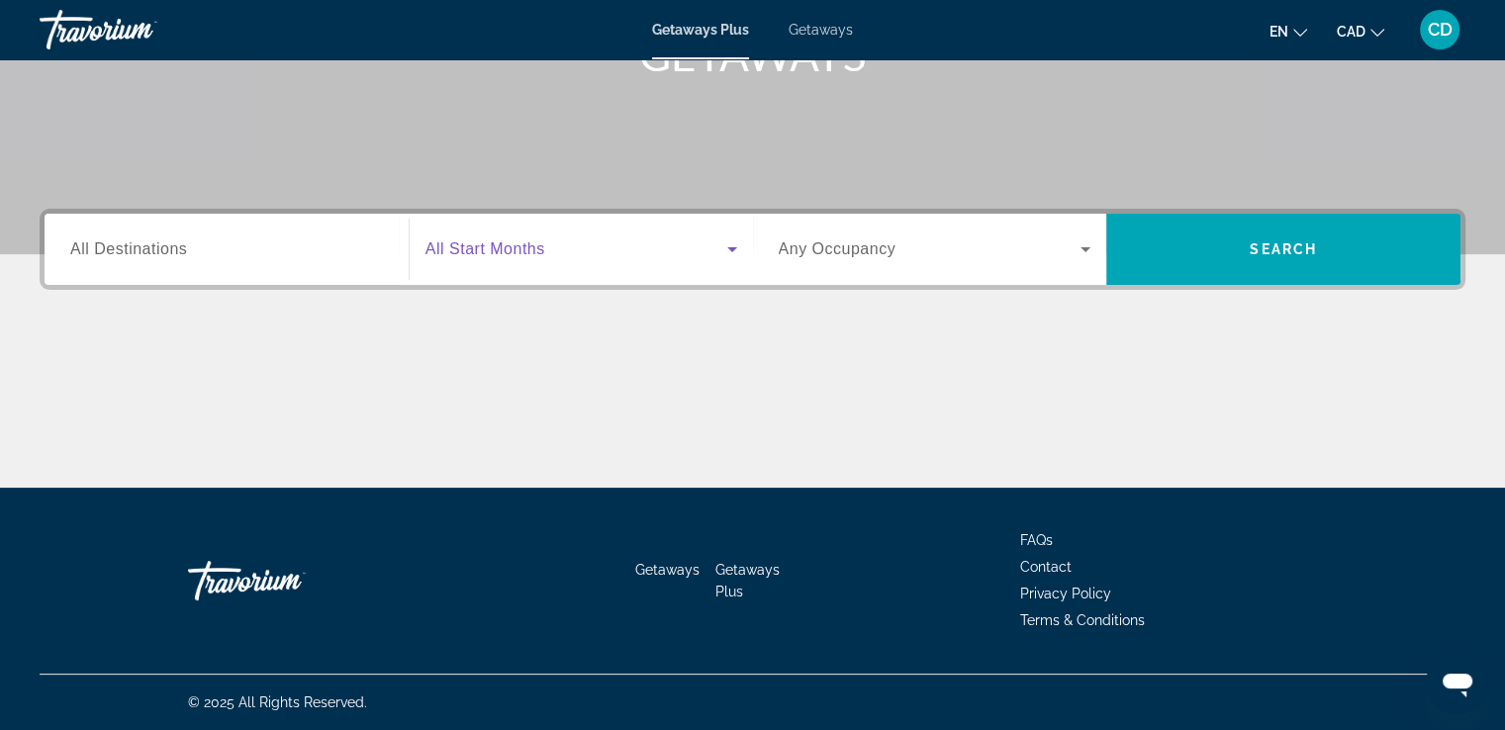
click at [545, 262] on div "Search widget" at bounding box center [581, 249] width 312 height 55
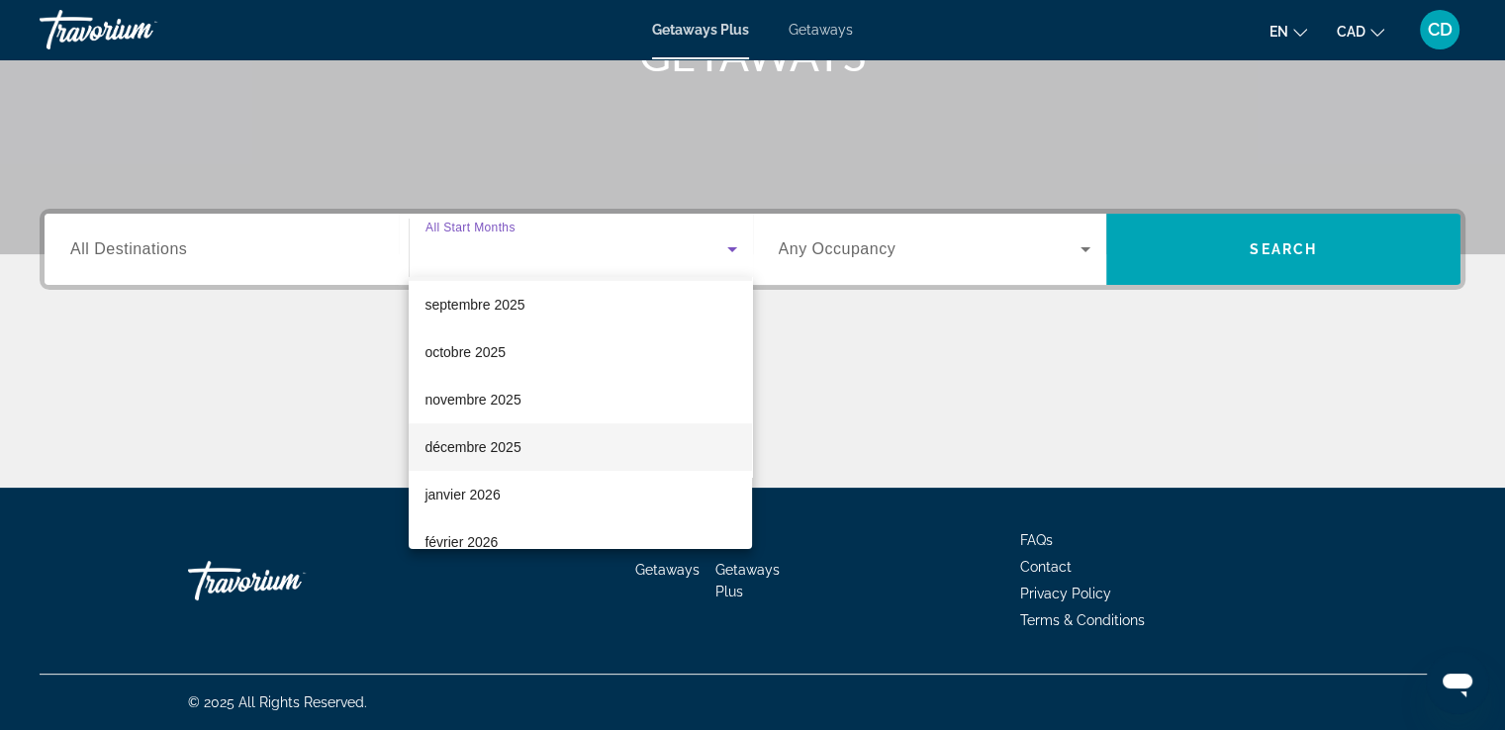
scroll to position [99, 0]
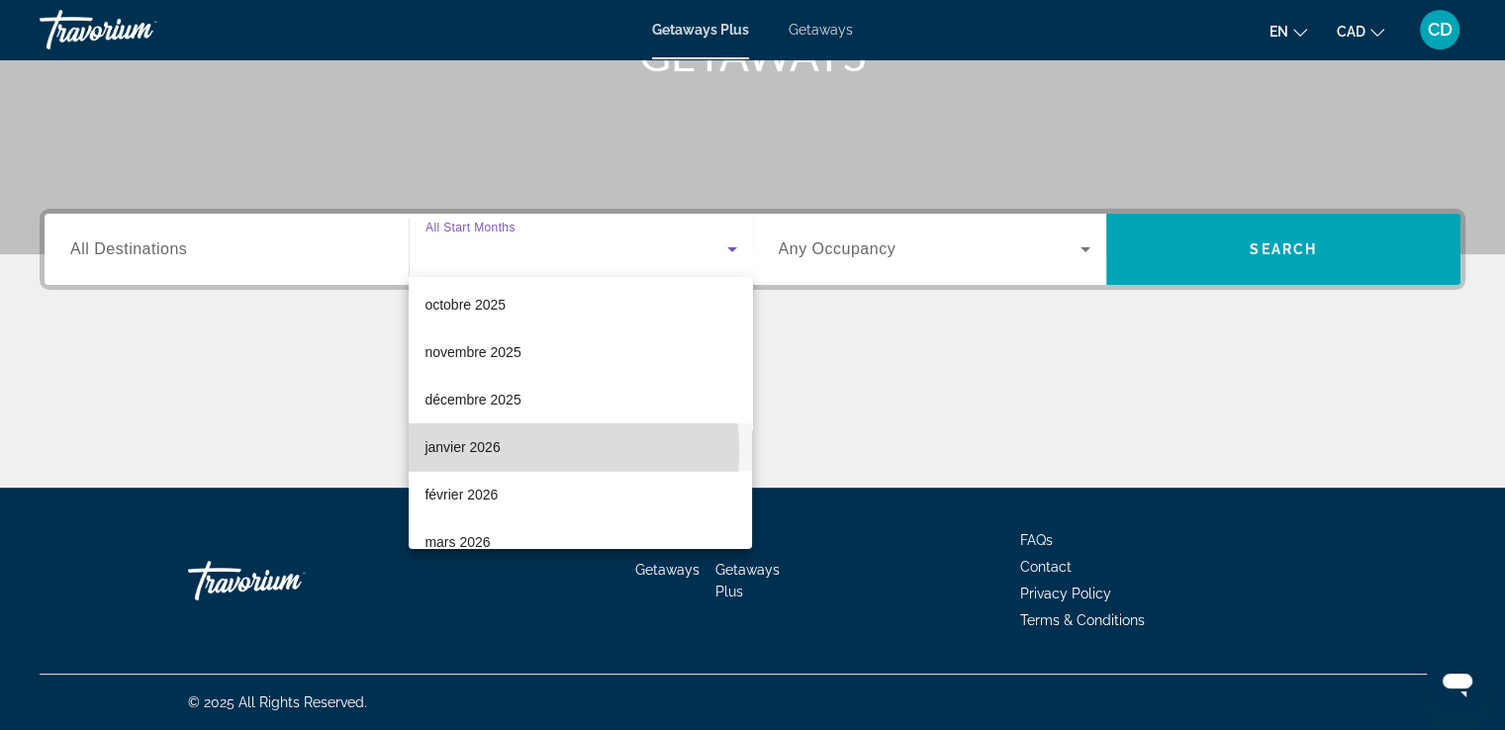
click at [467, 450] on span "janvier 2026" at bounding box center [461, 447] width 75 height 24
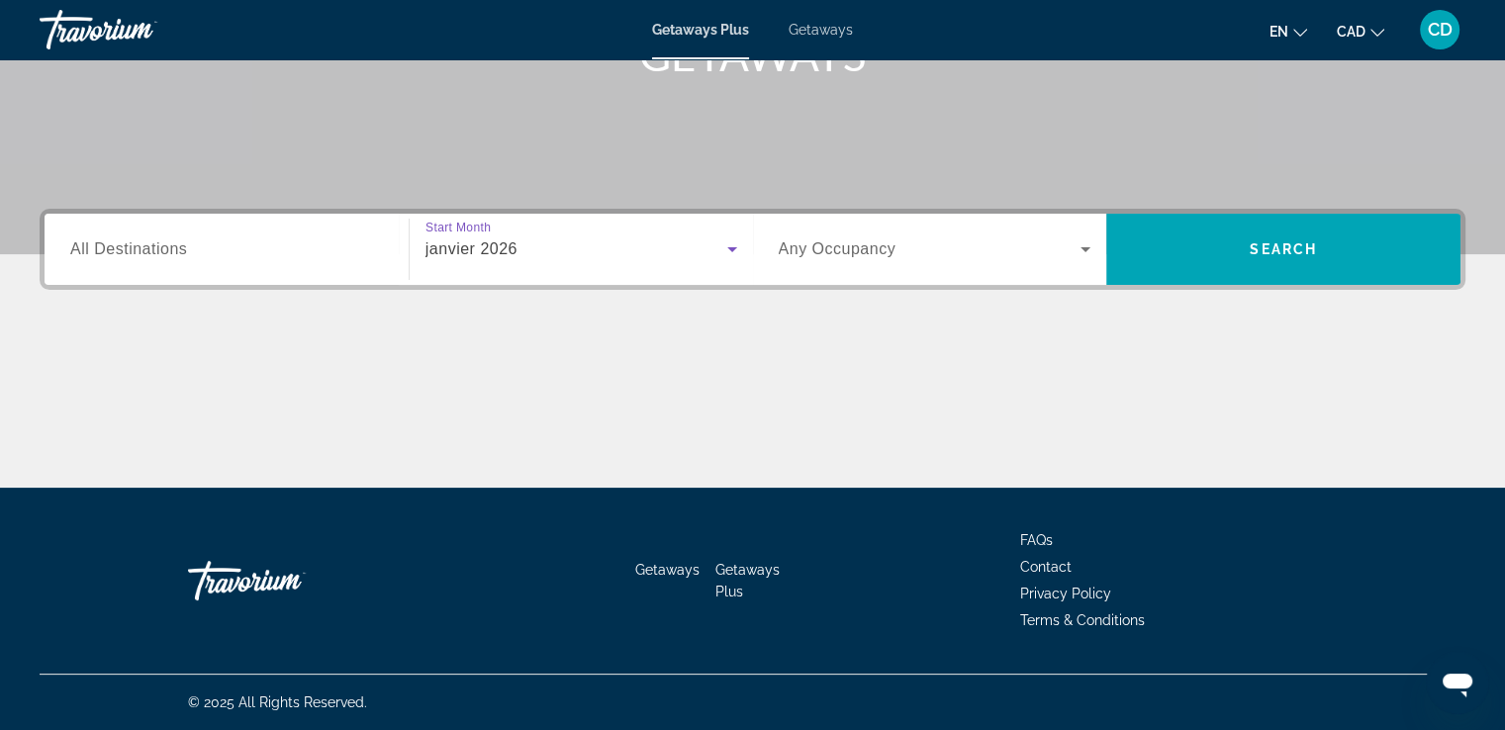
click at [847, 256] on span "Any Occupancy" at bounding box center [838, 248] width 118 height 17
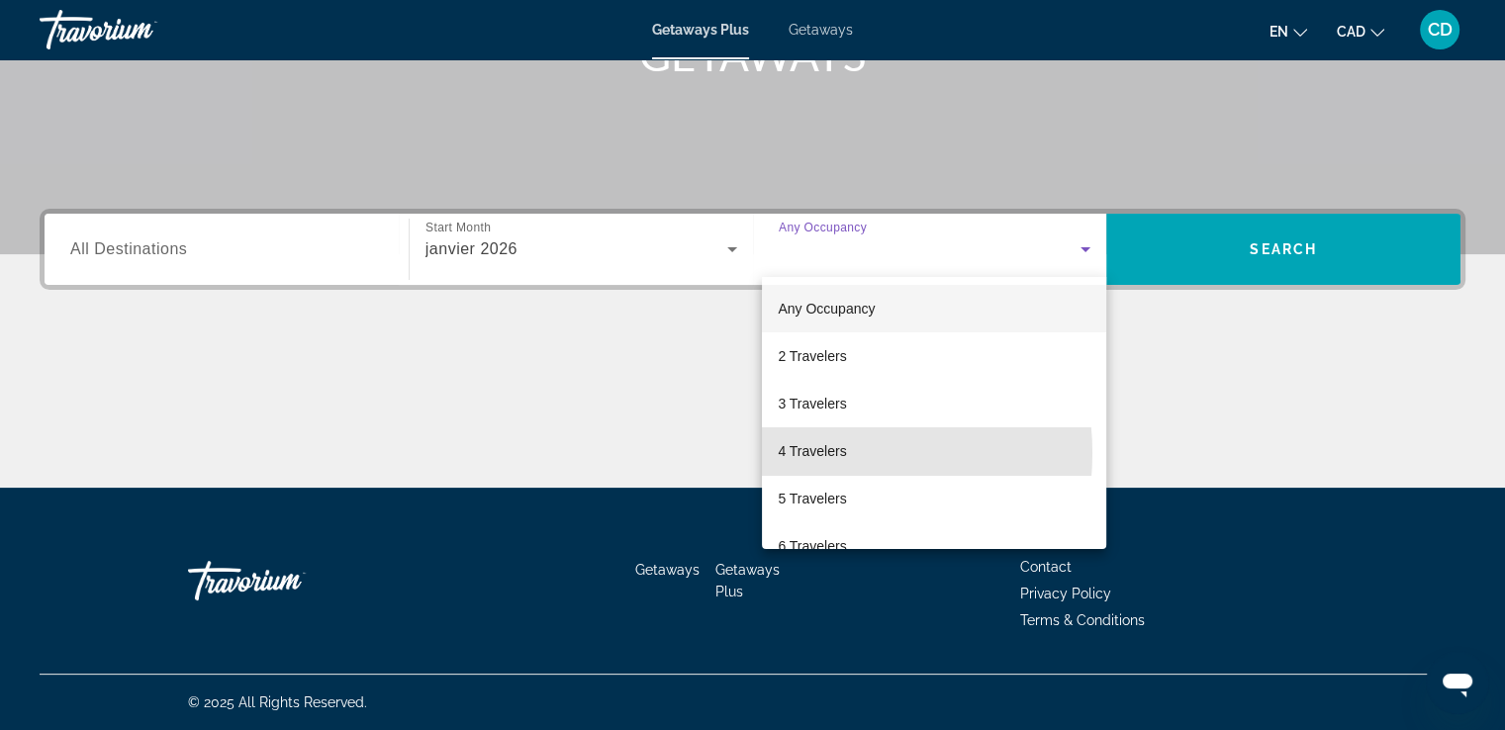
drag, startPoint x: 807, startPoint y: 453, endPoint x: 816, endPoint y: 448, distance: 10.2
click at [806, 452] on span "4 Travelers" at bounding box center [812, 451] width 68 height 24
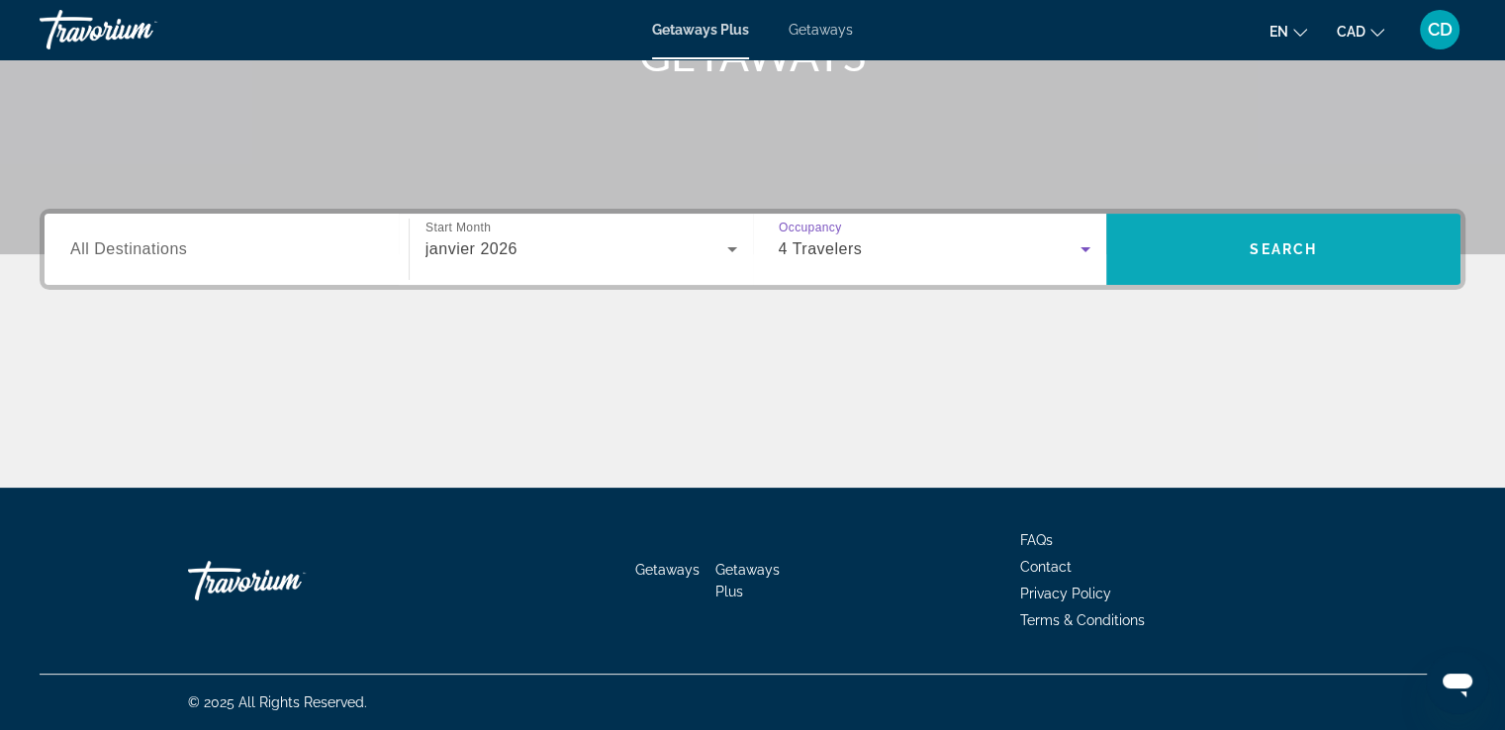
click at [1309, 234] on span "Search widget" at bounding box center [1283, 249] width 354 height 47
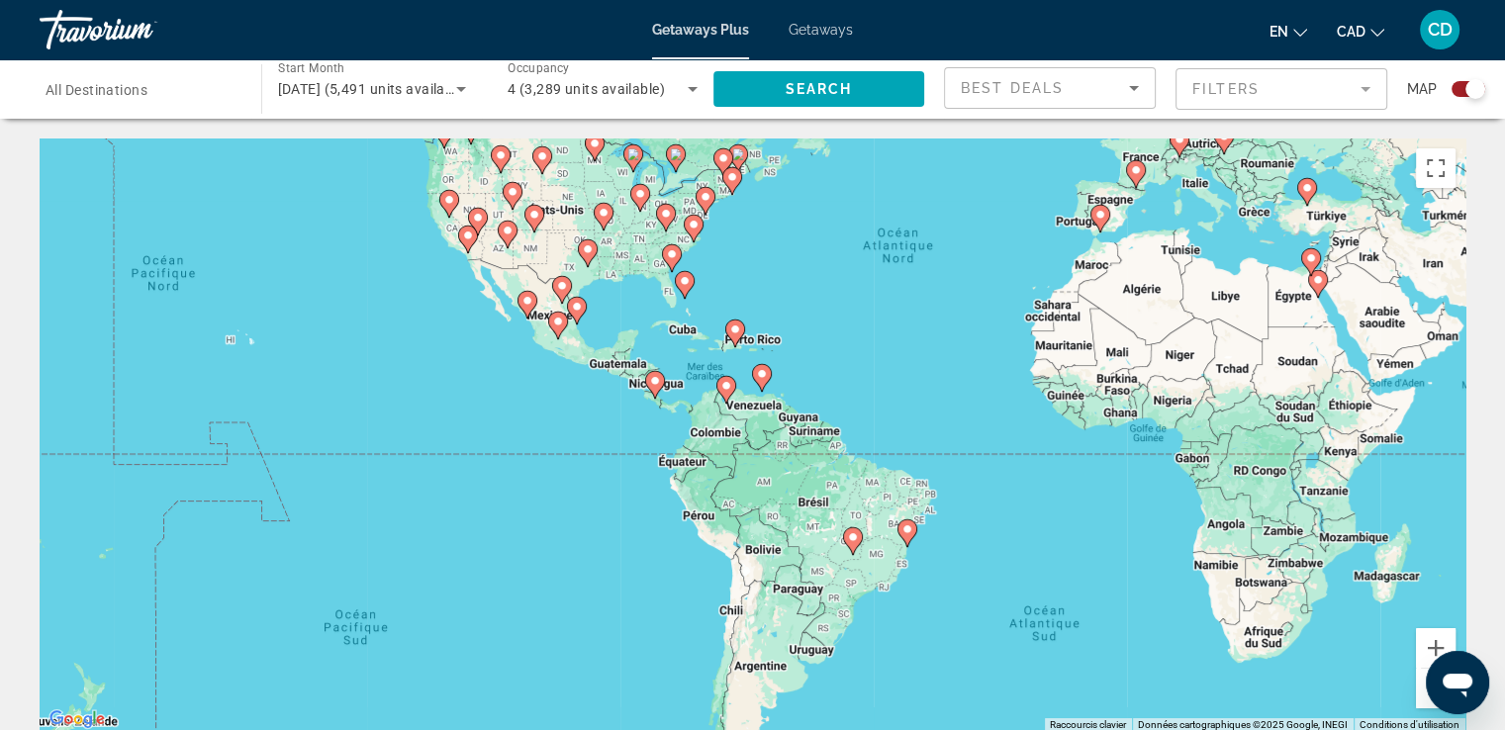
drag, startPoint x: 615, startPoint y: 409, endPoint x: 822, endPoint y: 250, distance: 260.4
click at [822, 250] on div "Pour activer le glissement avec le clavier, appuyez sur Alt+Entrée. Une fois ce…" at bounding box center [753, 436] width 1426 height 594
click at [1436, 638] on button "Zoom avant" at bounding box center [1436, 648] width 40 height 40
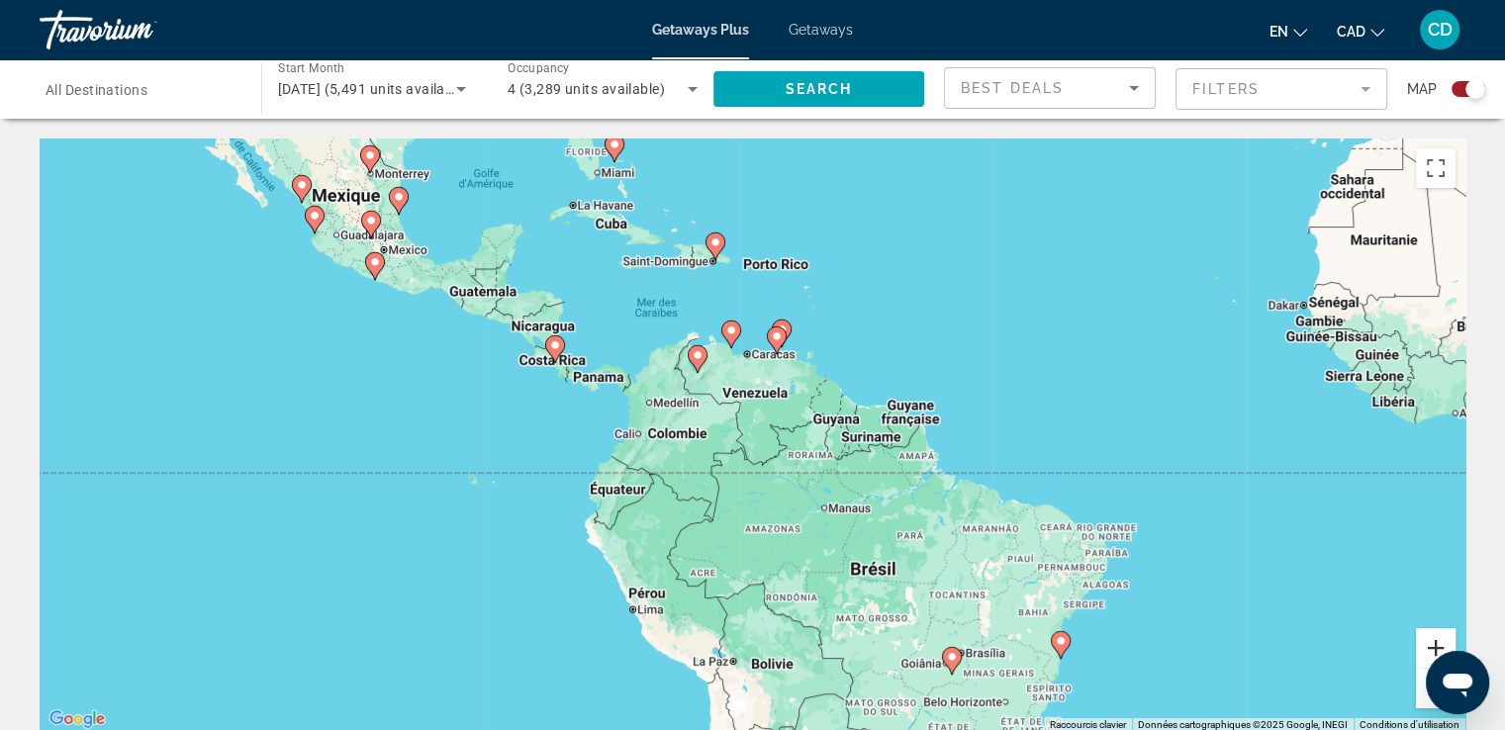
click at [1436, 638] on button "Zoom avant" at bounding box center [1436, 648] width 40 height 40
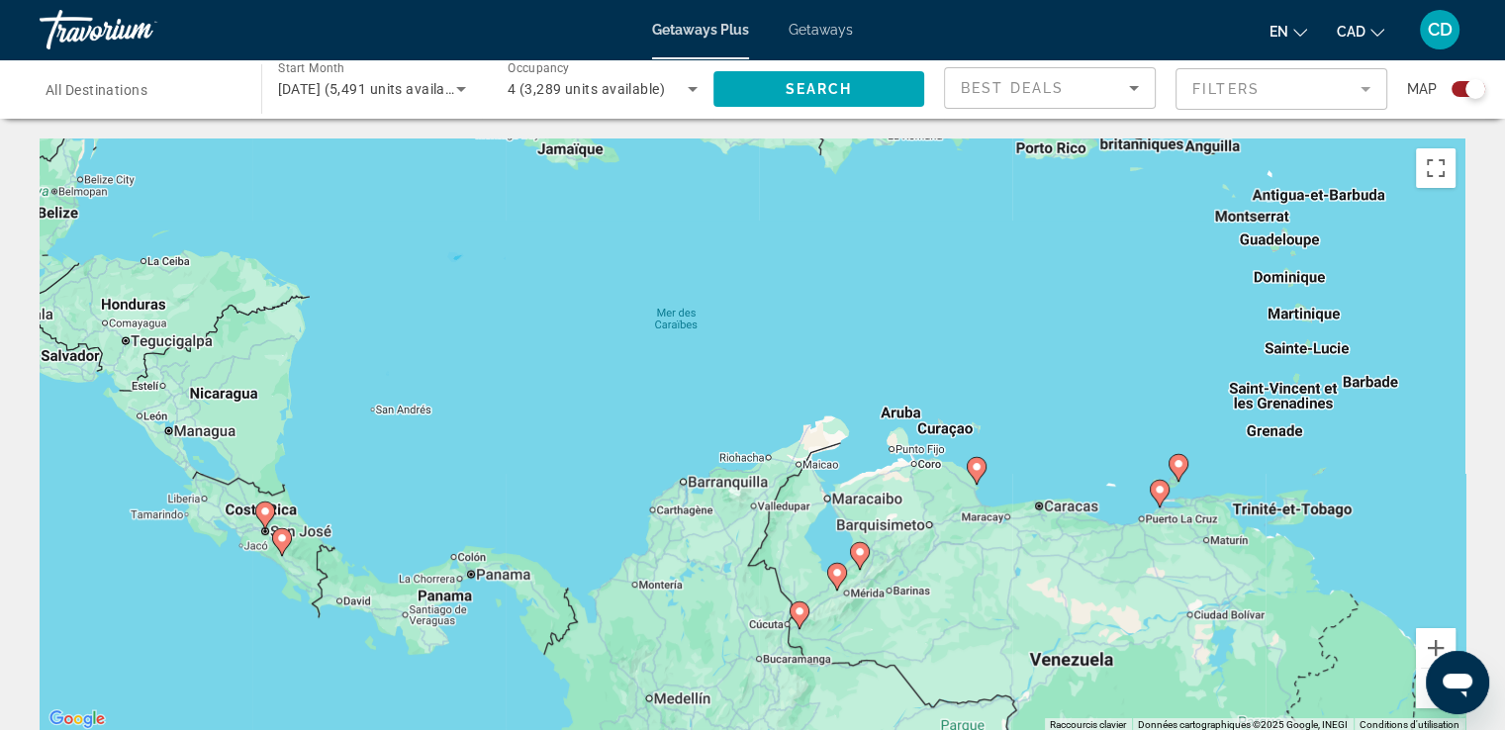
drag, startPoint x: 694, startPoint y: 430, endPoint x: 972, endPoint y: 765, distance: 434.2
click at [972, 729] on html "Skip to main content Getaways Plus Getaways en English Español Français Italian…" at bounding box center [752, 365] width 1505 height 730
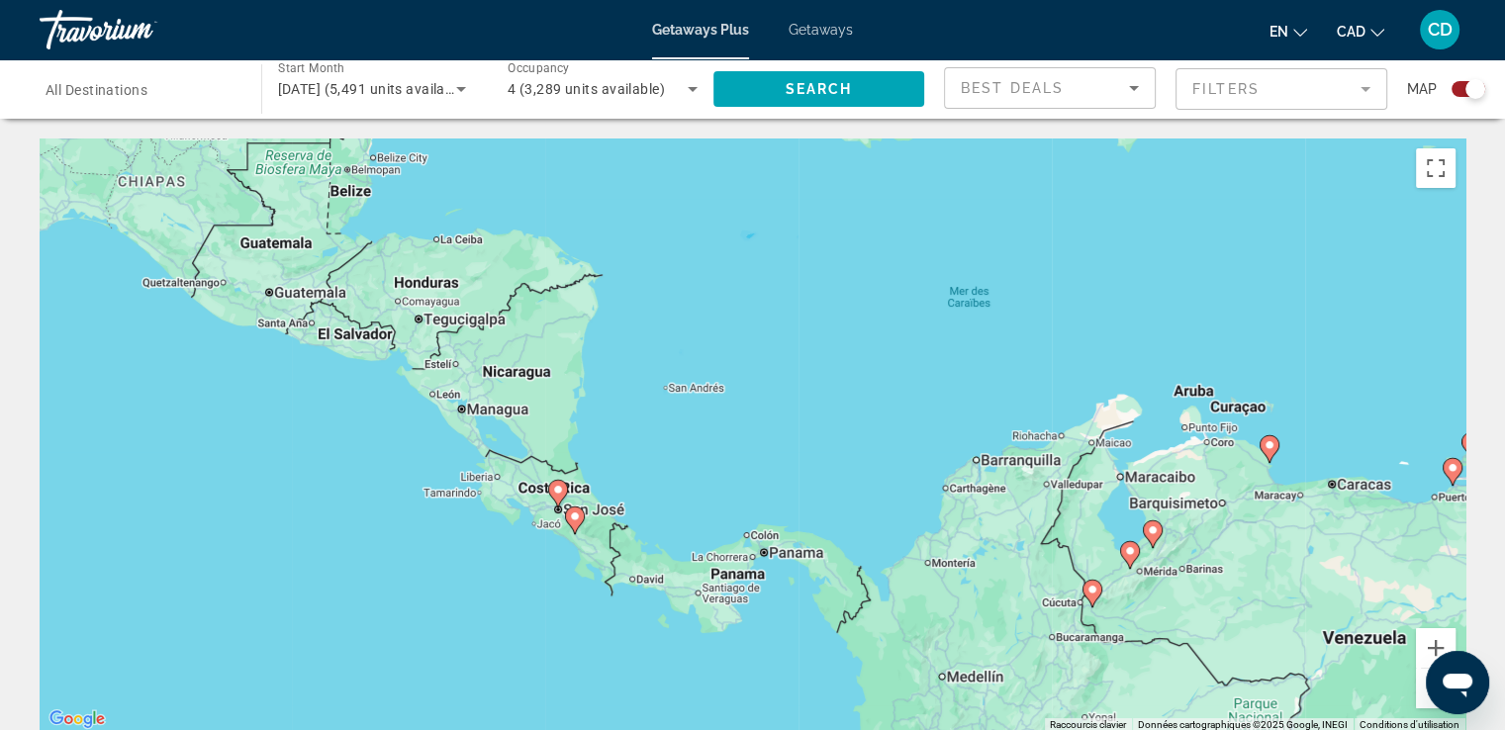
drag, startPoint x: 629, startPoint y: 481, endPoint x: 926, endPoint y: 460, distance: 297.5
click at [923, 459] on div "Pour activer le glissement avec le clavier, appuyez sur Alt+Entrée. Une fois ce…" at bounding box center [753, 436] width 1426 height 594
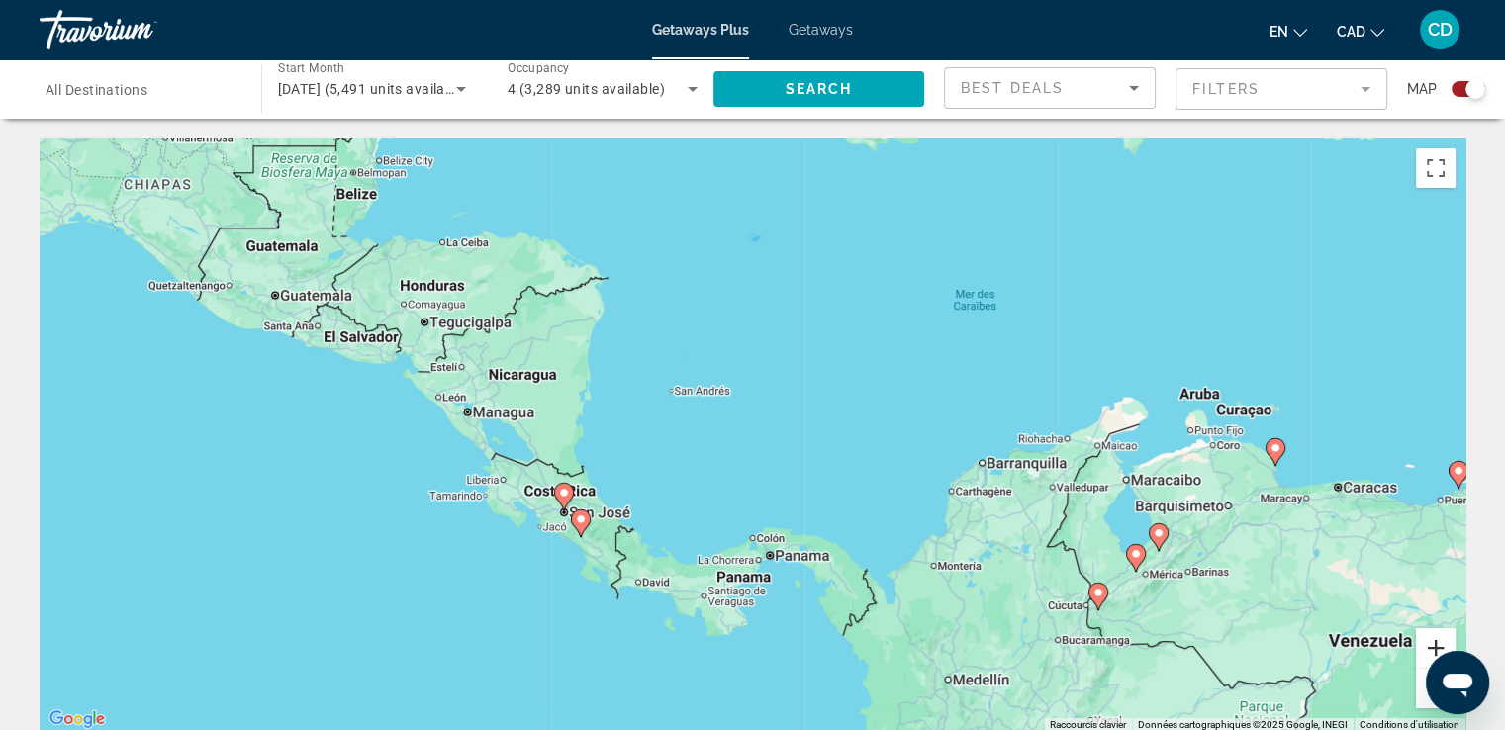
click at [1446, 641] on button "Zoom avant" at bounding box center [1436, 648] width 40 height 40
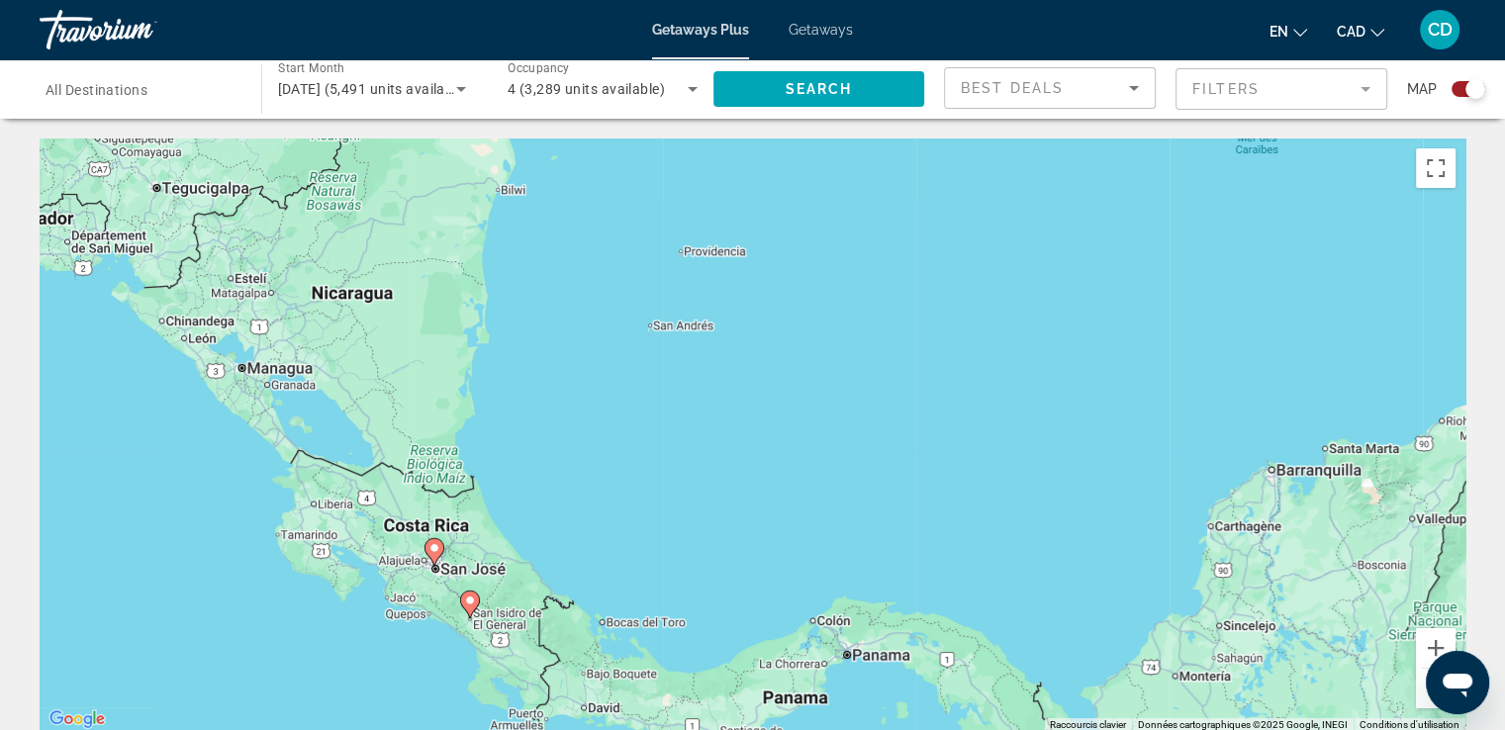
drag, startPoint x: 669, startPoint y: 546, endPoint x: 823, endPoint y: 464, distance: 174.8
click at [823, 464] on div "Pour activer le glissement avec le clavier, appuyez sur Alt+Entrée. Une fois ce…" at bounding box center [753, 436] width 1426 height 594
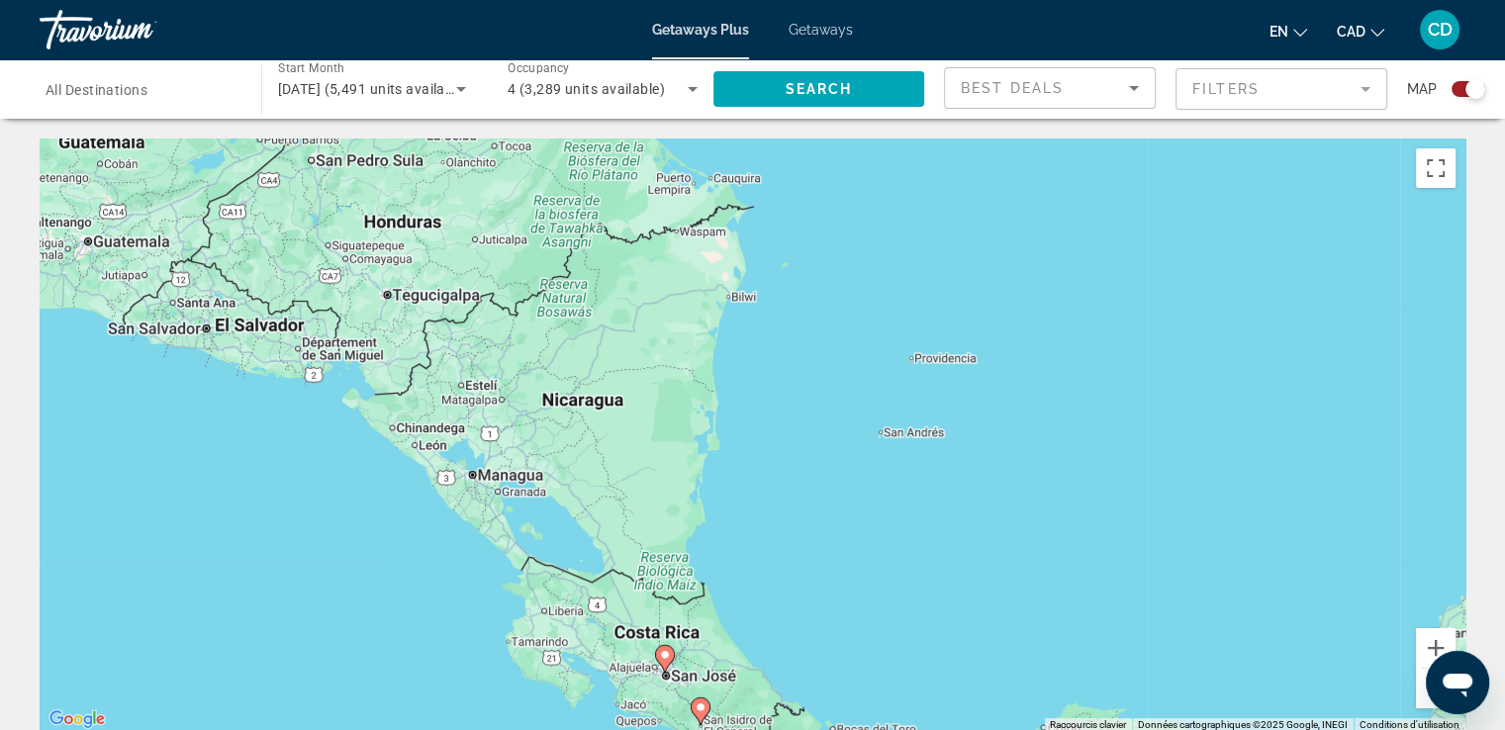
drag, startPoint x: 819, startPoint y: 480, endPoint x: 209, endPoint y: 238, distance: 656.4
click at [235, 250] on div "Pour activer le glissement avec le clavier, appuyez sur Alt+Entrée. Une fois ce…" at bounding box center [753, 436] width 1426 height 594
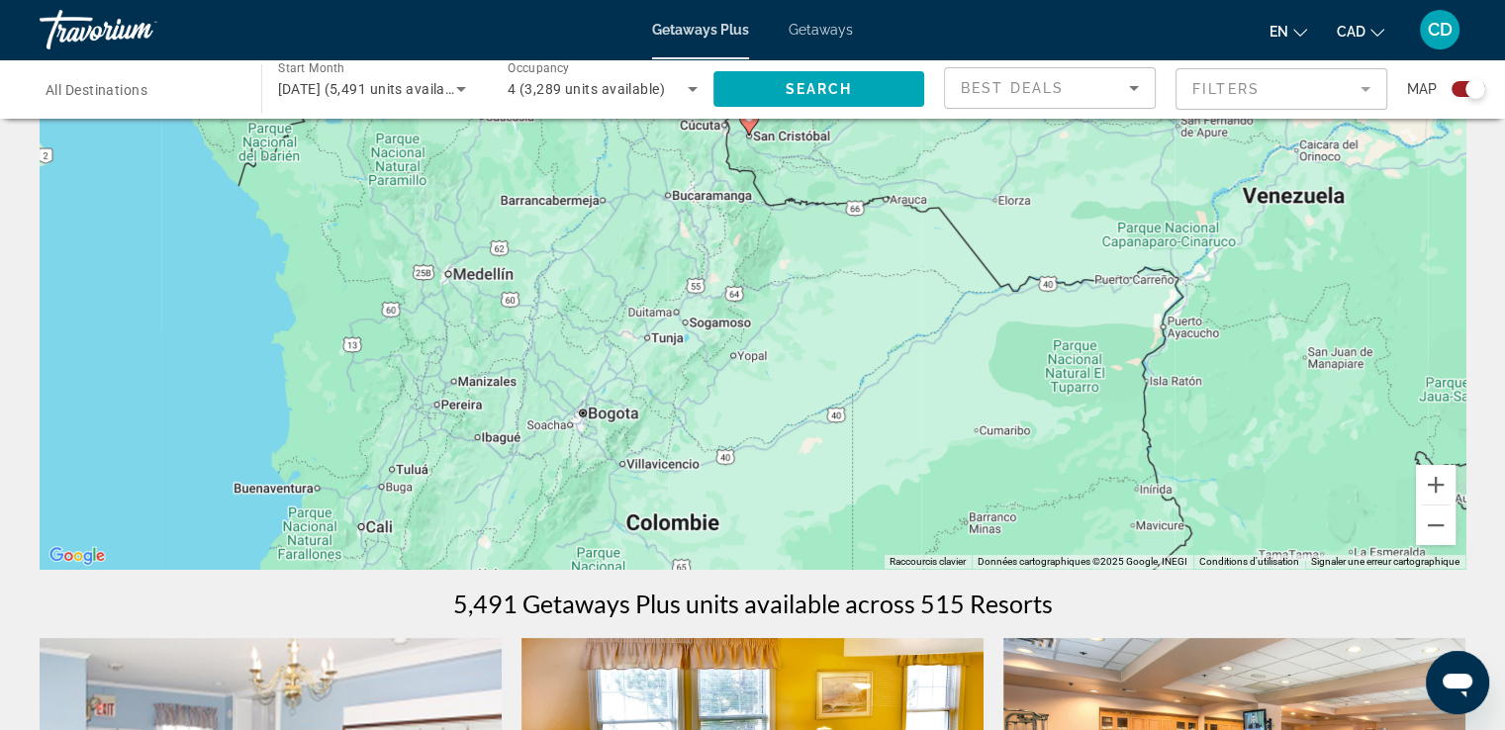
scroll to position [297, 0]
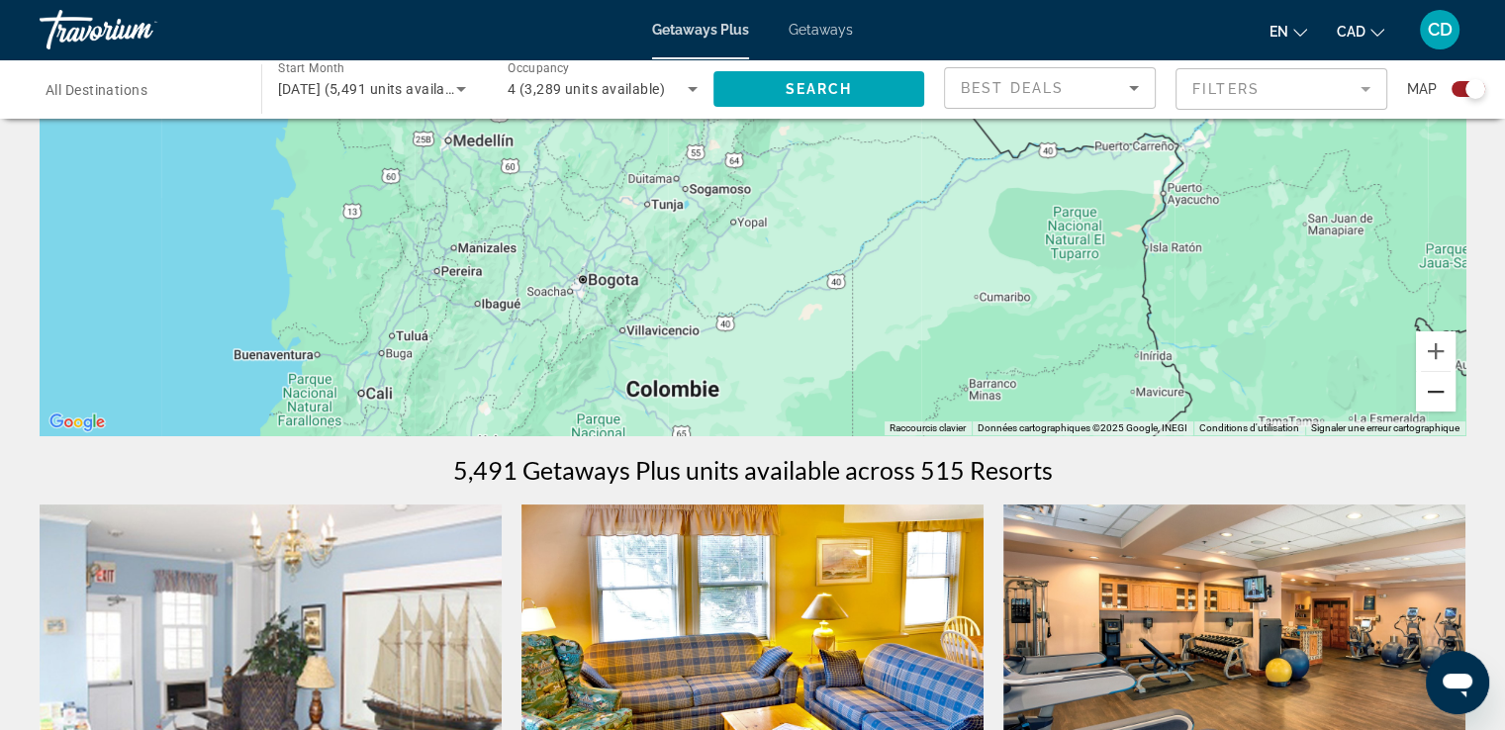
click at [1444, 395] on button "Zoom arrière" at bounding box center [1436, 392] width 40 height 40
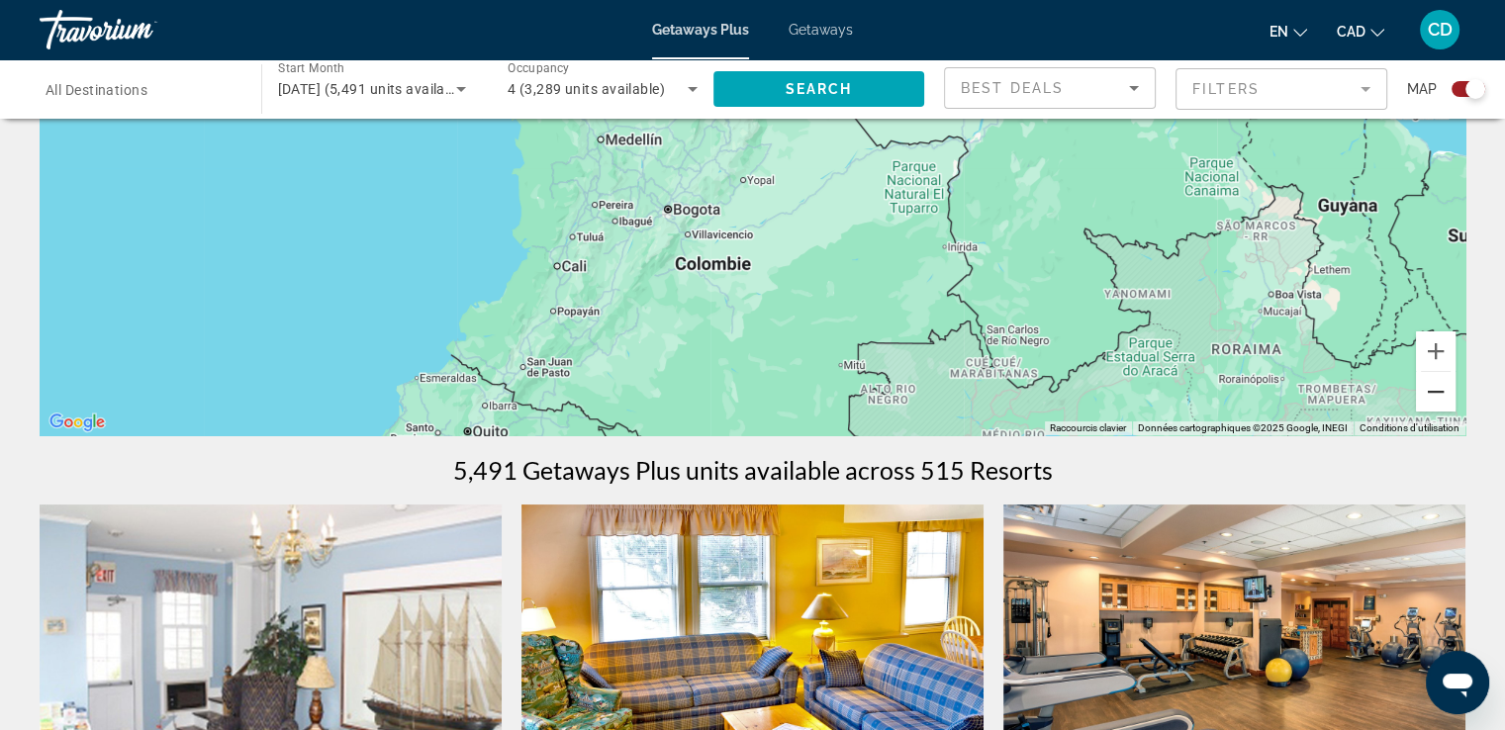
click at [1444, 395] on button "Zoom arrière" at bounding box center [1436, 392] width 40 height 40
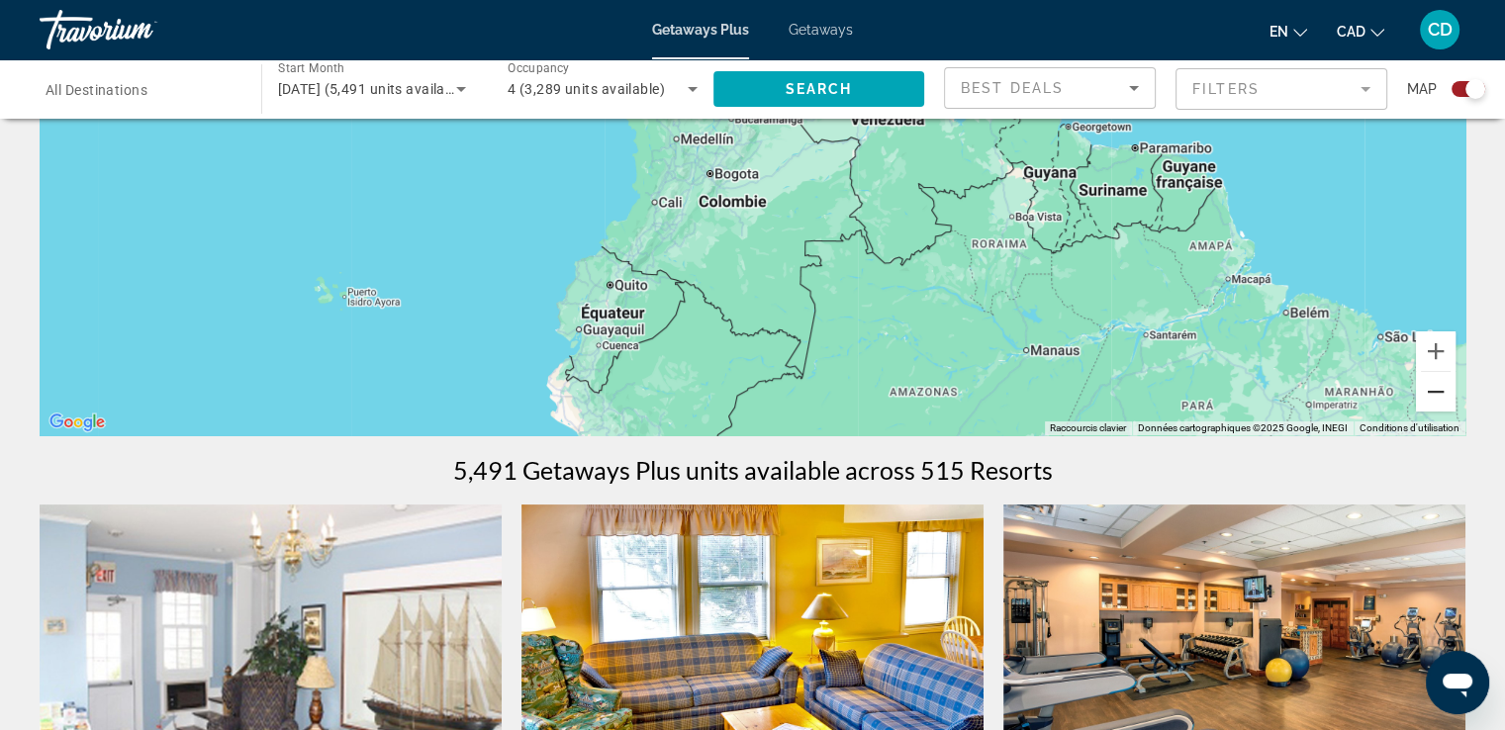
click at [1444, 395] on button "Zoom arrière" at bounding box center [1436, 392] width 40 height 40
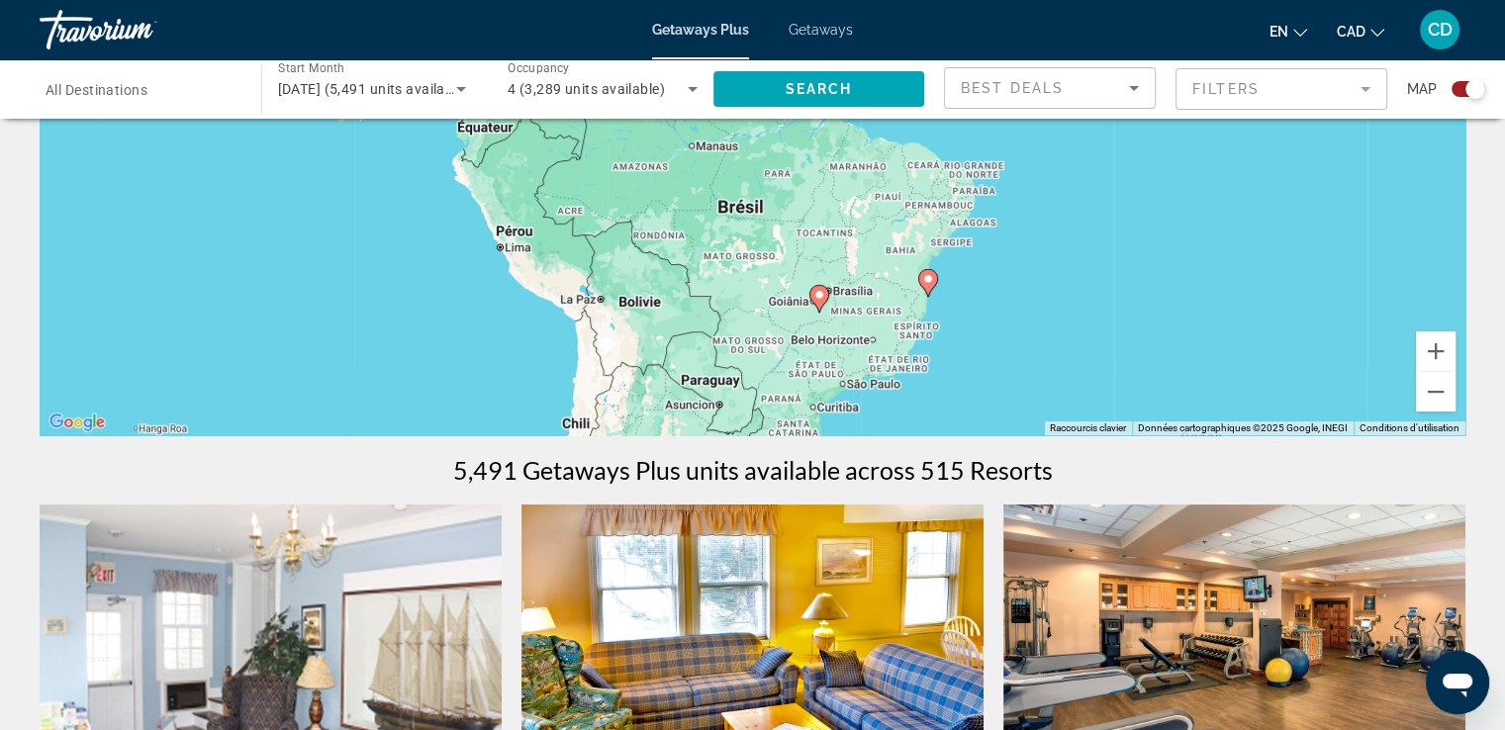
drag, startPoint x: 1328, startPoint y: 337, endPoint x: 1129, endPoint y: 236, distance: 223.0
click at [1129, 236] on div "Pour activer le glissement avec le clavier, appuyez sur Alt+Entrée. Une fois ce…" at bounding box center [753, 139] width 1426 height 594
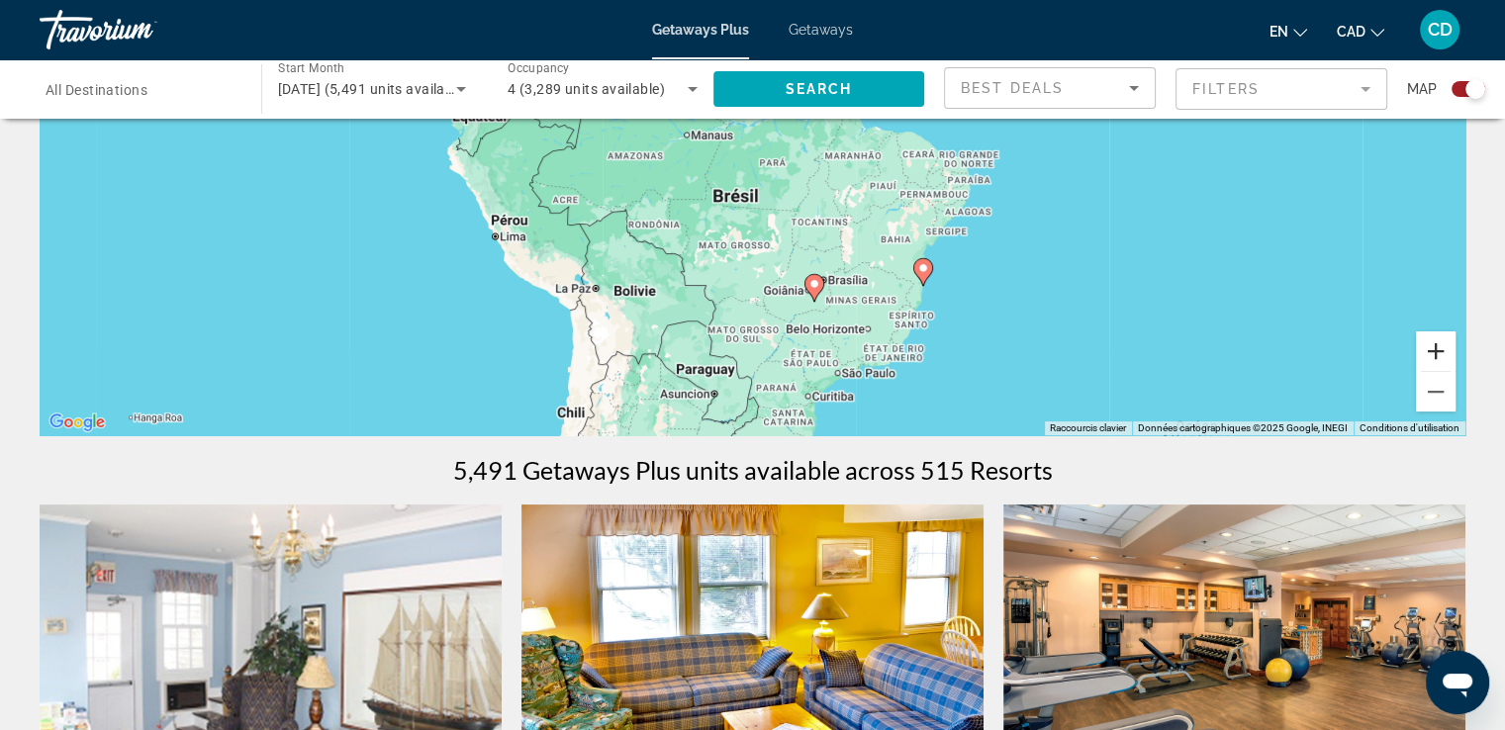
click at [1444, 349] on button "Zoom avant" at bounding box center [1436, 351] width 40 height 40
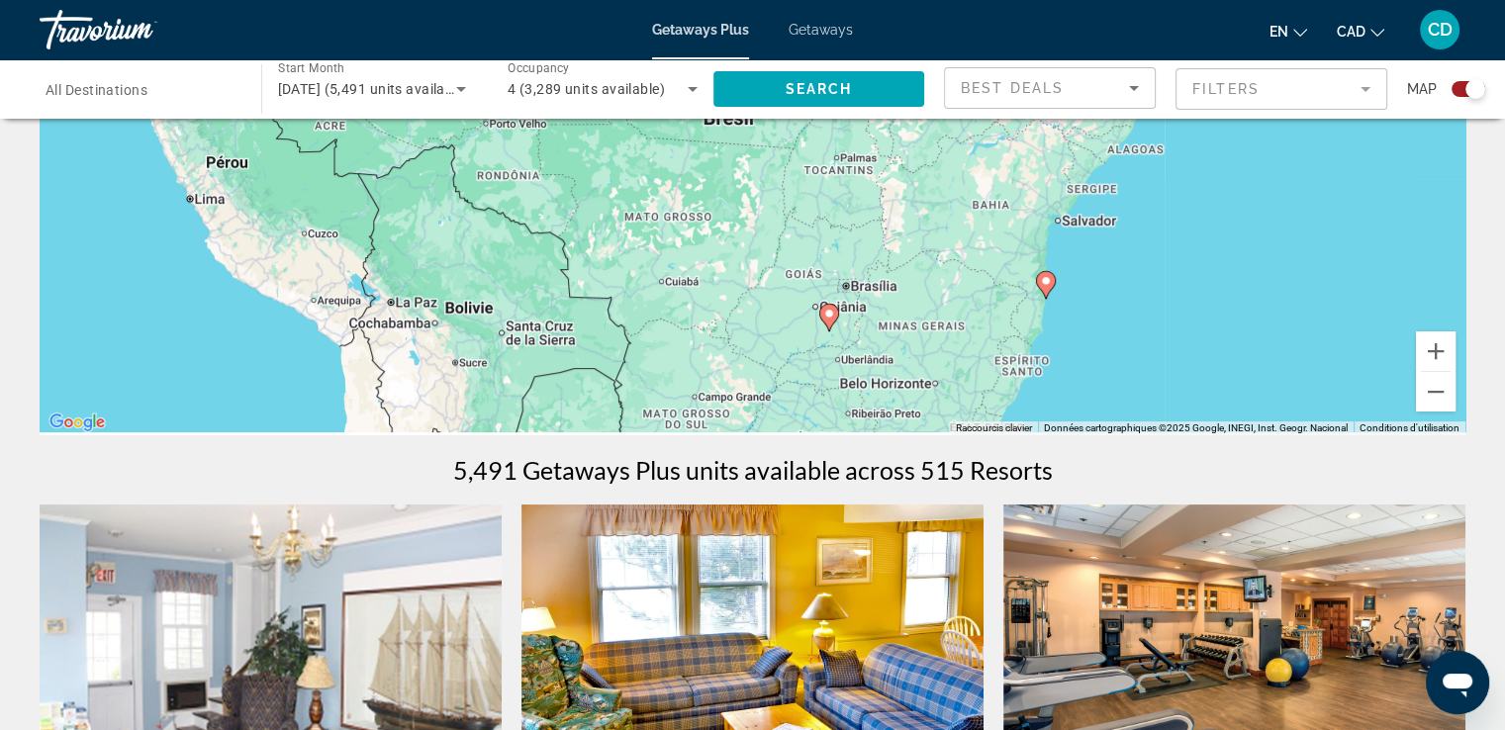
drag, startPoint x: 1283, startPoint y: 318, endPoint x: 1205, endPoint y: 162, distance: 173.9
click at [1205, 162] on div "Pour activer le glissement avec le clavier, appuyez sur Alt+Entrée. Une fois ce…" at bounding box center [753, 139] width 1426 height 594
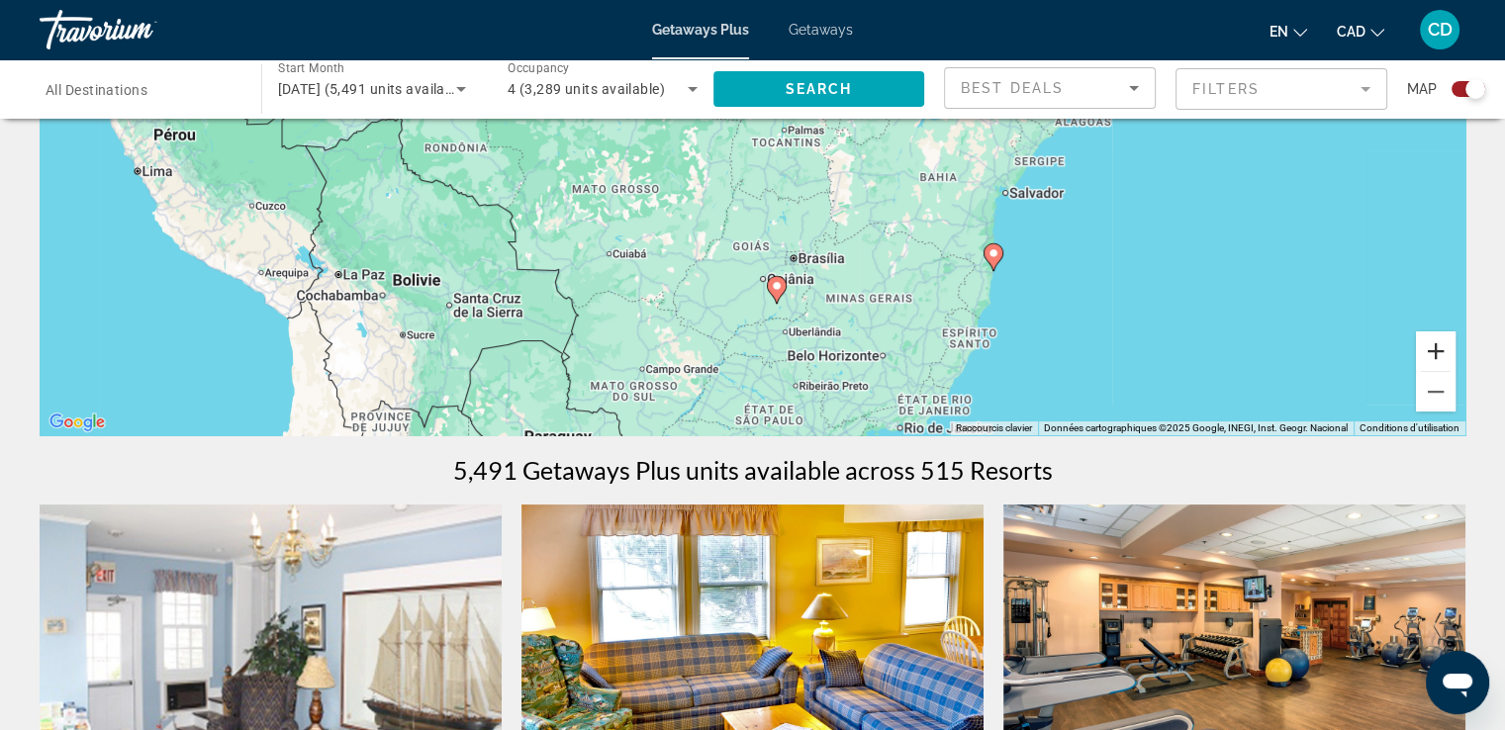
click at [1425, 342] on button "Zoom avant" at bounding box center [1436, 351] width 40 height 40
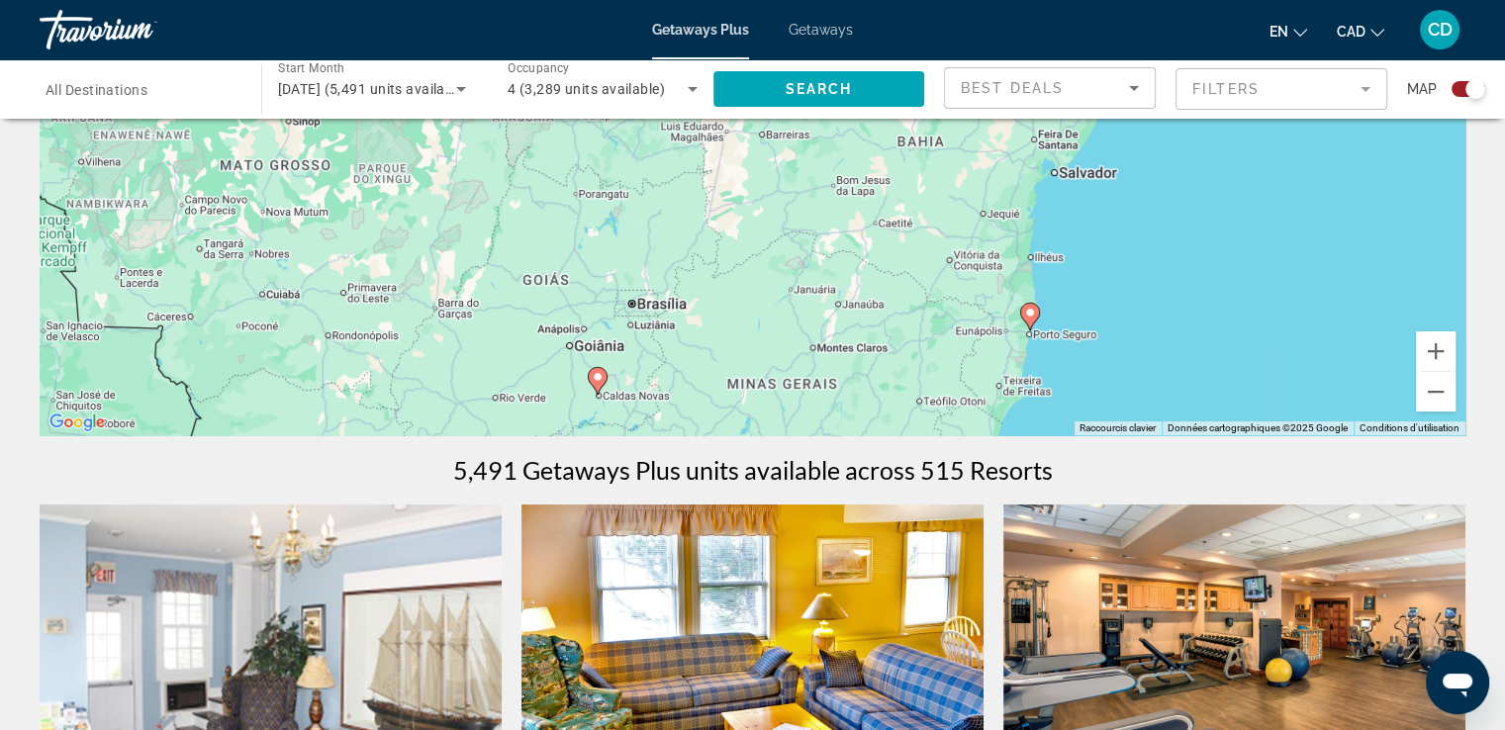
drag, startPoint x: 1318, startPoint y: 345, endPoint x: 1081, endPoint y: 242, distance: 257.9
click at [1084, 244] on div "Pour activer le glissement avec le clavier, appuyez sur Alt+Entrée. Une fois ce…" at bounding box center [753, 139] width 1426 height 594
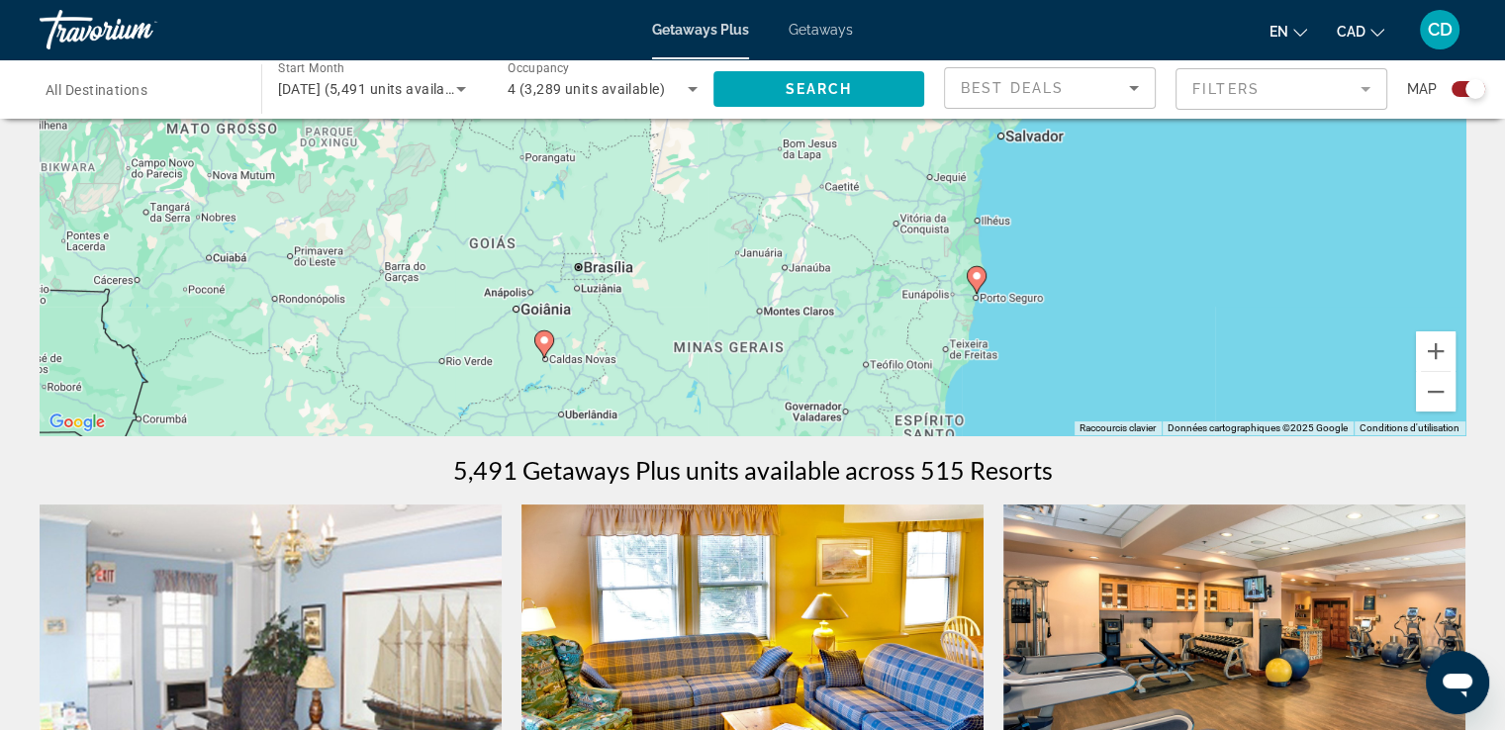
click at [973, 278] on image "Main content" at bounding box center [977, 276] width 12 height 12
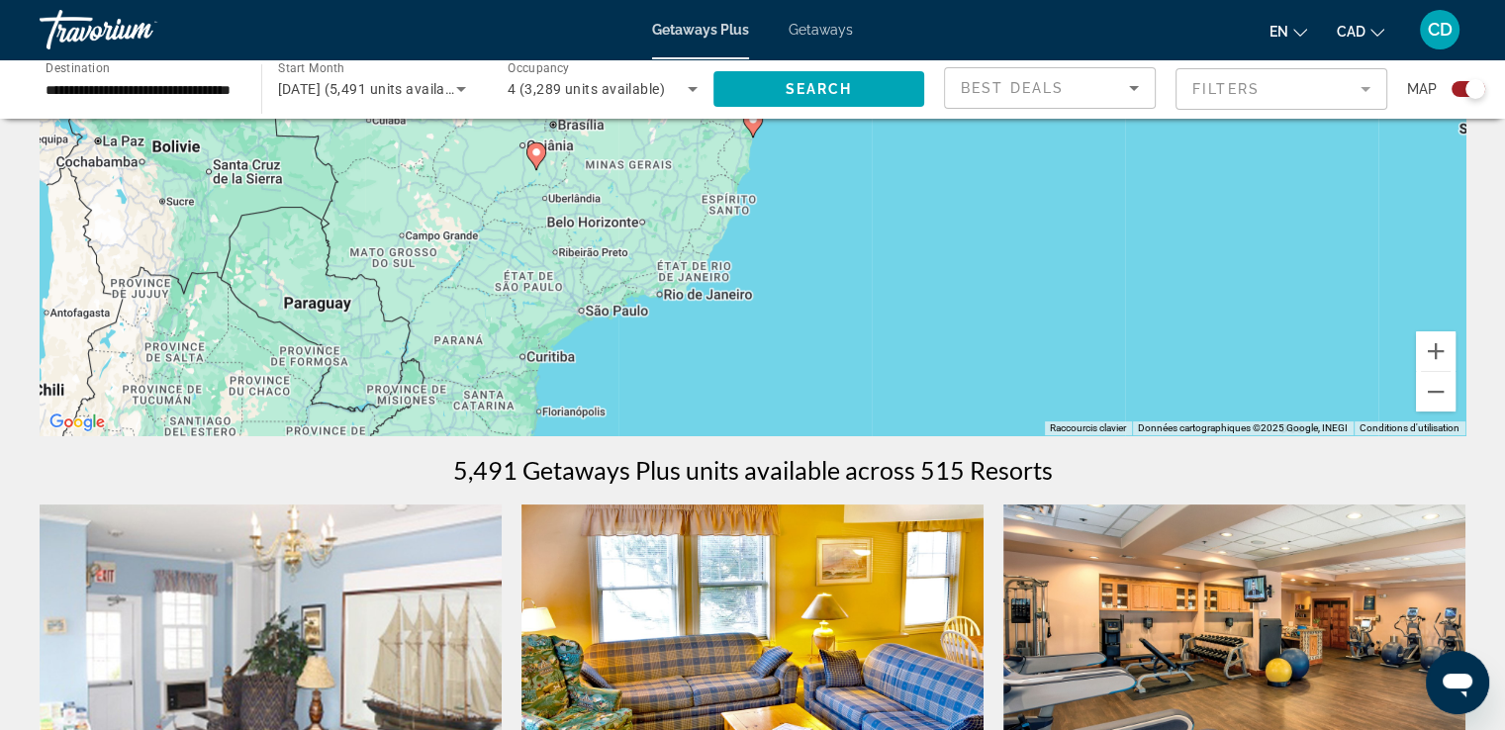
click at [748, 133] on gmp-advanced-marker "Main content" at bounding box center [753, 124] width 20 height 30
type input "**********"
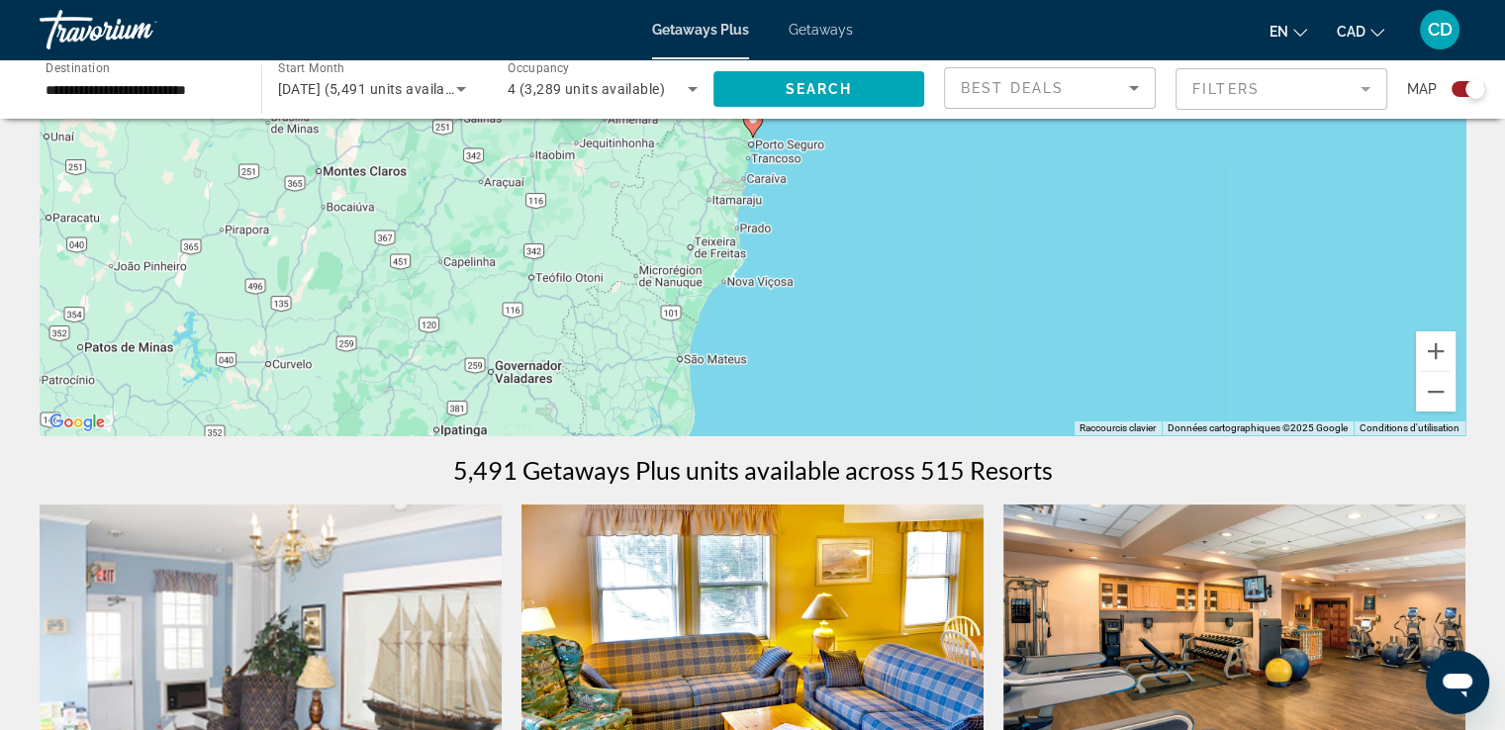
click at [748, 132] on gmp-advanced-marker "Main content" at bounding box center [753, 124] width 20 height 30
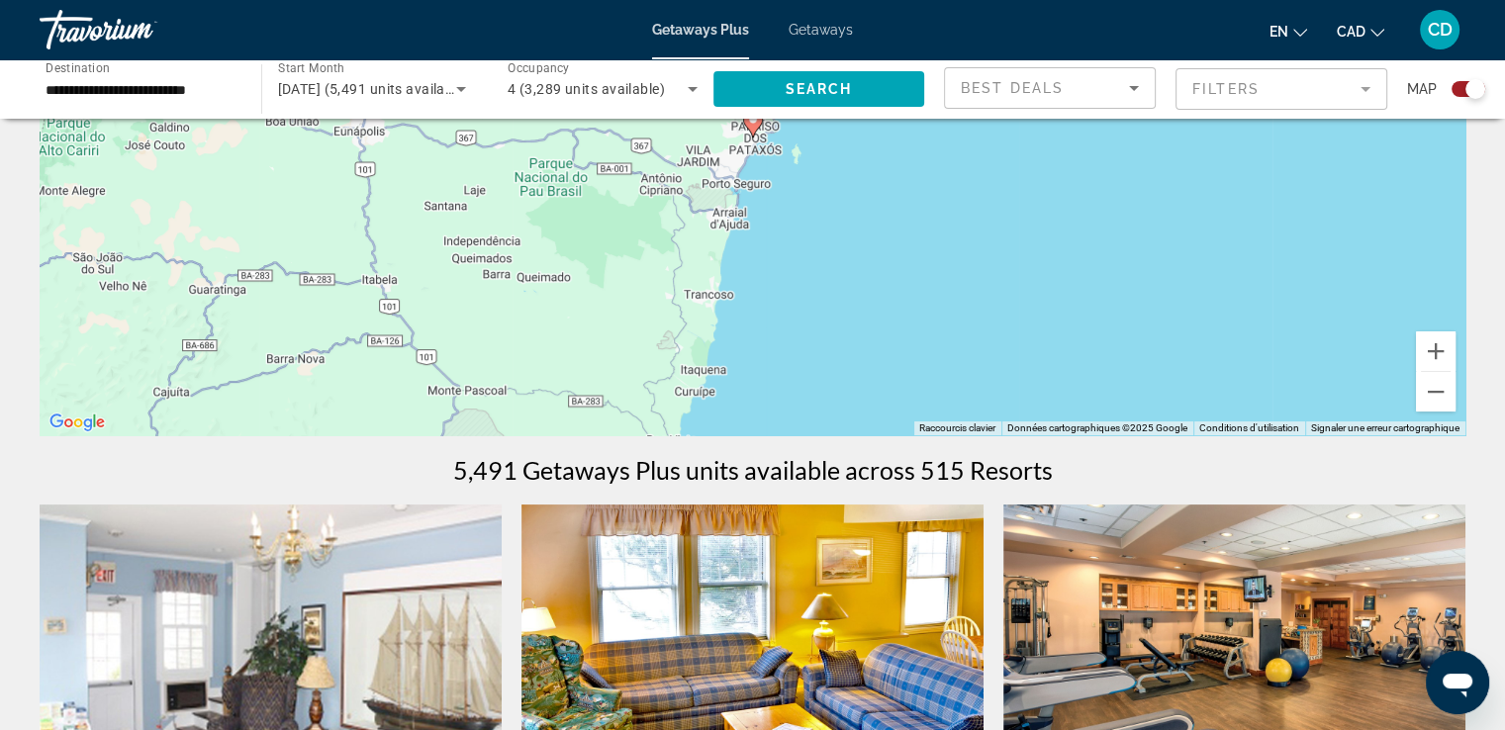
click at [752, 126] on icon "Main content" at bounding box center [752, 124] width 18 height 26
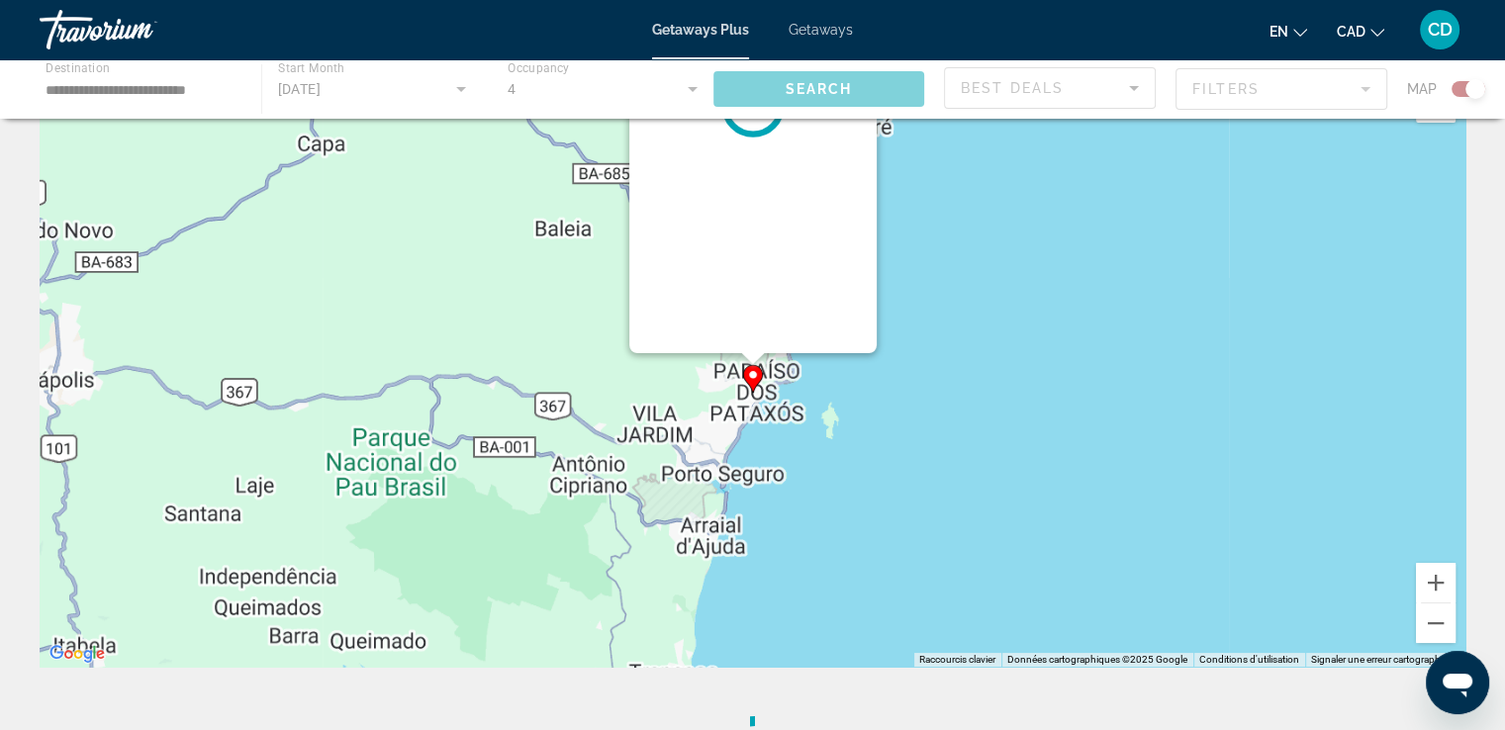
scroll to position [0, 0]
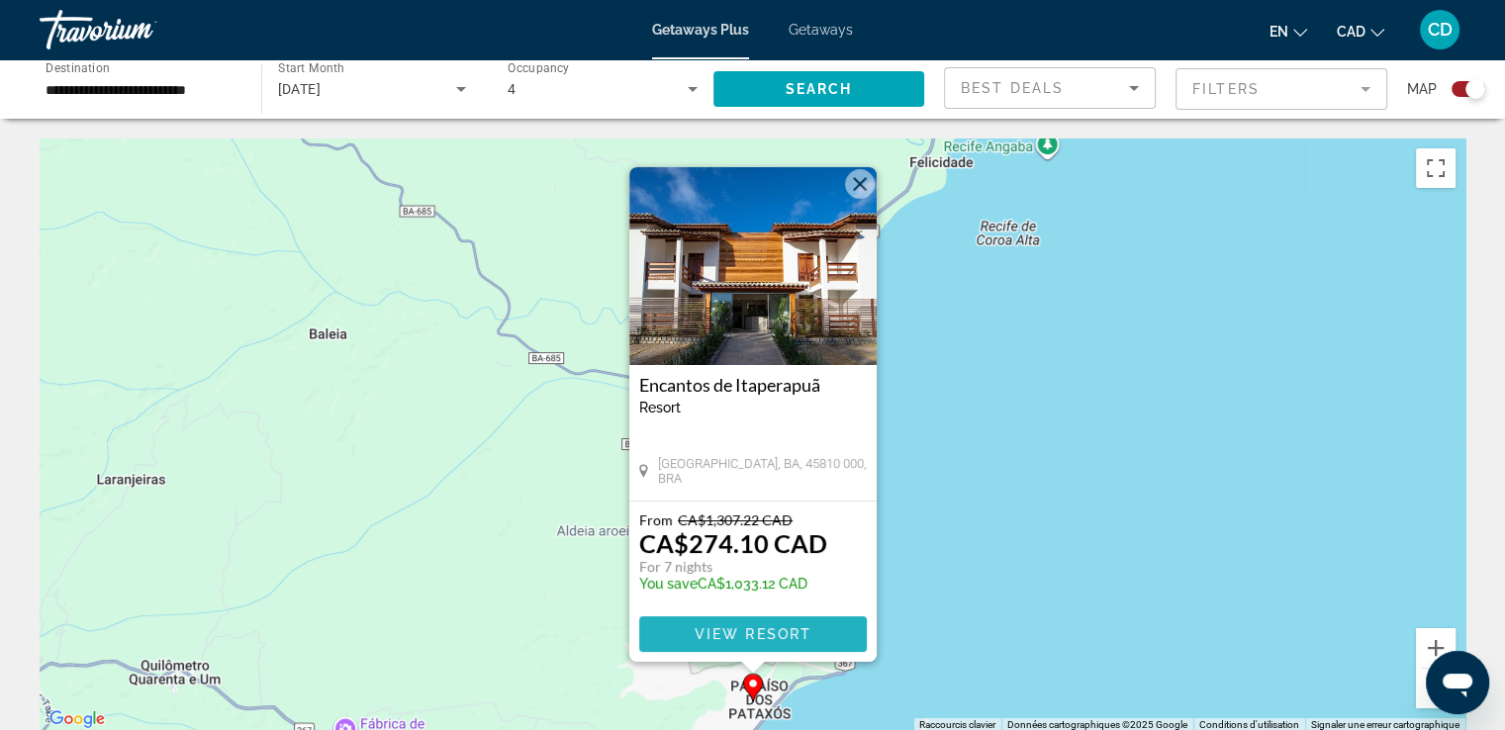
click at [755, 626] on span "View Resort" at bounding box center [752, 634] width 117 height 16
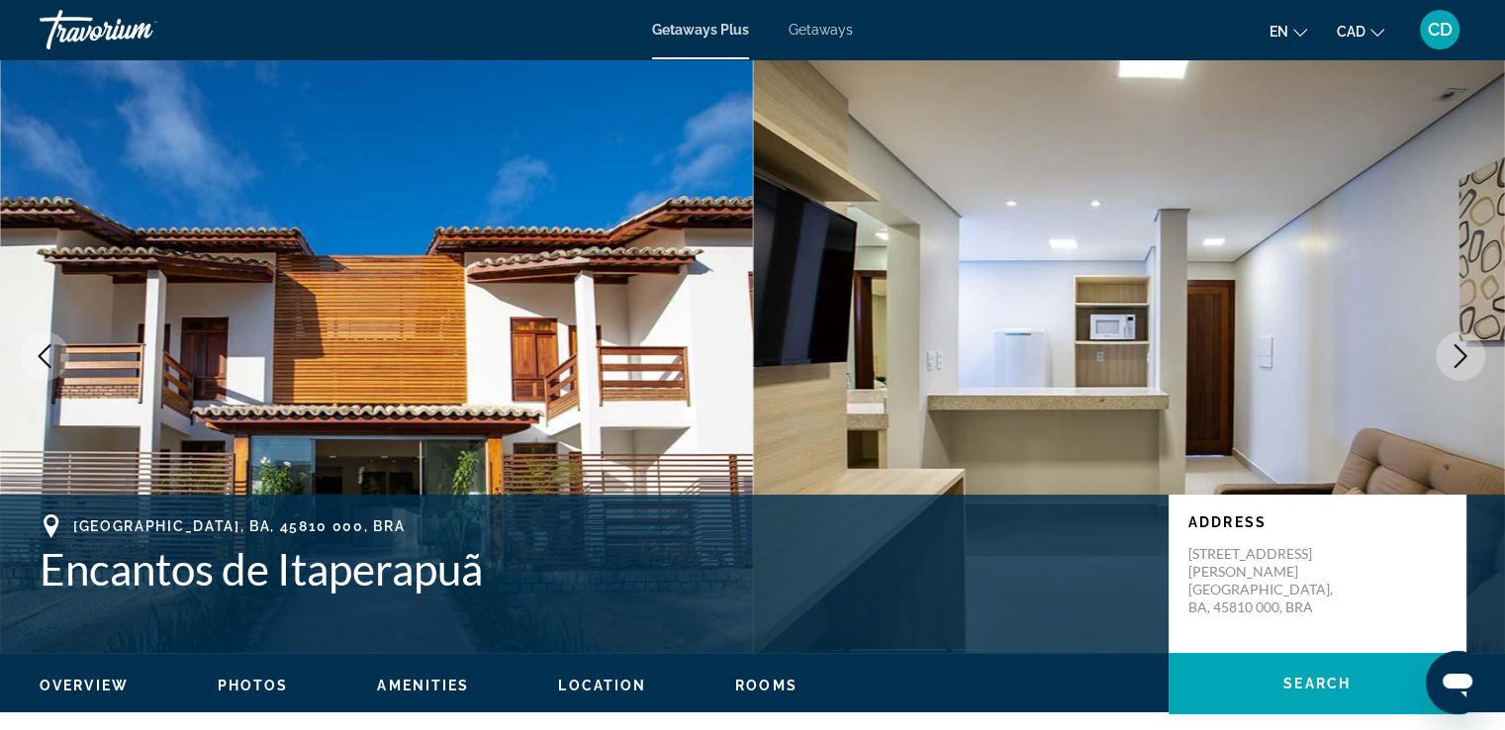
click at [1456, 355] on icon "Next image" at bounding box center [1460, 356] width 24 height 24
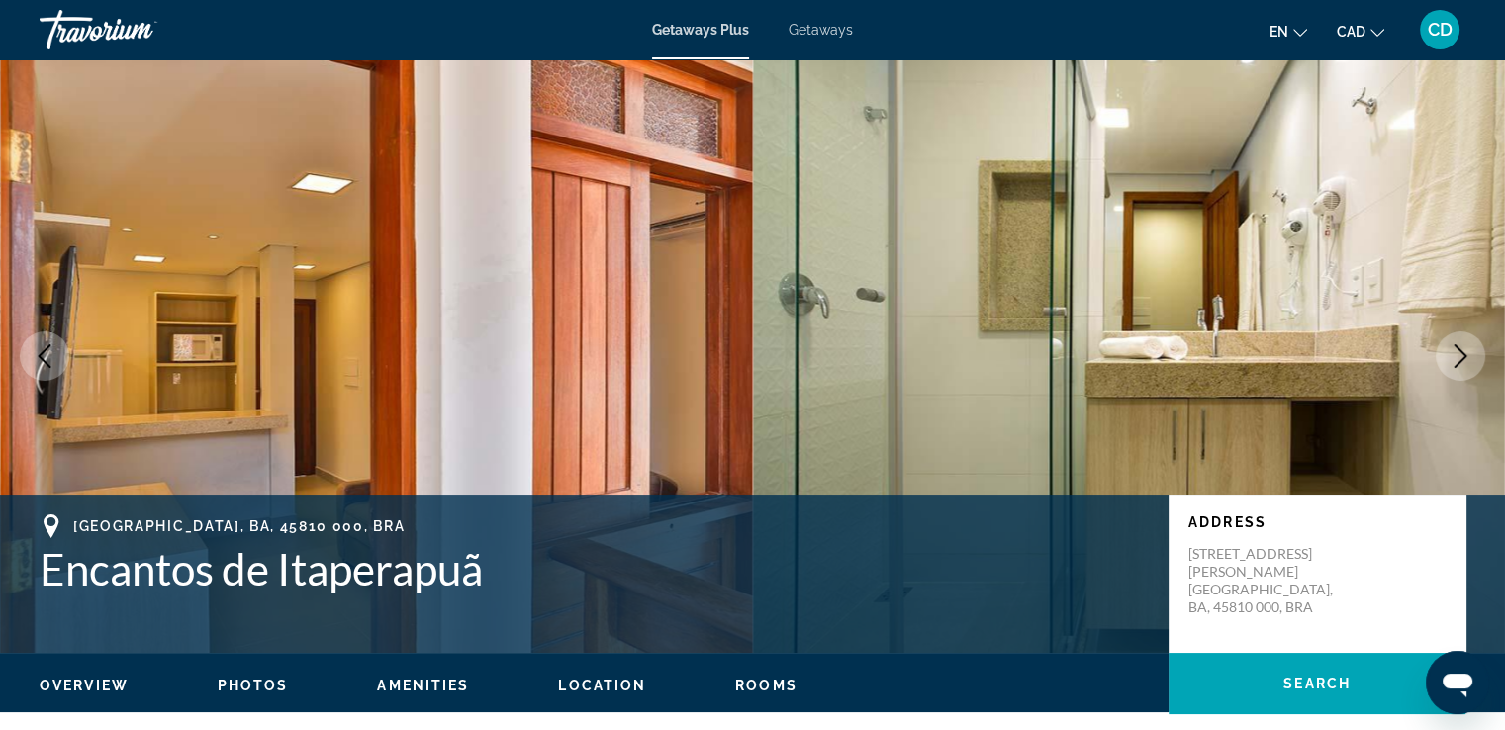
click at [1456, 355] on icon "Next image" at bounding box center [1460, 356] width 24 height 24
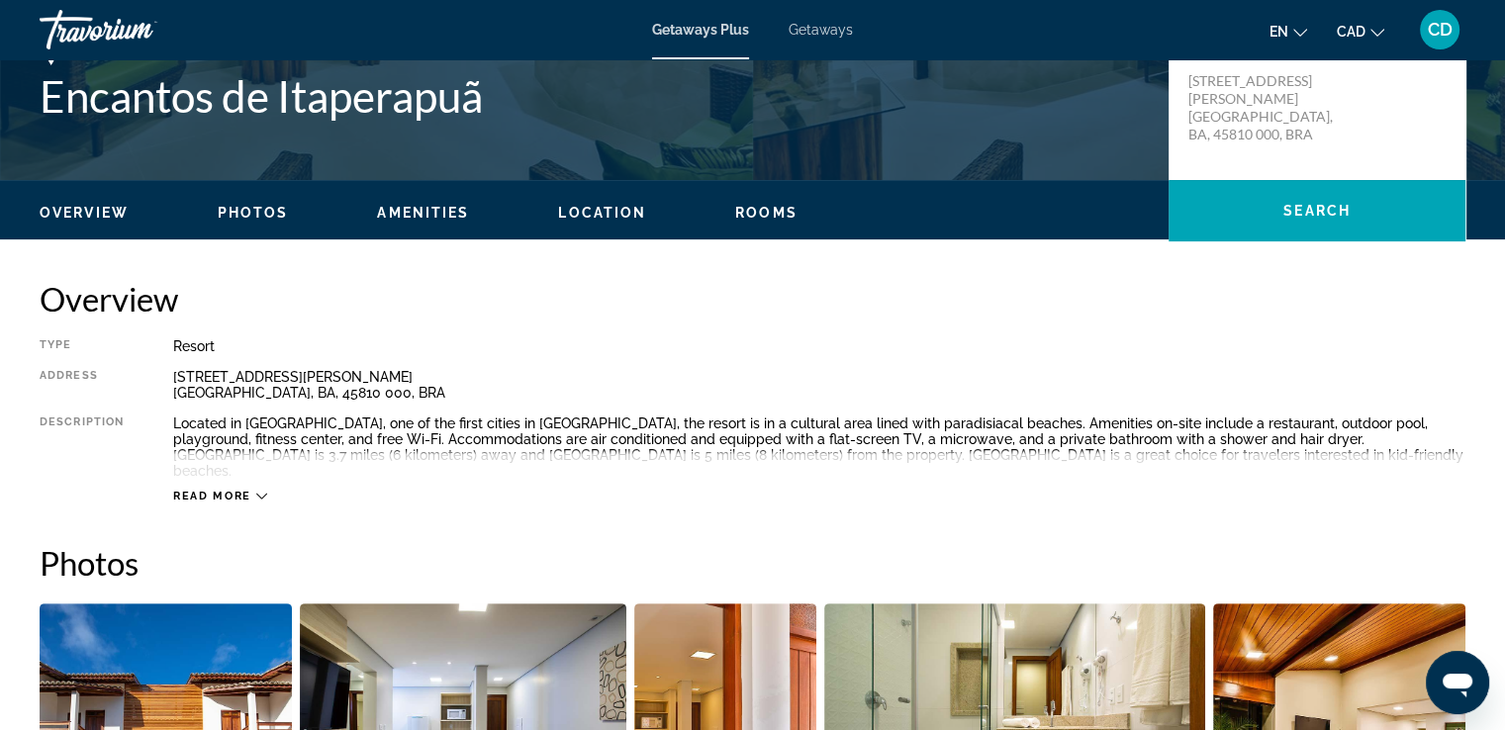
scroll to position [693, 0]
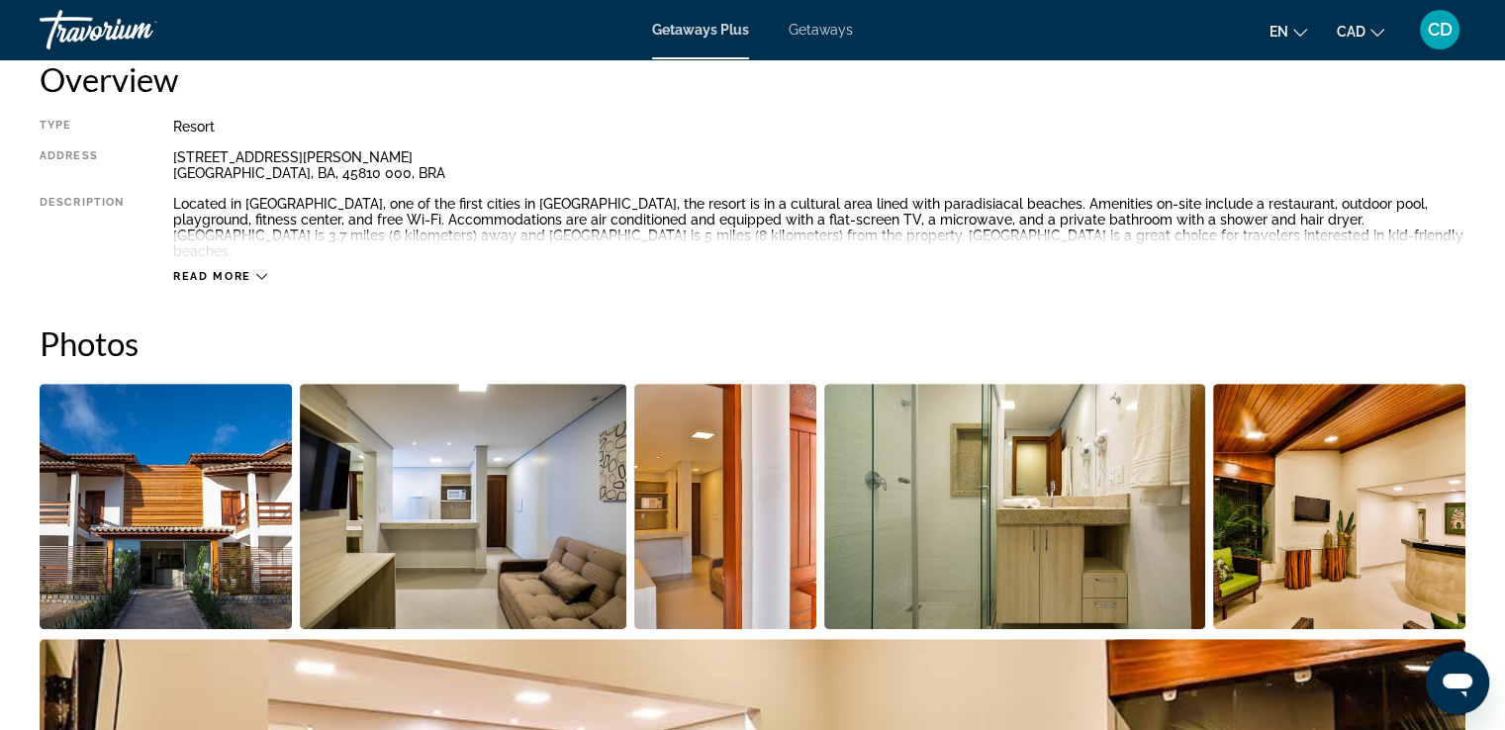
click at [150, 455] on img "Open full-screen image slider" at bounding box center [166, 506] width 252 height 245
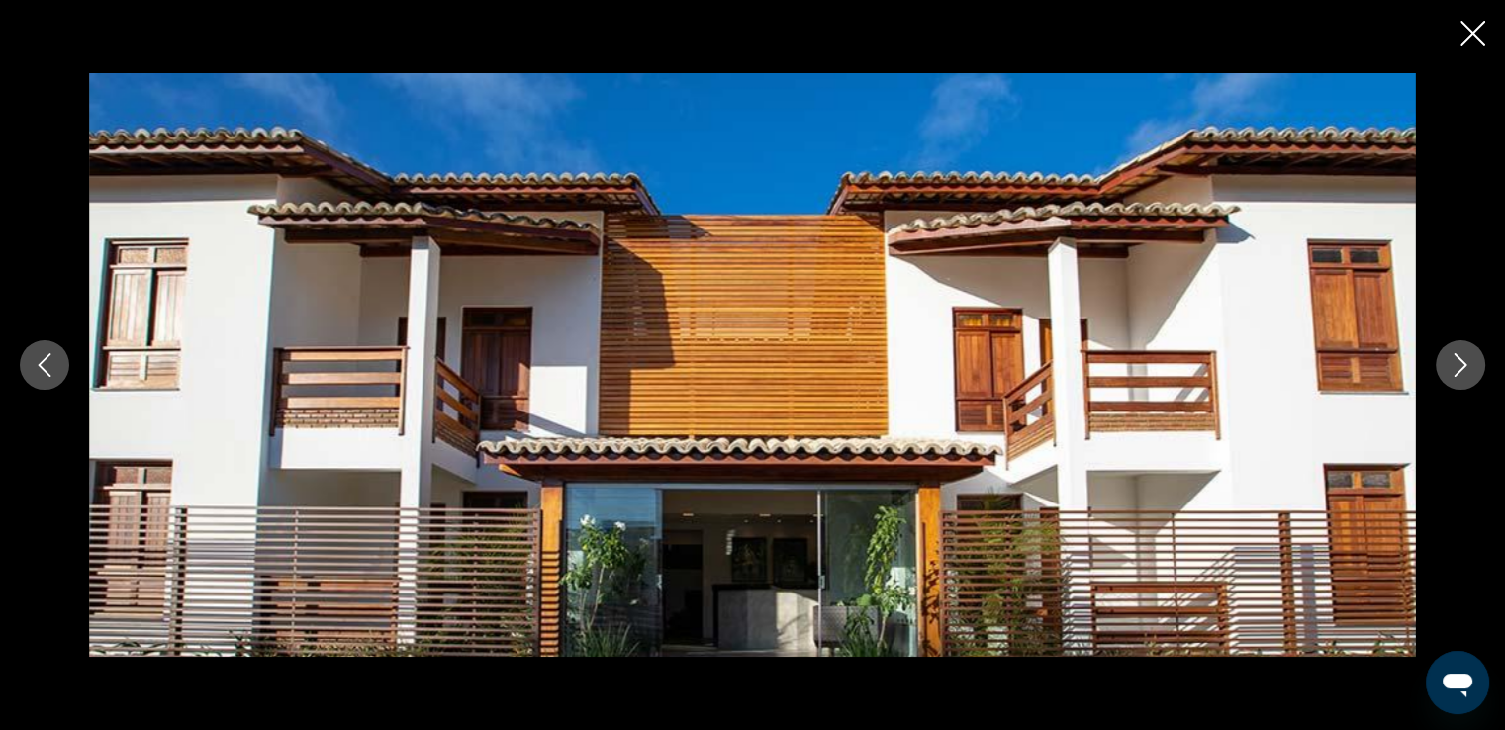
click at [1463, 360] on icon "Next image" at bounding box center [1460, 365] width 24 height 24
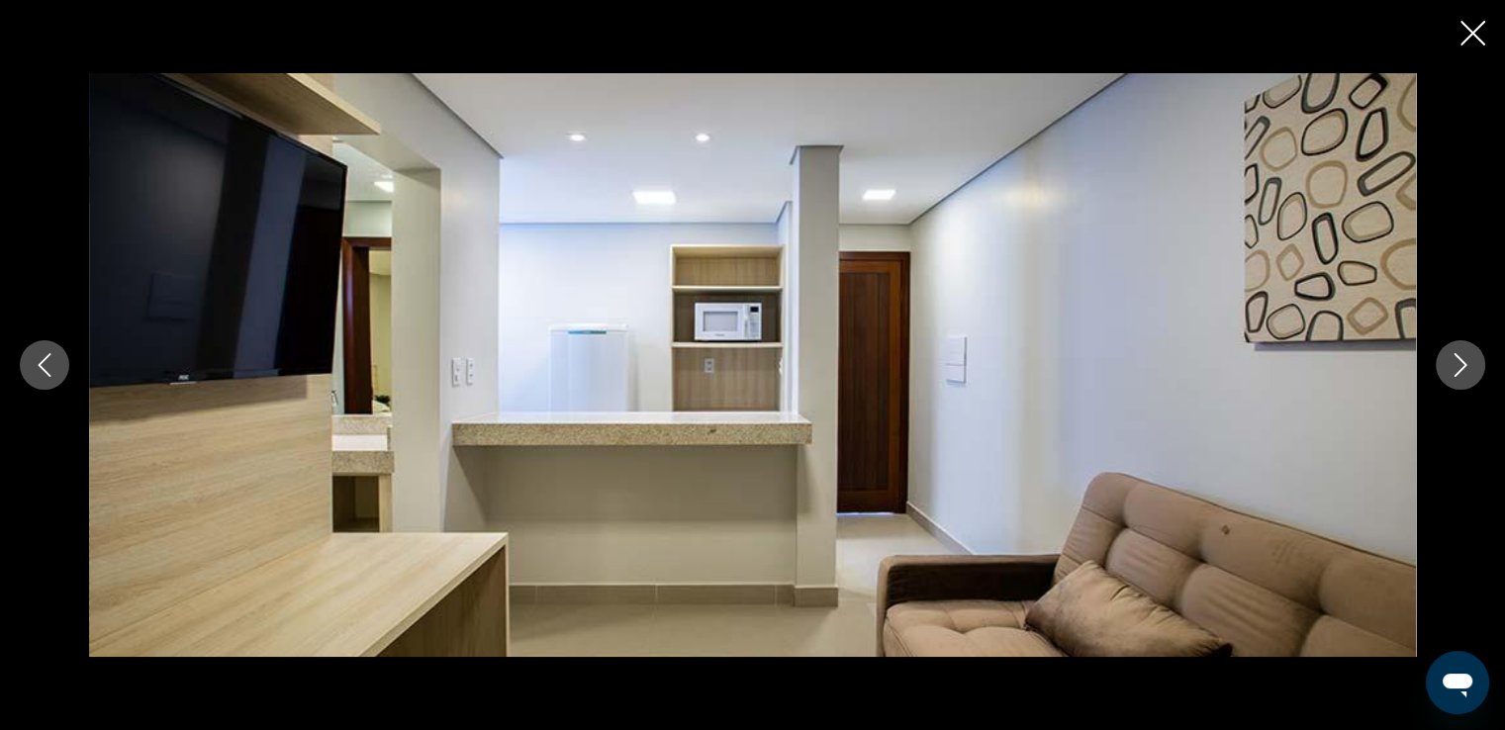
click at [1463, 360] on icon "Next image" at bounding box center [1460, 365] width 24 height 24
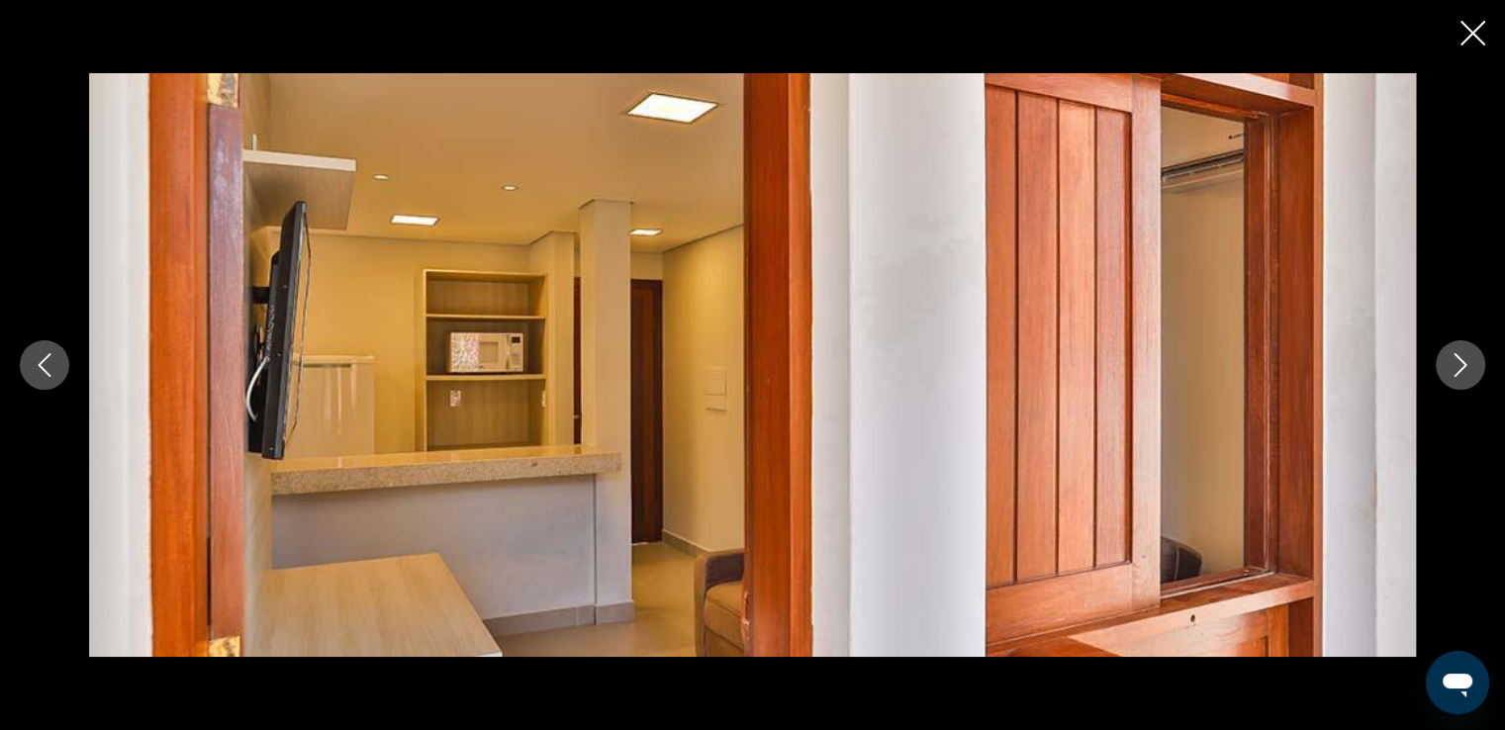
click at [1463, 360] on icon "Next image" at bounding box center [1460, 365] width 24 height 24
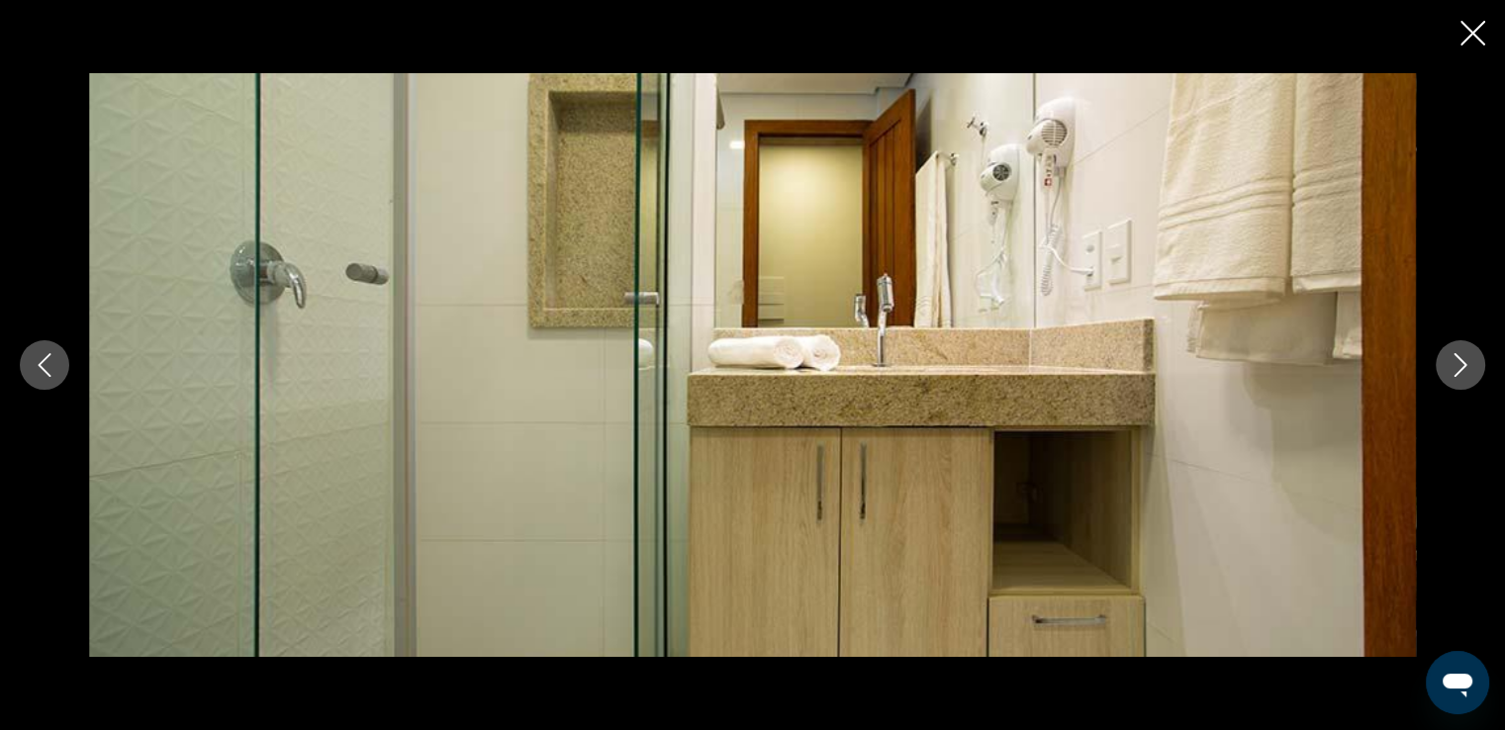
click at [1463, 360] on icon "Next image" at bounding box center [1460, 365] width 24 height 24
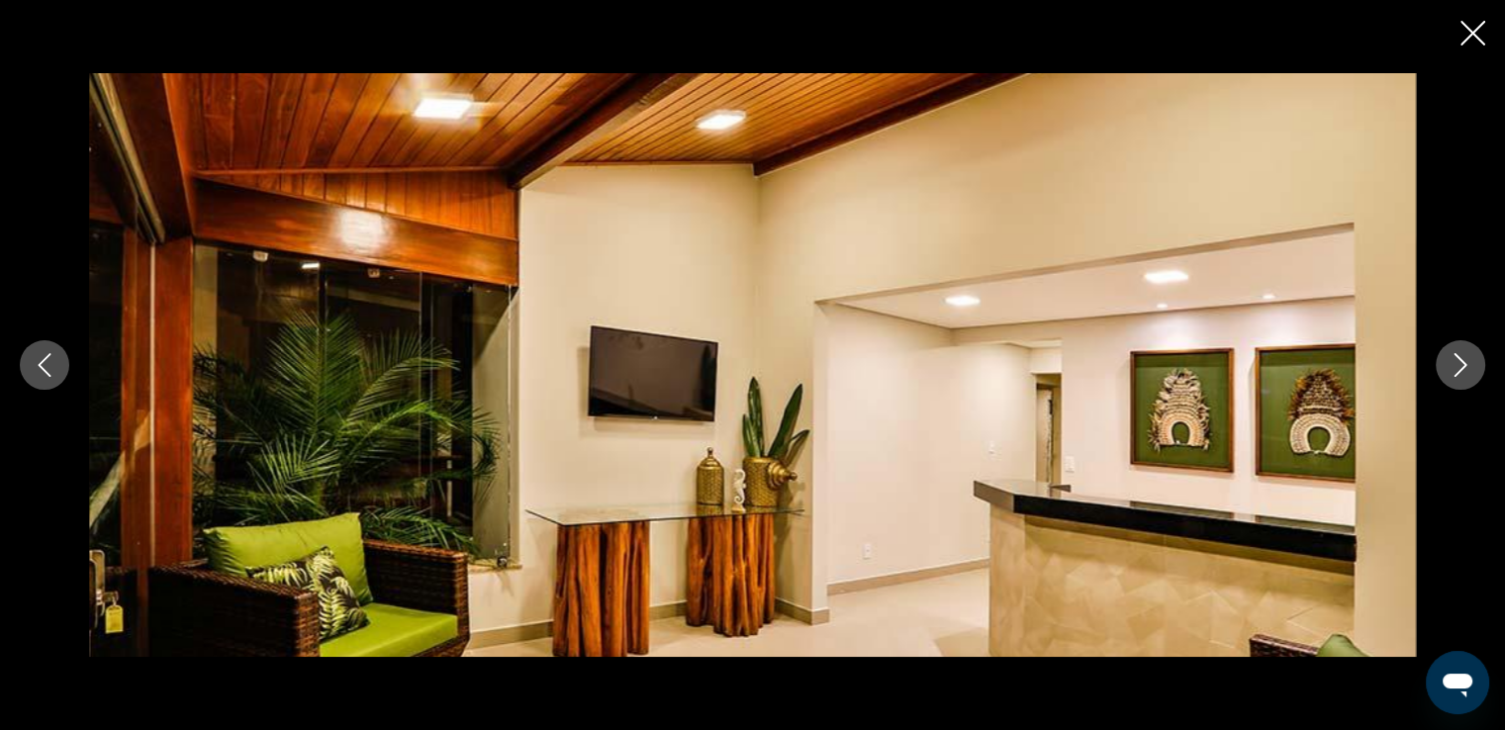
click at [1463, 360] on icon "Next image" at bounding box center [1460, 365] width 24 height 24
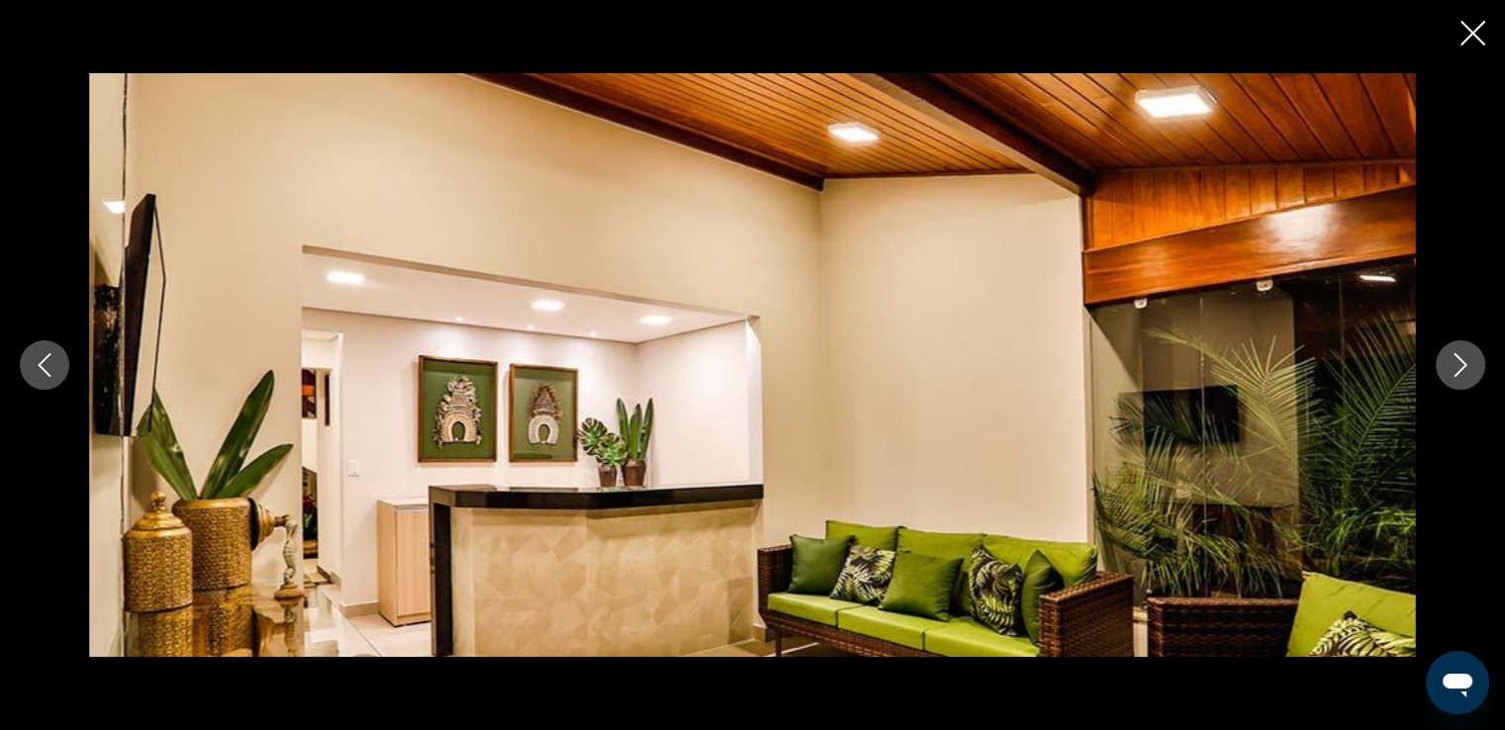
click at [1463, 360] on icon "Next image" at bounding box center [1460, 365] width 24 height 24
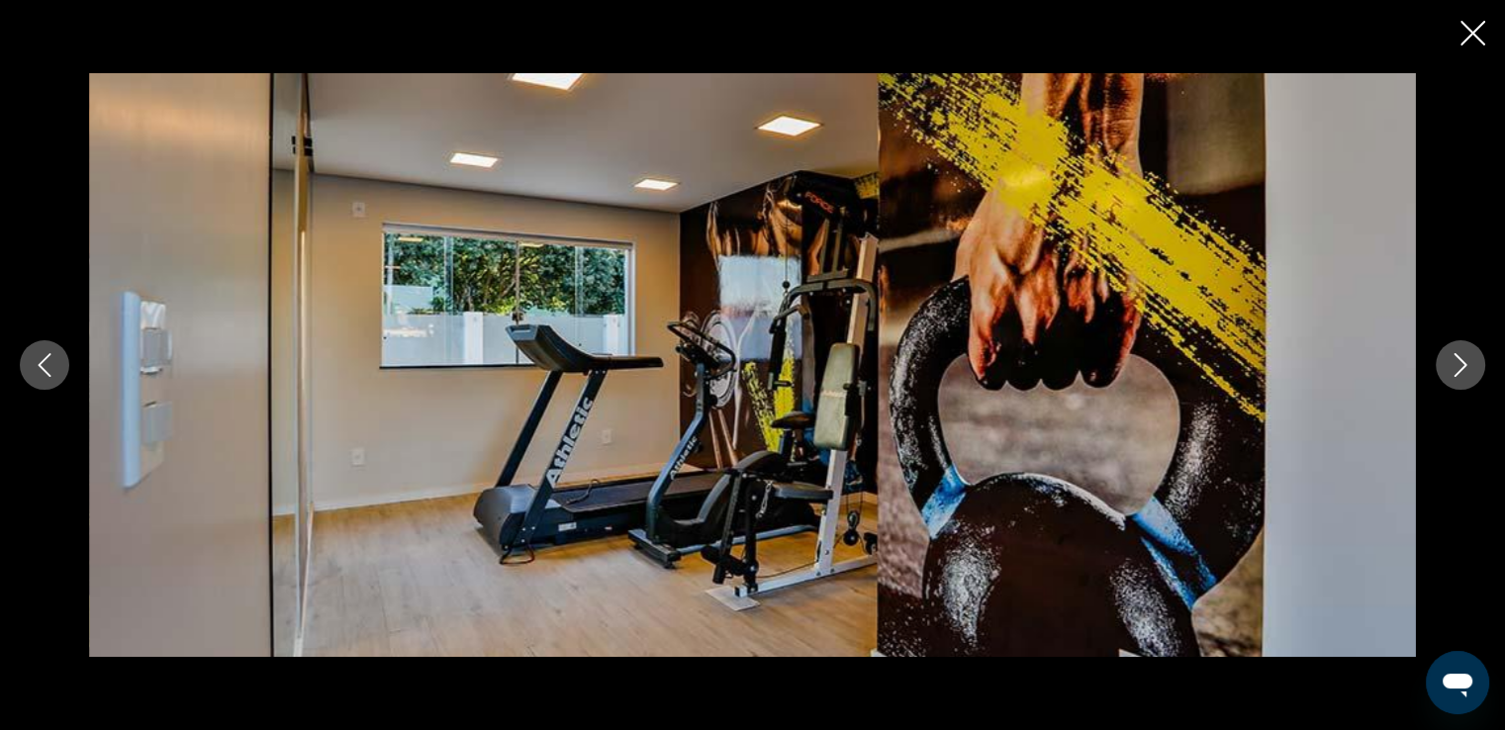
click at [1463, 360] on icon "Next image" at bounding box center [1460, 365] width 24 height 24
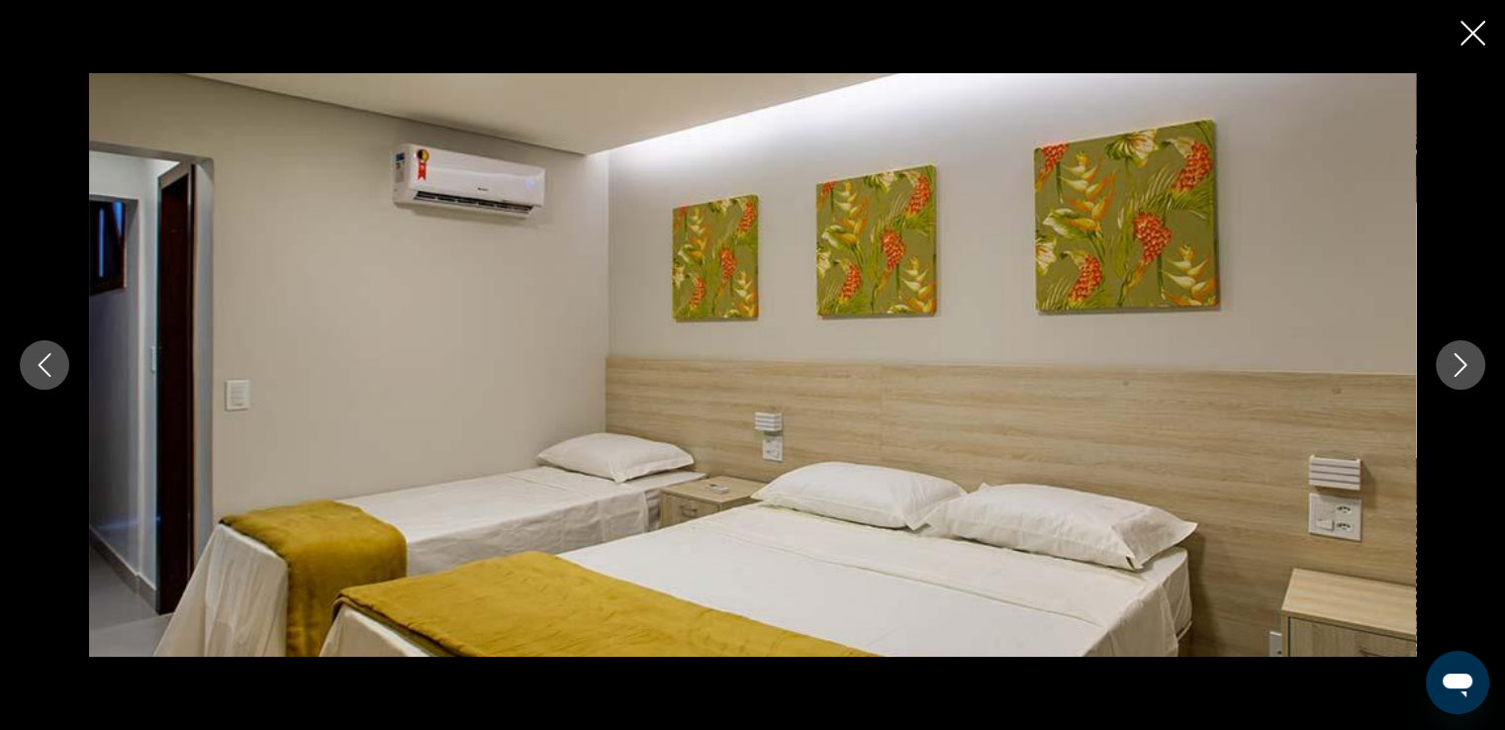
click at [1463, 360] on icon "Next image" at bounding box center [1460, 365] width 24 height 24
